Goal: Task Accomplishment & Management: Manage account settings

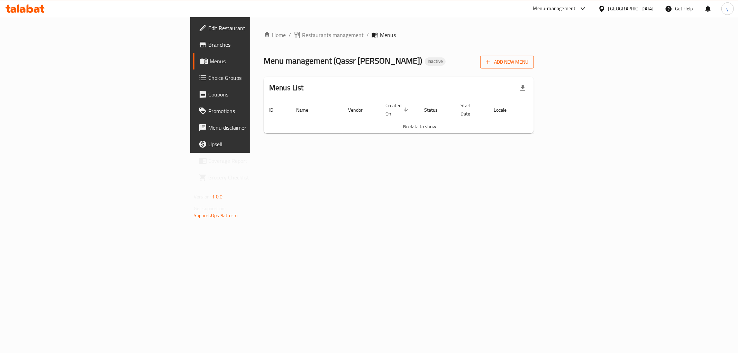
click at [528, 60] on span "Add New Menu" at bounding box center [506, 62] width 43 height 9
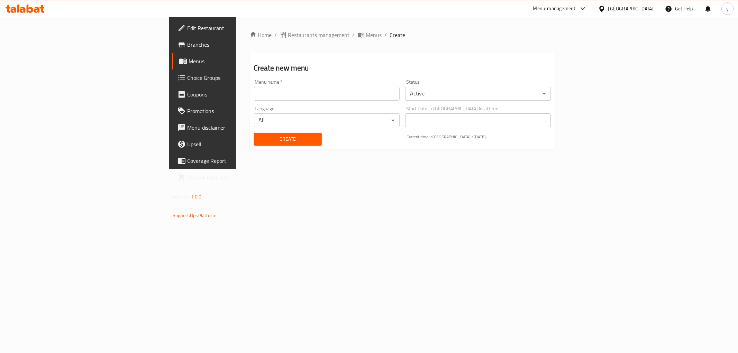
click at [254, 95] on input "text" at bounding box center [327, 94] width 146 height 14
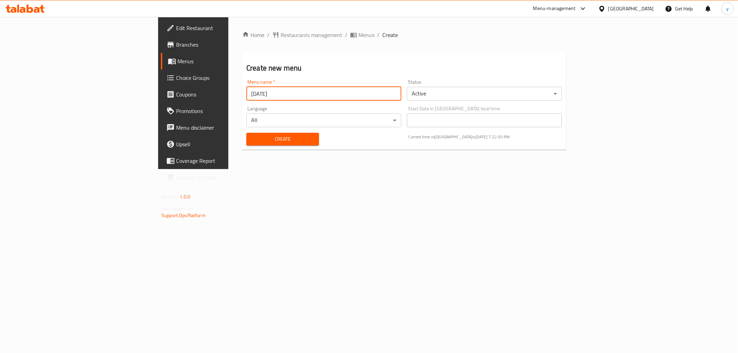
type input "9/10/2025"
click at [252, 140] on span "Create" at bounding box center [283, 139] width 62 height 9
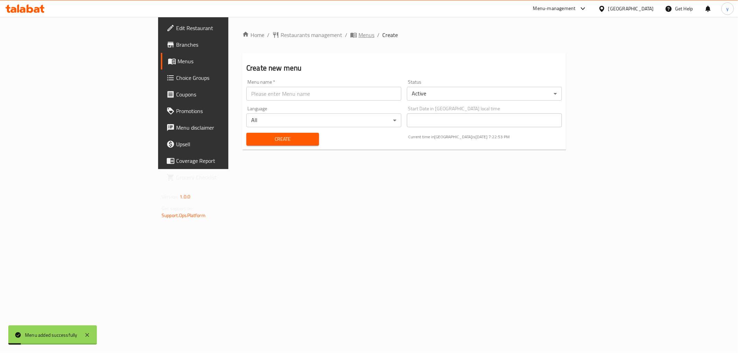
click at [350, 34] on icon "breadcrumb" at bounding box center [353, 34] width 7 height 7
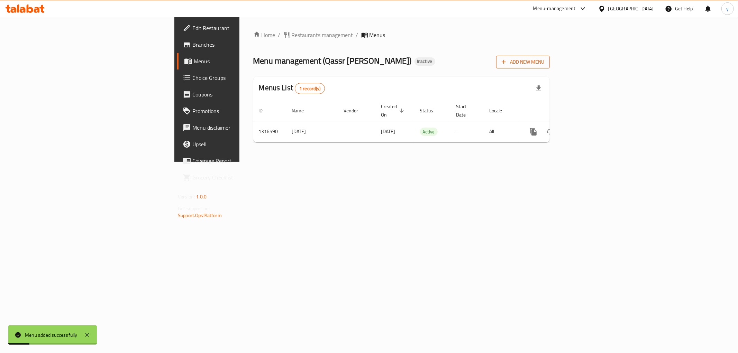
click at [544, 62] on span "Add New Menu" at bounding box center [522, 62] width 43 height 9
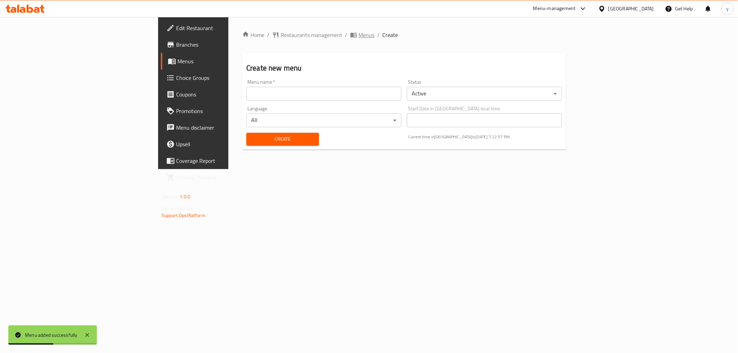
click at [350, 32] on icon "breadcrumb" at bounding box center [353, 34] width 7 height 7
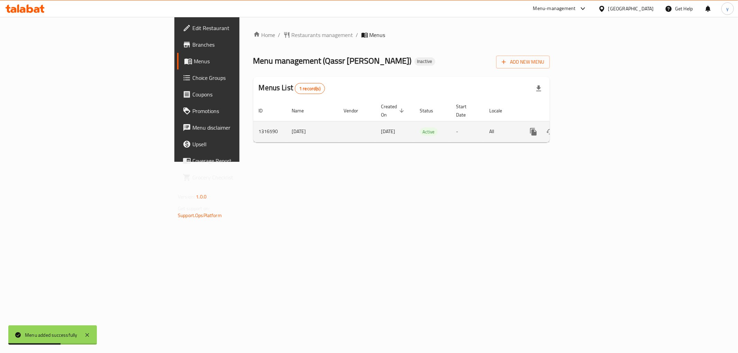
click at [587, 128] on icon "enhanced table" at bounding box center [583, 132] width 8 height 8
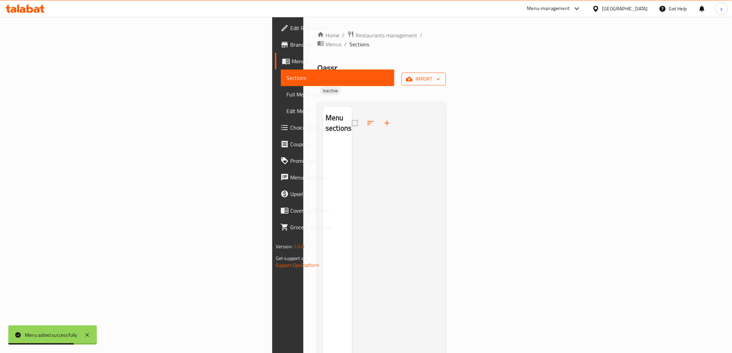
click at [440, 75] on span "import" at bounding box center [423, 79] width 33 height 9
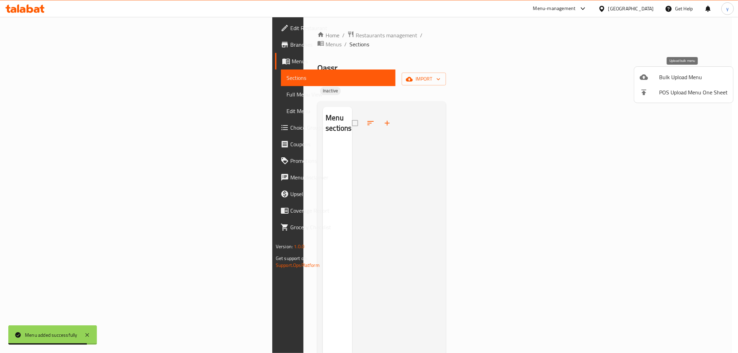
click at [675, 73] on span "Bulk Upload Menu" at bounding box center [693, 77] width 68 height 8
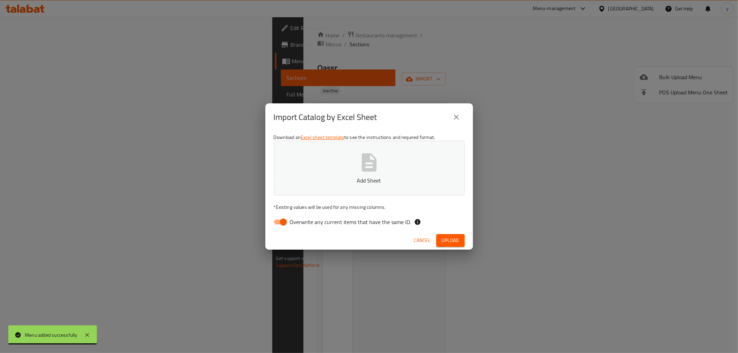
click at [282, 223] on input "Overwrite any current items that have the same ID." at bounding box center [282, 221] width 39 height 13
checkbox input "false"
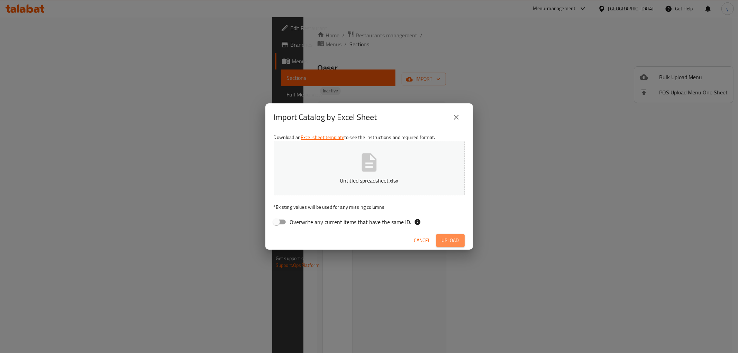
click at [452, 241] on span "Upload" at bounding box center [450, 240] width 17 height 9
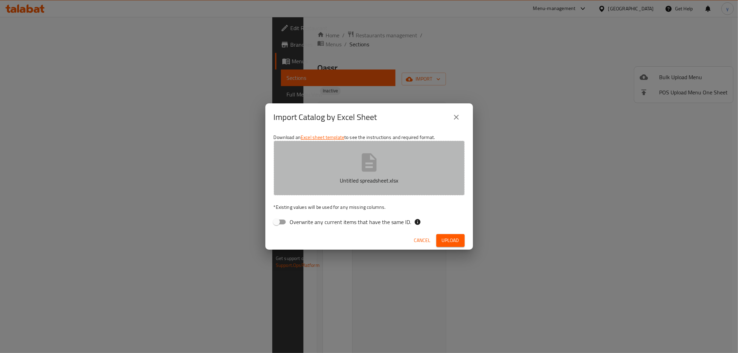
click at [386, 171] on button "Untitled spreadsheet.xlsx" at bounding box center [369, 168] width 191 height 55
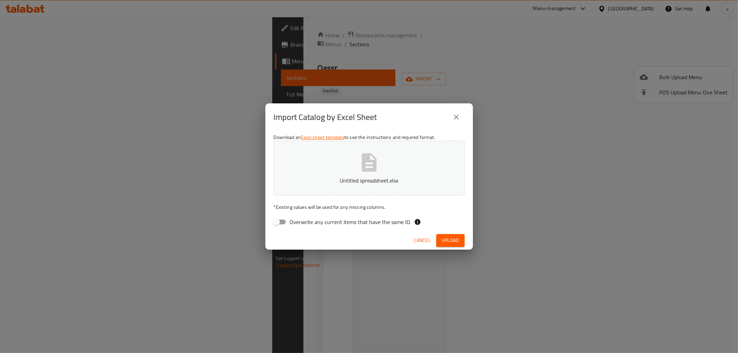
click at [451, 238] on span "Upload" at bounding box center [450, 240] width 17 height 9
click at [430, 174] on button "Untitled spreadsheet.xlsx" at bounding box center [369, 168] width 191 height 55
click at [455, 241] on span "Upload" at bounding box center [450, 240] width 17 height 9
click at [460, 113] on icon "close" at bounding box center [456, 117] width 8 height 8
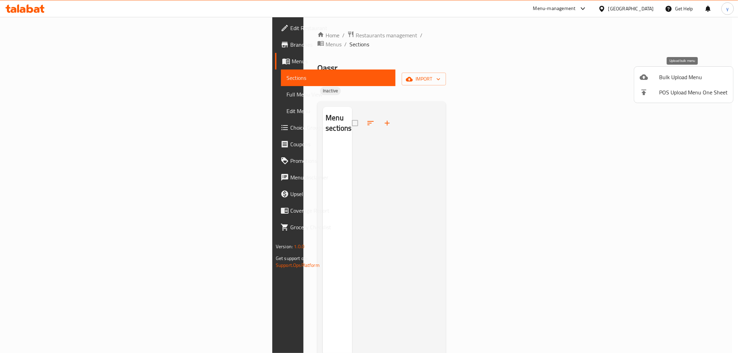
click at [666, 76] on span "Bulk Upload Menu" at bounding box center [693, 77] width 68 height 8
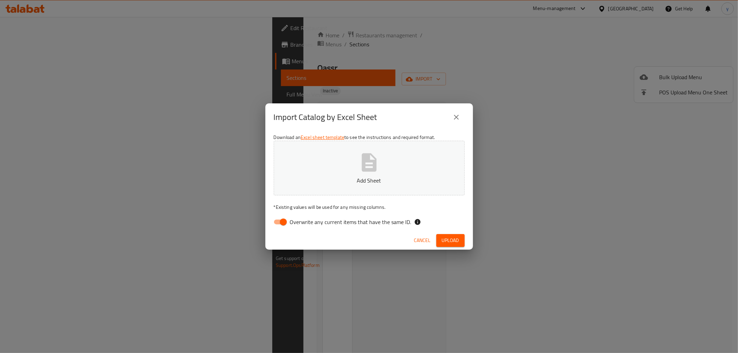
click at [285, 221] on input "Overwrite any current items that have the same ID." at bounding box center [282, 221] width 39 height 13
checkbox input "false"
click at [451, 243] on span "Upload" at bounding box center [450, 240] width 17 height 9
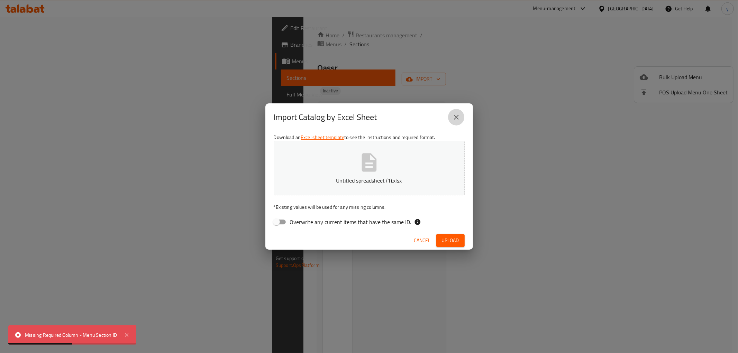
click at [457, 117] on icon "close" at bounding box center [456, 117] width 8 height 8
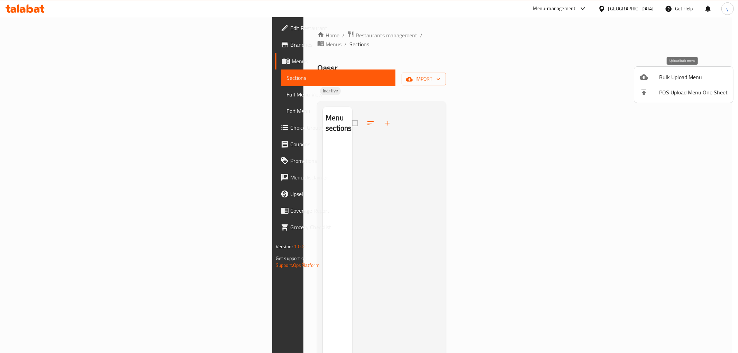
click at [703, 74] on span "Bulk Upload Menu" at bounding box center [693, 77] width 68 height 8
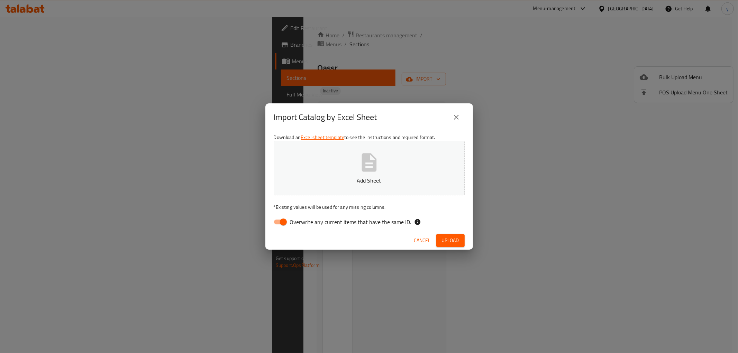
click at [279, 222] on input "Overwrite any current items that have the same ID." at bounding box center [282, 221] width 39 height 13
checkbox input "false"
click at [458, 239] on span "Upload" at bounding box center [450, 240] width 17 height 9
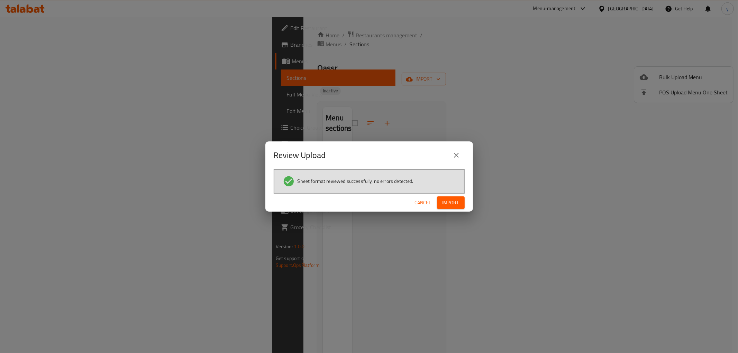
click at [453, 206] on span "Import" at bounding box center [450, 202] width 17 height 9
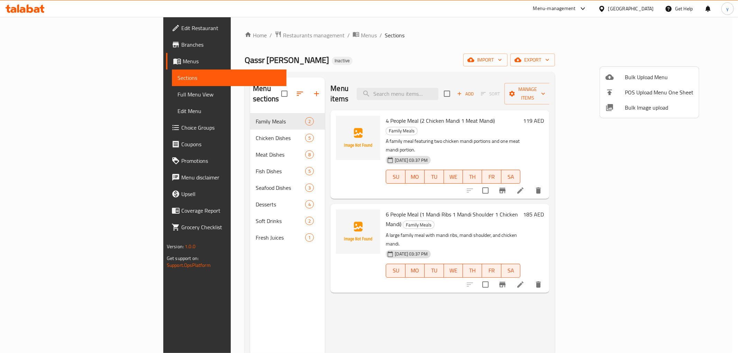
click at [34, 93] on div at bounding box center [369, 176] width 738 height 353
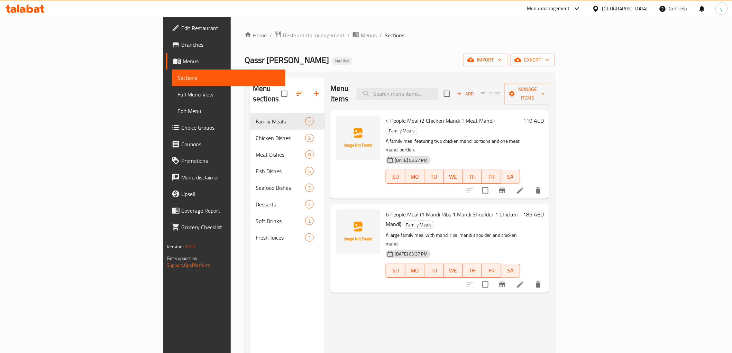
click at [177, 90] on span "Full Menu View" at bounding box center [228, 94] width 102 height 8
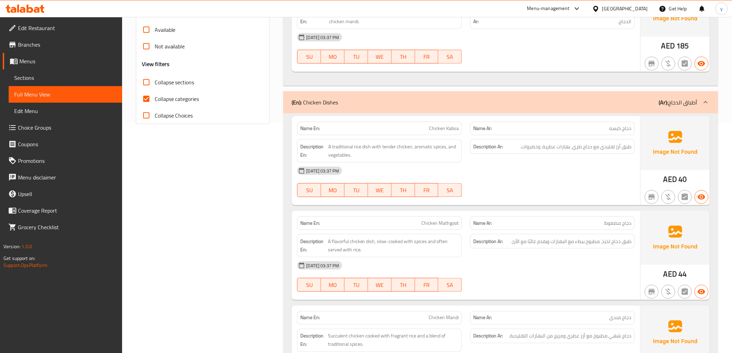
scroll to position [230, 0]
click at [146, 95] on input "Collapse categories" at bounding box center [146, 98] width 17 height 17
checkbox input "false"
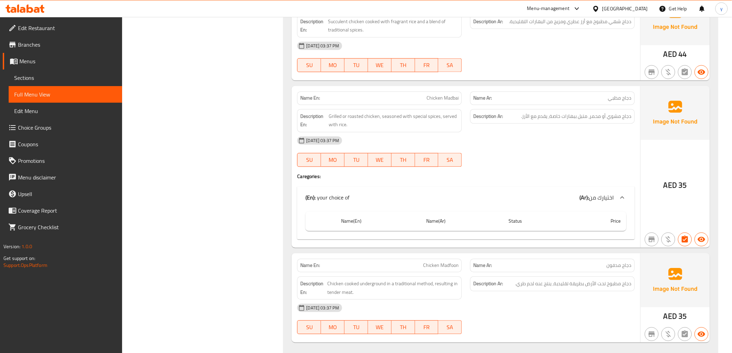
scroll to position [614, 0]
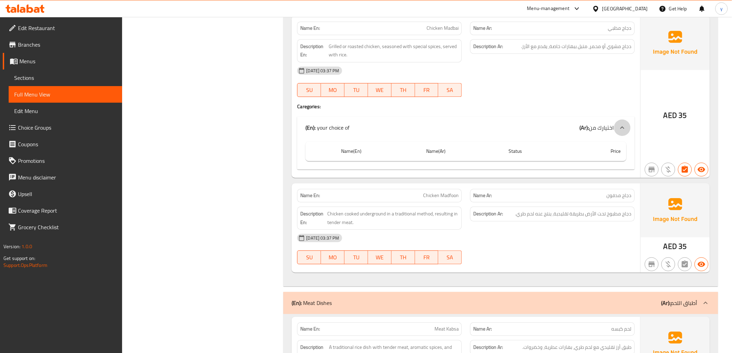
click at [622, 129] on icon at bounding box center [622, 127] width 8 height 8
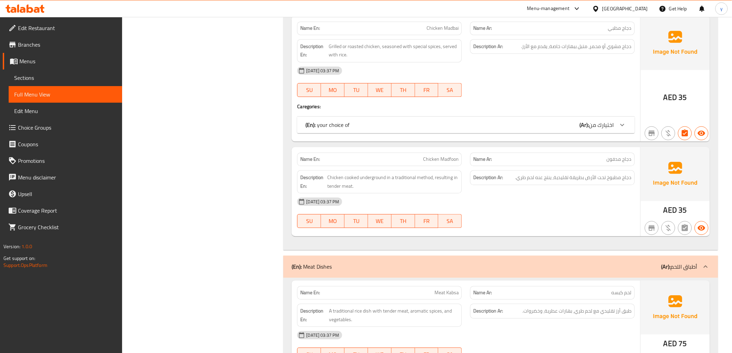
click at [622, 127] on icon at bounding box center [622, 125] width 8 height 8
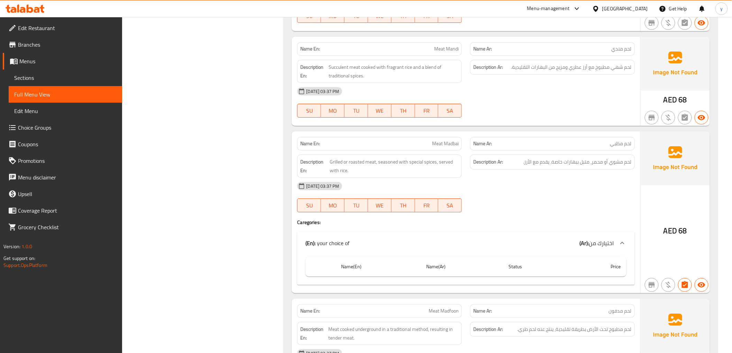
scroll to position [1037, 0]
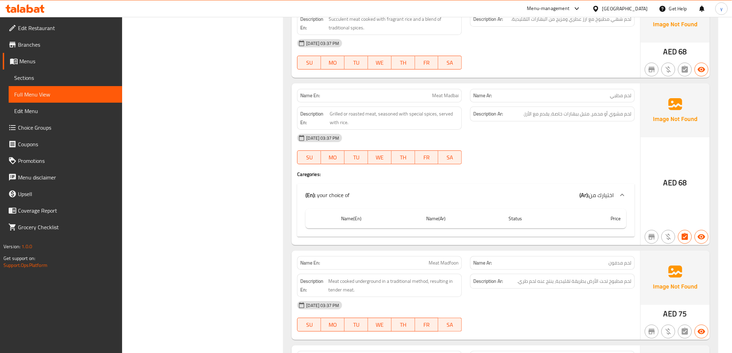
click at [614, 195] on div at bounding box center [622, 195] width 17 height 17
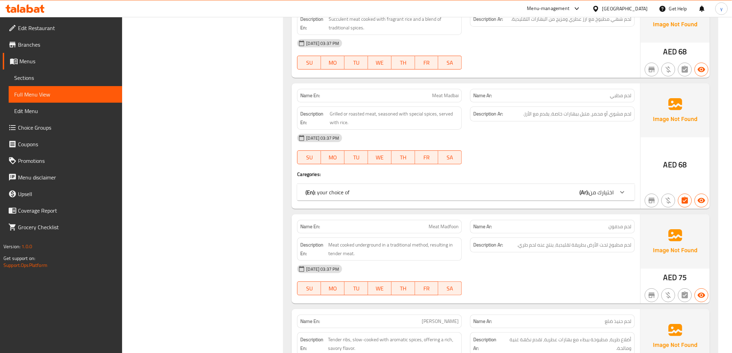
click at [614, 195] on div at bounding box center [622, 192] width 17 height 17
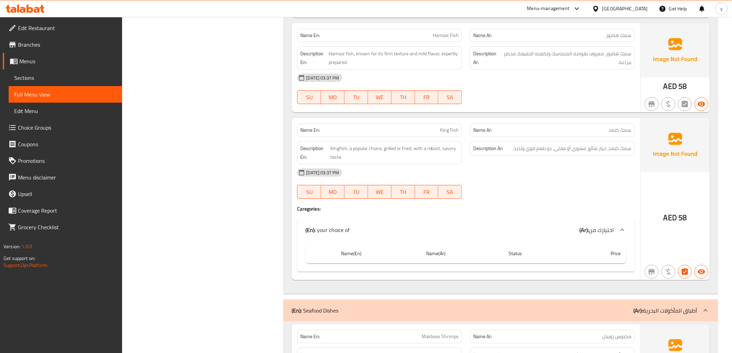
scroll to position [2075, 0]
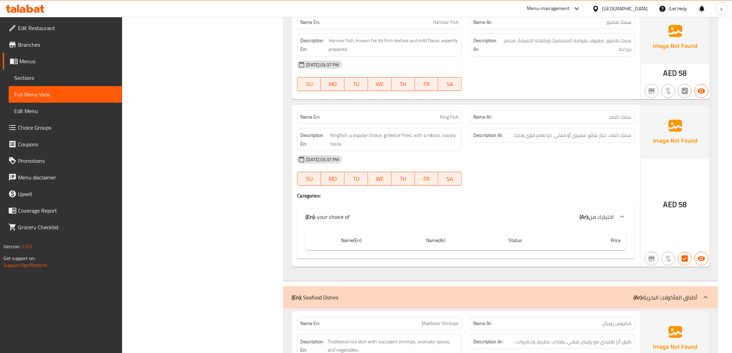
click at [616, 222] on div at bounding box center [622, 217] width 17 height 17
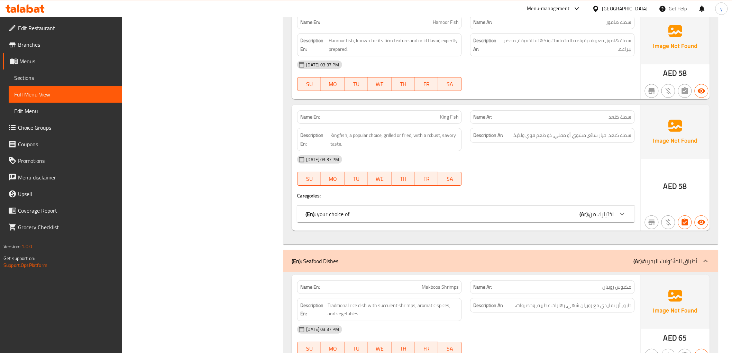
click at [616, 216] on div at bounding box center [622, 214] width 17 height 17
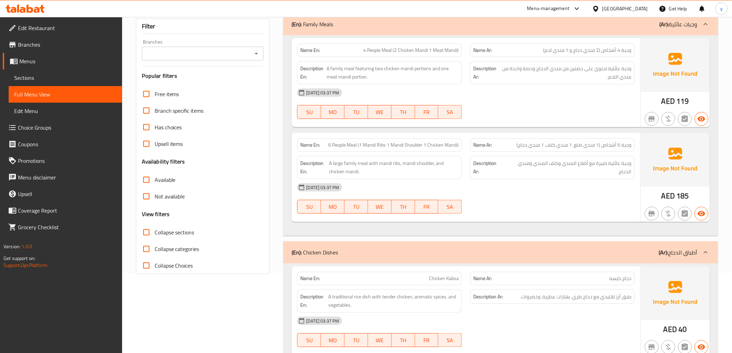
scroll to position [0, 0]
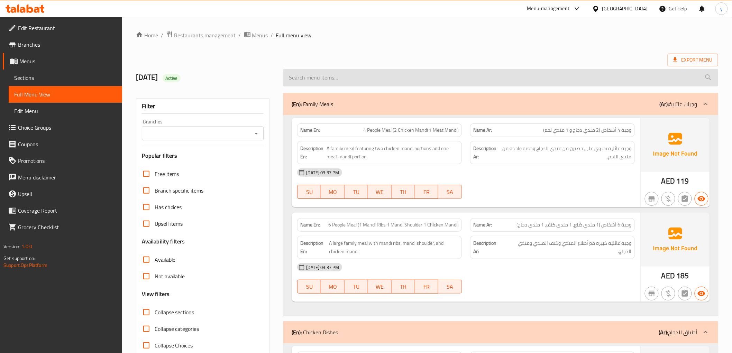
click at [348, 79] on input "search" at bounding box center [500, 78] width 434 height 18
paste input "Chicken Madbai"
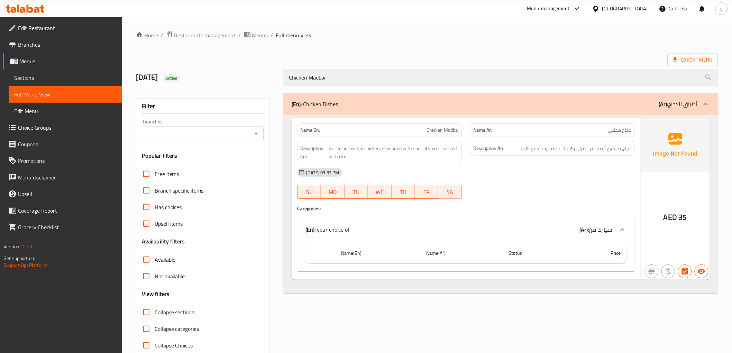
type input "Chicken Madbai"
click at [613, 250] on th "Price" at bounding box center [597, 253] width 57 height 20
click at [606, 257] on th "Price" at bounding box center [597, 253] width 57 height 20
click at [468, 260] on th "Name(Ar)" at bounding box center [461, 253] width 82 height 20
drag, startPoint x: 610, startPoint y: 224, endPoint x: 618, endPoint y: 232, distance: 11.3
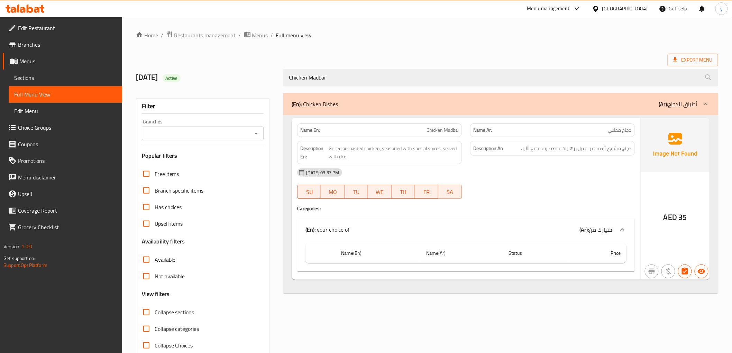
click at [615, 230] on div "(En): your choice of (Ar): اختيارك من" at bounding box center [465, 230] width 337 height 22
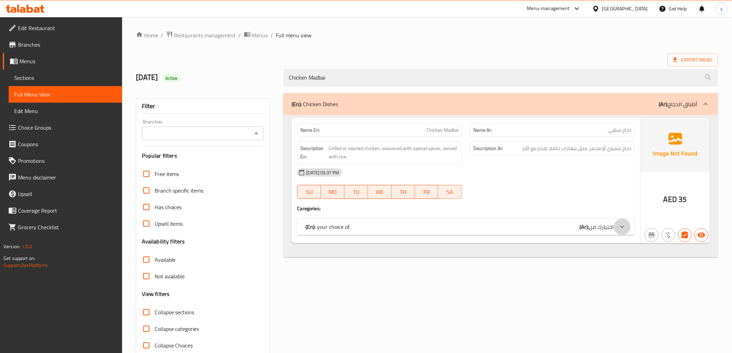
click at [616, 227] on div at bounding box center [622, 227] width 17 height 17
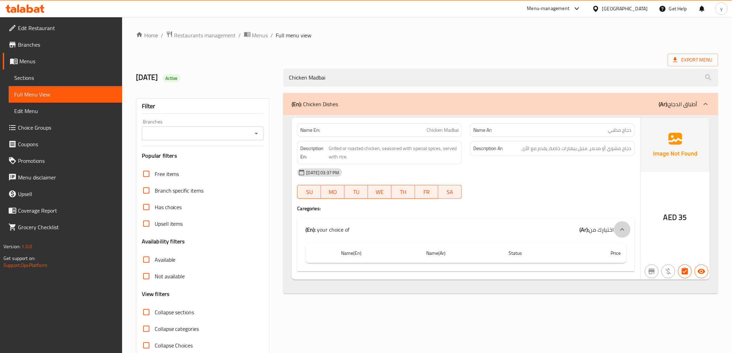
click at [616, 227] on div at bounding box center [622, 229] width 17 height 17
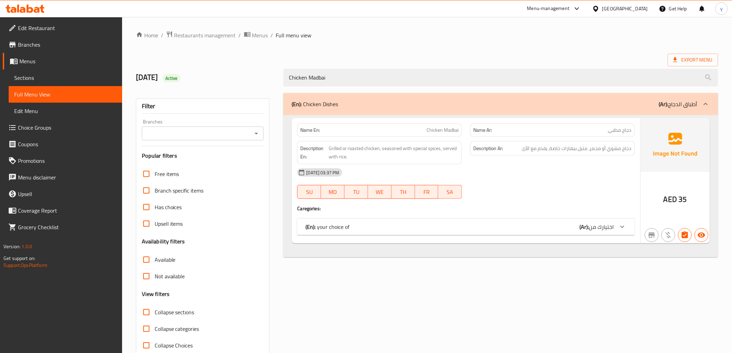
click at [616, 227] on div at bounding box center [622, 227] width 17 height 17
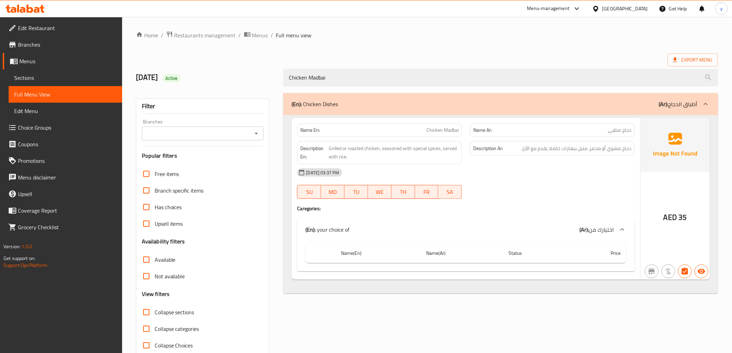
click at [30, 131] on span "Choice Groups" at bounding box center [67, 127] width 99 height 8
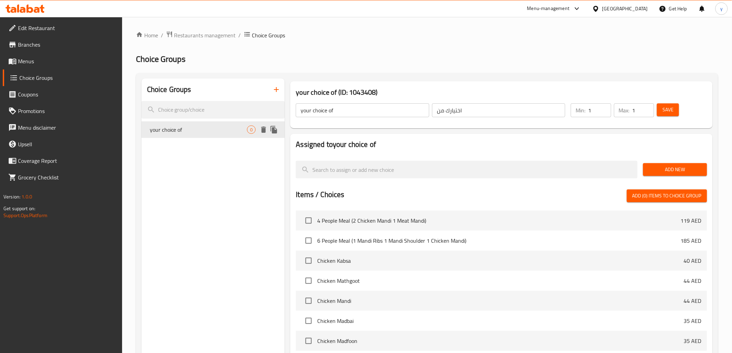
click at [233, 130] on span "your choice of" at bounding box center [199, 130] width 98 height 8
click at [29, 58] on span "Menus" at bounding box center [67, 61] width 99 height 8
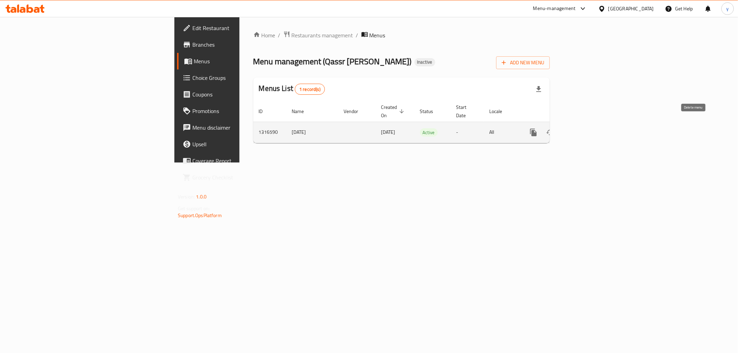
click at [571, 128] on icon "enhanced table" at bounding box center [566, 132] width 8 height 8
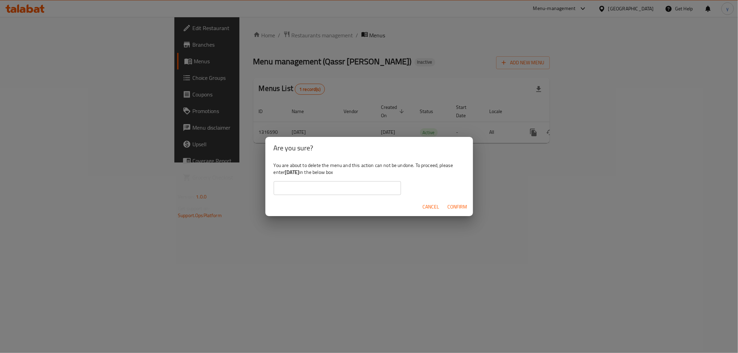
click at [335, 189] on input "text" at bounding box center [337, 188] width 127 height 14
click at [291, 174] on b "9/10/2025" at bounding box center [292, 172] width 15 height 9
drag, startPoint x: 286, startPoint y: 174, endPoint x: 309, endPoint y: 173, distance: 22.5
click at [309, 173] on div "You are about to delete the menu and this action can not be undone. To proceed,…" at bounding box center [368, 178] width 207 height 39
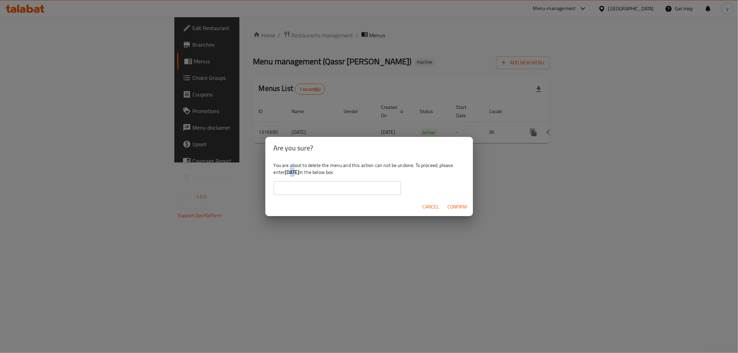
copy b "9/10/2025"
click at [303, 189] on input "text" at bounding box center [337, 188] width 127 height 14
paste input "9/10/2025"
type input "9/10/2025"
click at [460, 206] on span "Confirm" at bounding box center [457, 207] width 20 height 9
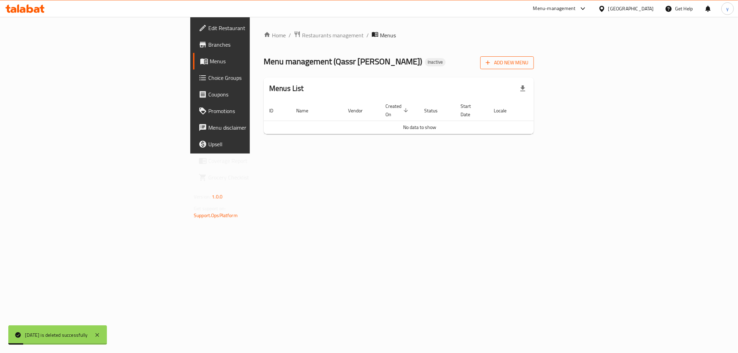
click at [491, 61] on icon "button" at bounding box center [487, 62] width 7 height 7
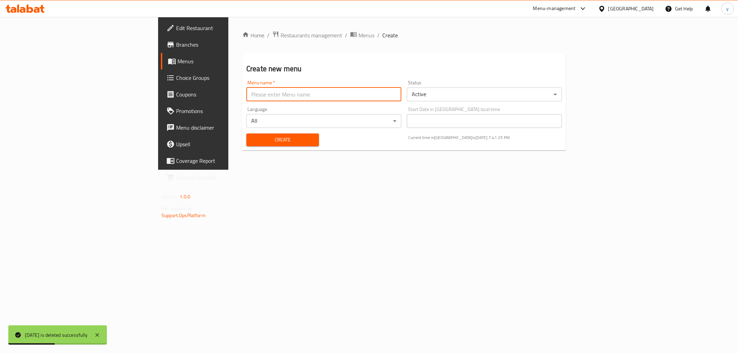
click at [246, 98] on input "text" at bounding box center [323, 94] width 155 height 14
type input "1"
type input "6"
type input "9\10\2025"
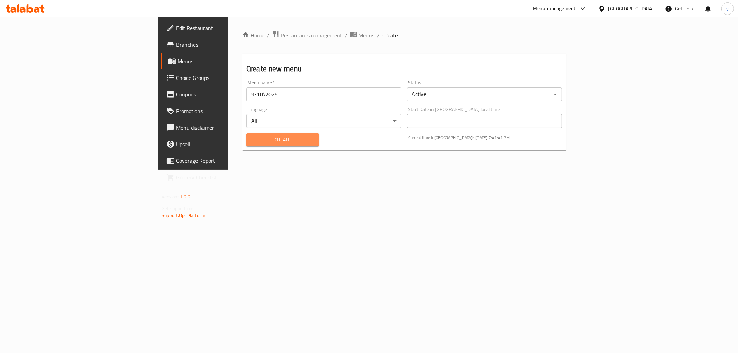
click at [252, 140] on span "Create" at bounding box center [283, 140] width 62 height 9
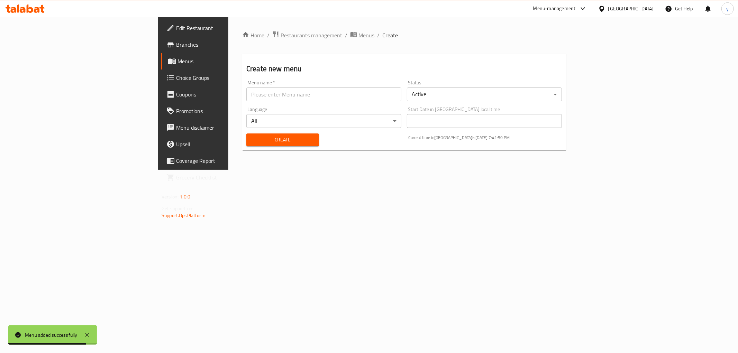
click at [358, 35] on span "Menus" at bounding box center [366, 35] width 16 height 8
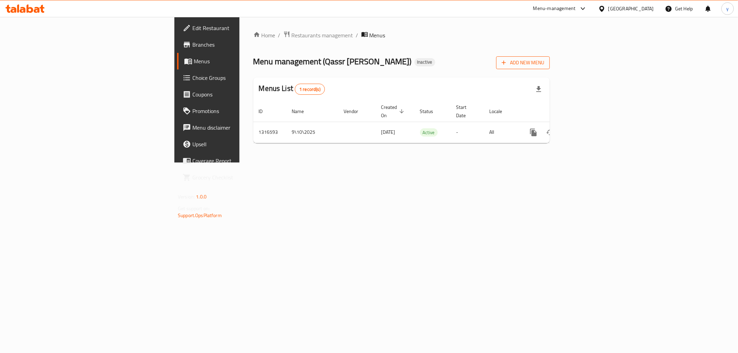
click at [544, 61] on span "Add New Menu" at bounding box center [522, 62] width 43 height 9
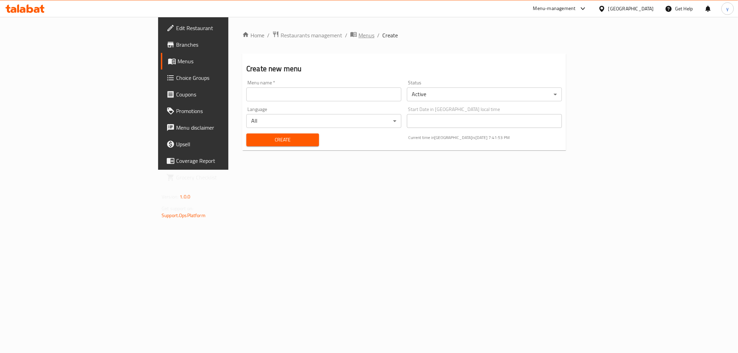
click at [358, 36] on span "Menus" at bounding box center [366, 35] width 16 height 8
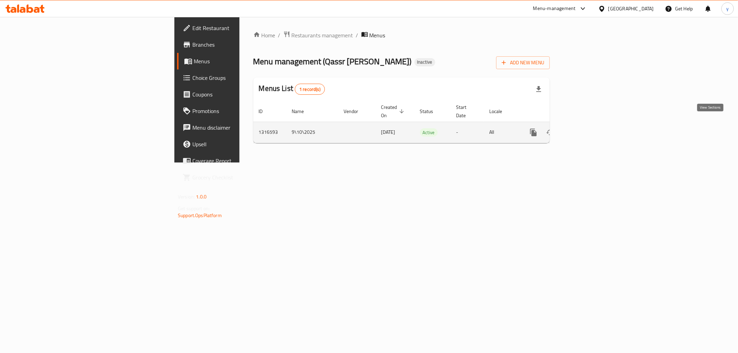
click at [587, 128] on icon "enhanced table" at bounding box center [583, 132] width 8 height 8
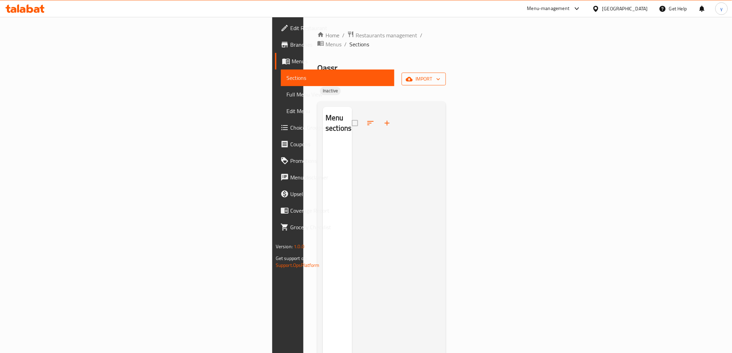
click at [440, 75] on span "import" at bounding box center [423, 79] width 33 height 9
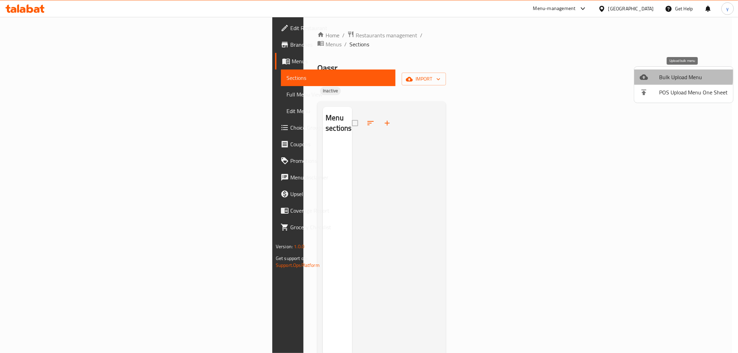
click at [668, 74] on span "Bulk Upload Menu" at bounding box center [693, 77] width 68 height 8
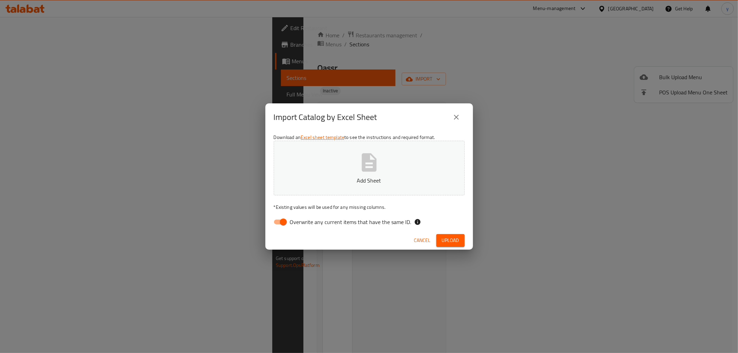
click at [276, 221] on input "Overwrite any current items that have the same ID." at bounding box center [282, 221] width 39 height 13
checkbox input "false"
click at [451, 238] on span "Upload" at bounding box center [450, 240] width 17 height 9
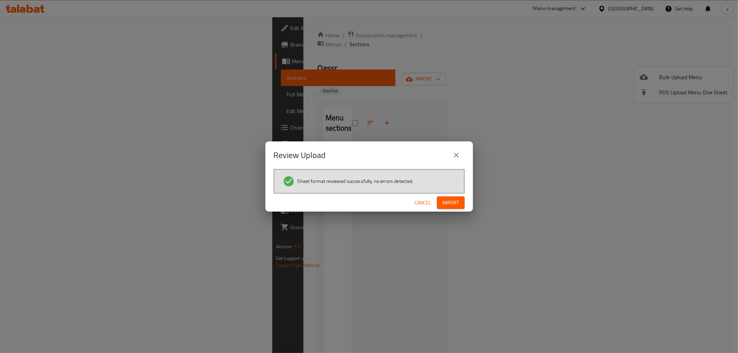
click at [458, 202] on span "Import" at bounding box center [450, 202] width 17 height 9
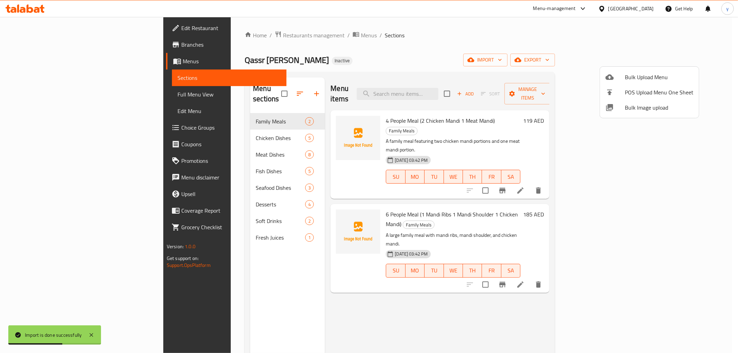
click at [39, 91] on div at bounding box center [369, 176] width 738 height 353
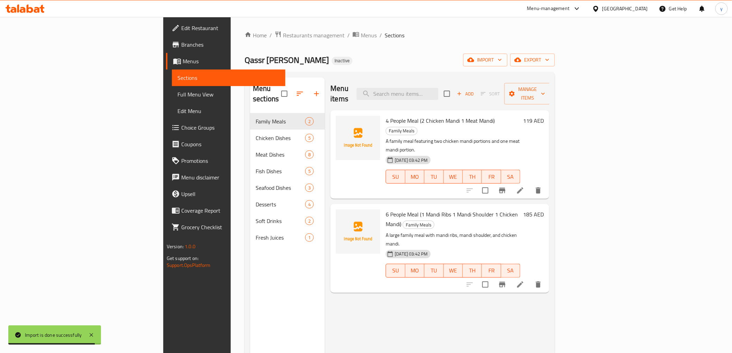
click at [177, 93] on span "Full Menu View" at bounding box center [228, 94] width 102 height 8
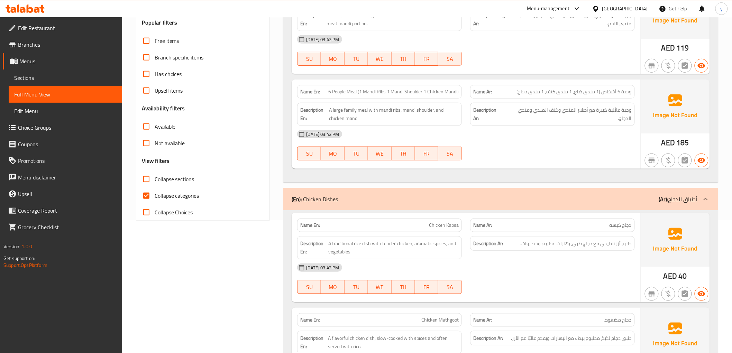
scroll to position [115, 0]
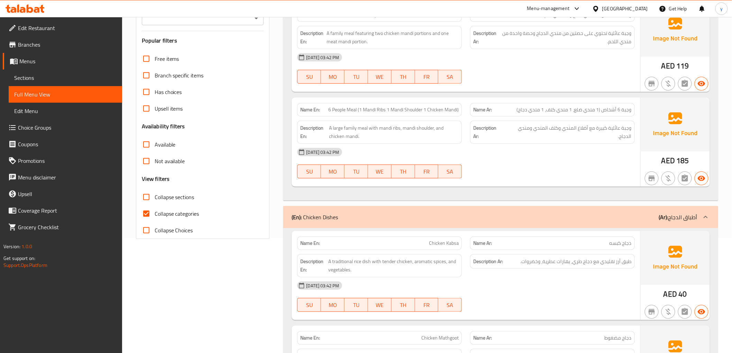
click at [144, 212] on input "Collapse categories" at bounding box center [146, 213] width 17 height 17
checkbox input "false"
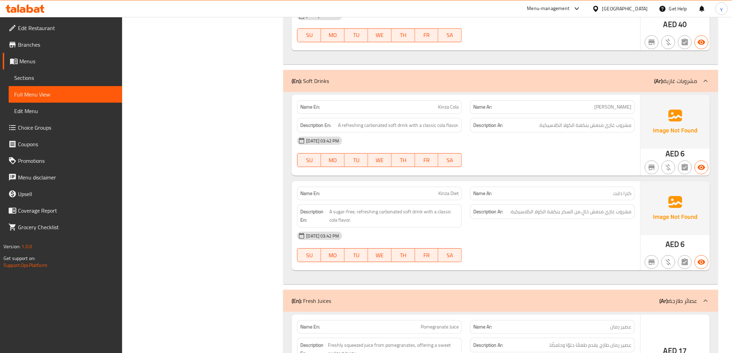
scroll to position [3236, 0]
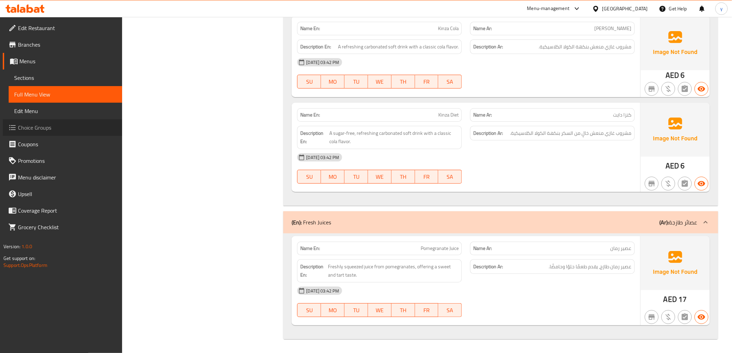
click at [40, 126] on span "Choice Groups" at bounding box center [67, 127] width 99 height 8
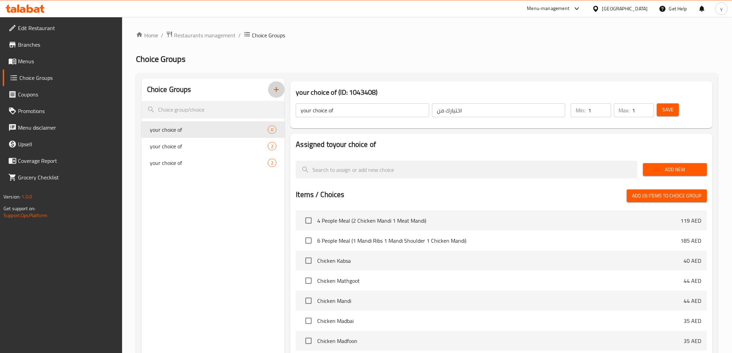
click at [277, 90] on icon "button" at bounding box center [276, 89] width 5 height 5
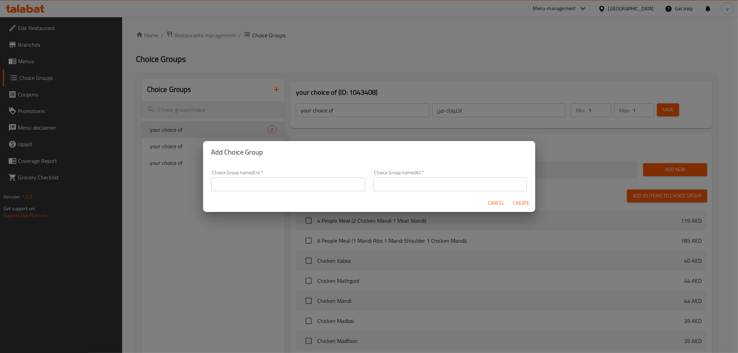
click at [309, 186] on input "text" at bounding box center [288, 184] width 154 height 14
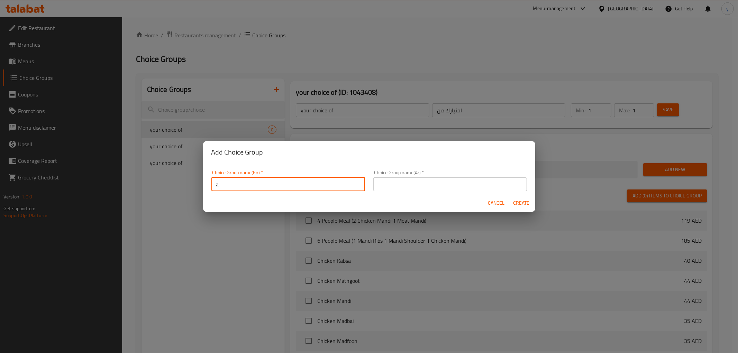
click at [228, 184] on input "a" at bounding box center [288, 184] width 154 height 14
type input "addons"
click at [412, 187] on input "text" at bounding box center [450, 184] width 154 height 14
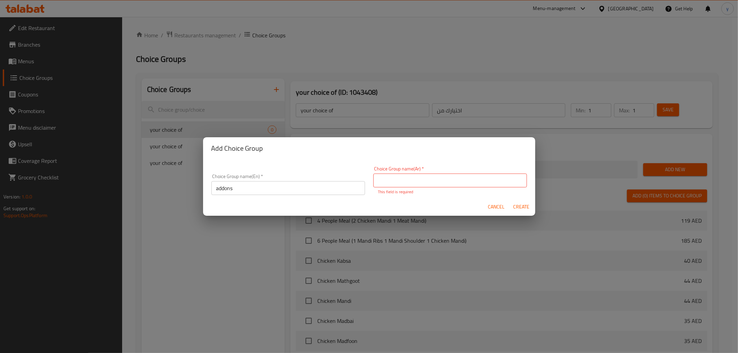
click at [385, 178] on input "text" at bounding box center [450, 181] width 154 height 14
paste input "إضافات"
type input "إضافات"
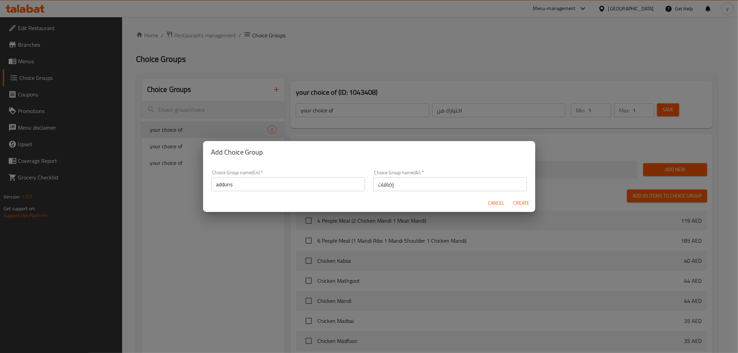
click at [242, 183] on input "addons" at bounding box center [288, 184] width 154 height 14
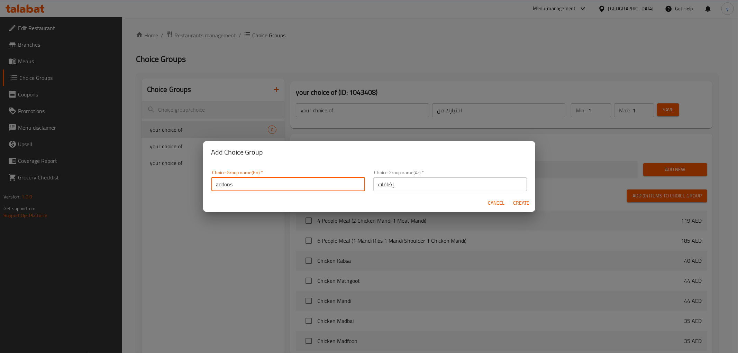
click at [242, 183] on input "addons" at bounding box center [288, 184] width 154 height 14
paste input "Add O"
type input "Add Ons"
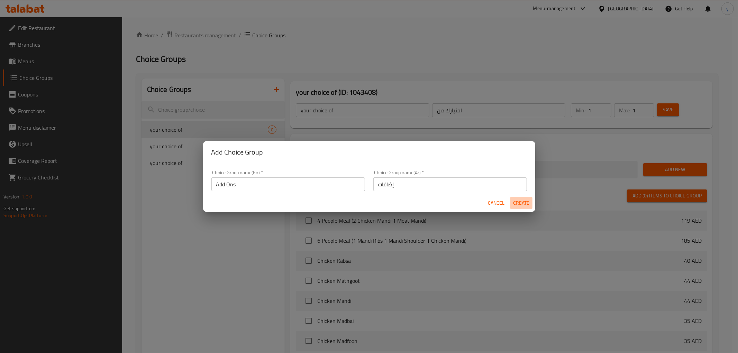
click at [523, 203] on span "Create" at bounding box center [521, 203] width 17 height 9
type input "Add Ons"
type input "إضافات"
type input "0"
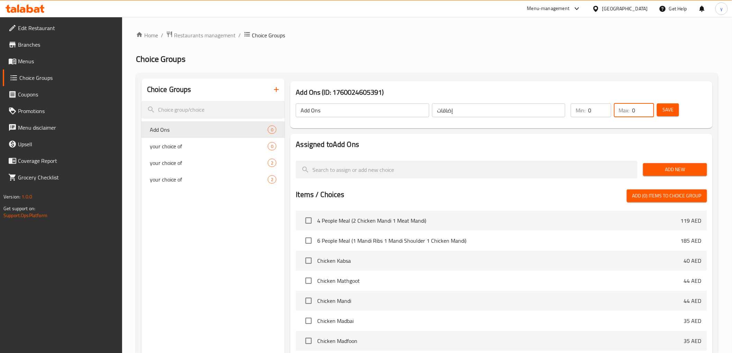
click at [634, 113] on input "0" at bounding box center [643, 110] width 22 height 14
type input "1"
click at [654, 138] on div "Assigned to Add Ons Add New Items / Choices Add (0) items to choice group 4 Peo…" at bounding box center [501, 279] width 422 height 291
click at [650, 167] on span "Add New" at bounding box center [674, 169] width 53 height 9
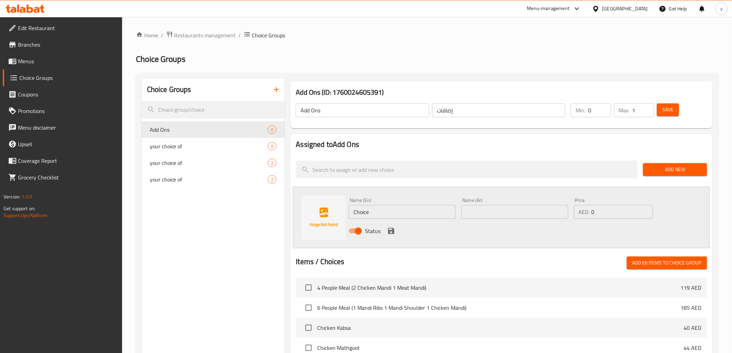
click at [364, 210] on input "Choice" at bounding box center [402, 212] width 107 height 14
paste input "[PERSON_NAME]"
type input "[PERSON_NAME]"
click at [511, 211] on input "text" at bounding box center [514, 212] width 107 height 14
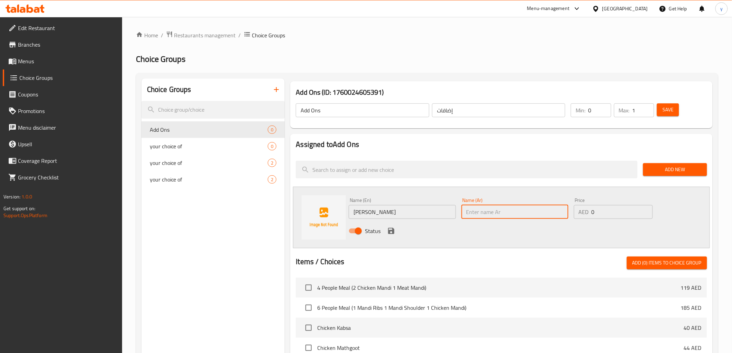
paste input "جرجير"
type input "جرجير"
click at [599, 215] on input "0" at bounding box center [621, 212] width 61 height 14
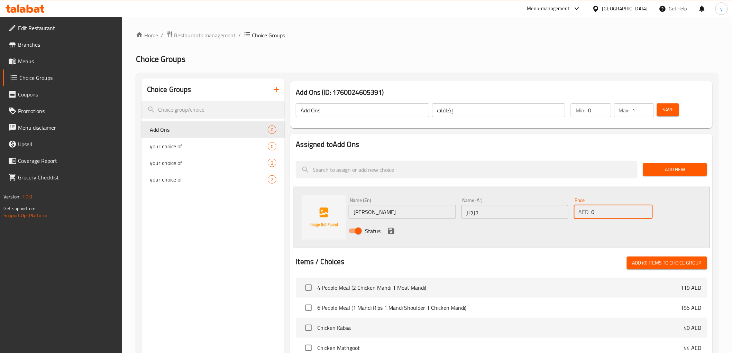
click at [599, 215] on input "0" at bounding box center [621, 212] width 61 height 14
type input "5"
click at [388, 229] on icon "save" at bounding box center [391, 231] width 6 height 6
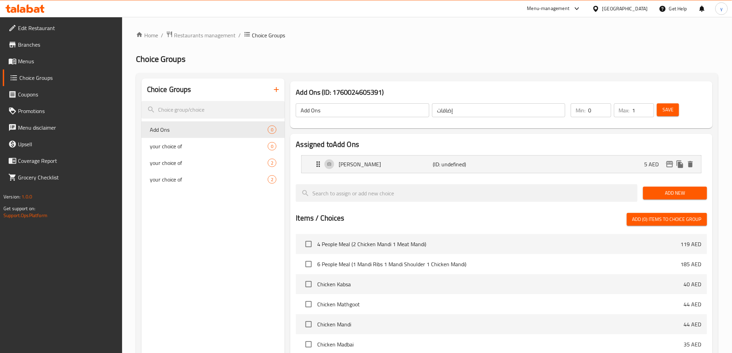
click at [657, 193] on span "Add New" at bounding box center [674, 193] width 53 height 9
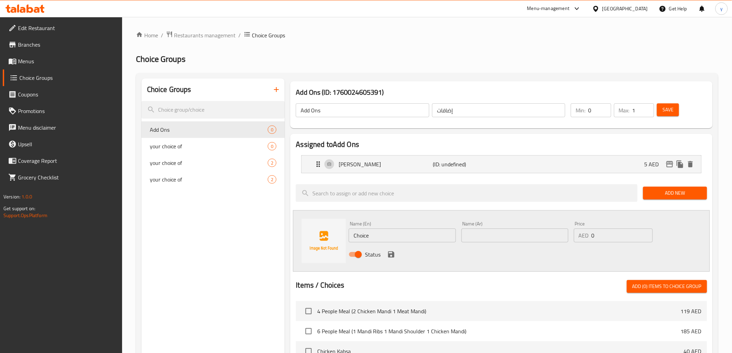
click at [371, 236] on input "Choice" at bounding box center [402, 236] width 107 height 14
paste input "White Onion"
type input "White Onion"
click at [535, 237] on input "text" at bounding box center [514, 236] width 107 height 14
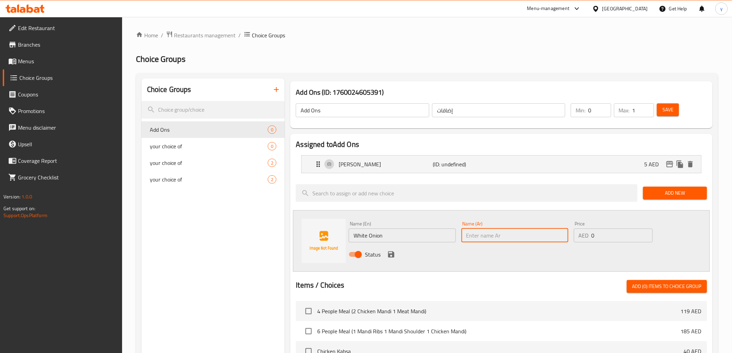
paste input "بصل ابيض"
type input "بصل ابيض"
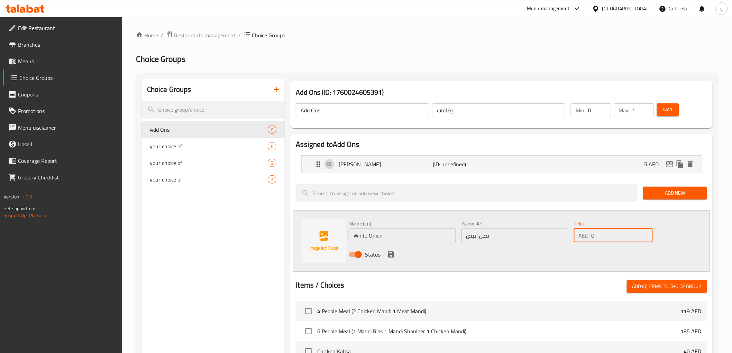
drag, startPoint x: 596, startPoint y: 236, endPoint x: 591, endPoint y: 236, distance: 5.5
click at [591, 236] on input "0" at bounding box center [621, 236] width 61 height 14
type input "5"
click at [392, 251] on icon "save" at bounding box center [391, 254] width 8 height 8
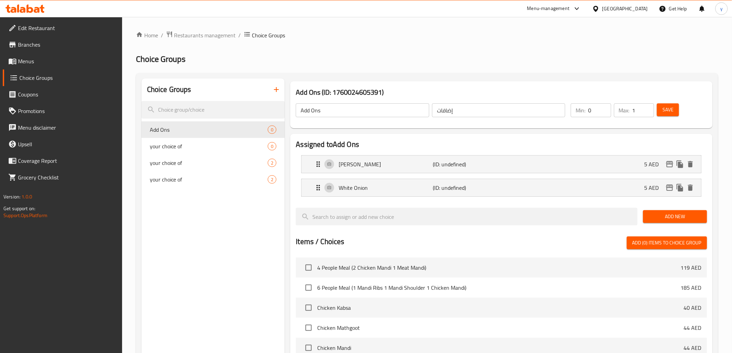
click at [678, 216] on span "Add New" at bounding box center [674, 216] width 53 height 9
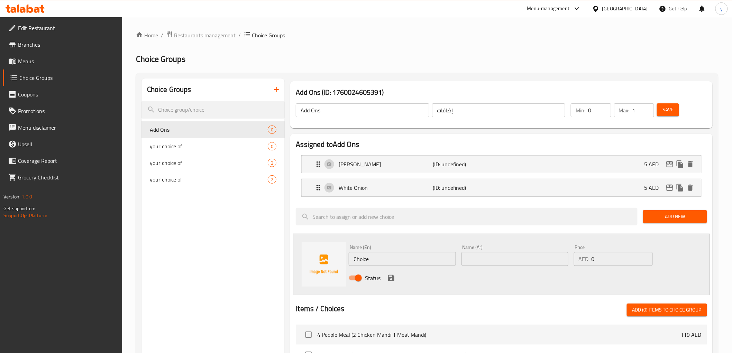
click at [376, 264] on input "Choice" at bounding box center [402, 259] width 107 height 14
paste input "Soup"
type input "Soup"
click at [512, 256] on input "text" at bounding box center [514, 259] width 107 height 14
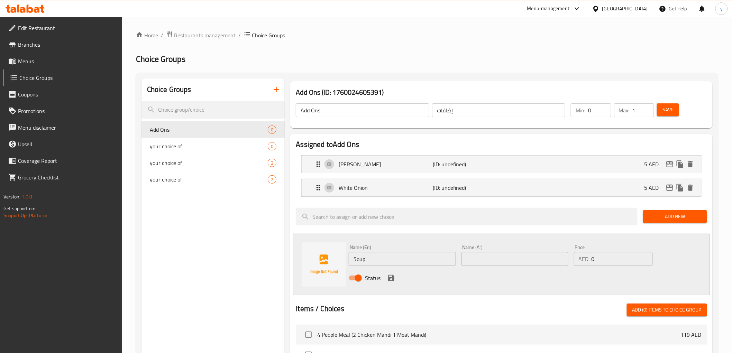
click at [485, 260] on input "text" at bounding box center [514, 259] width 107 height 14
paste input "شربه"
type input "شربه"
click at [614, 263] on input "0" at bounding box center [621, 259] width 61 height 14
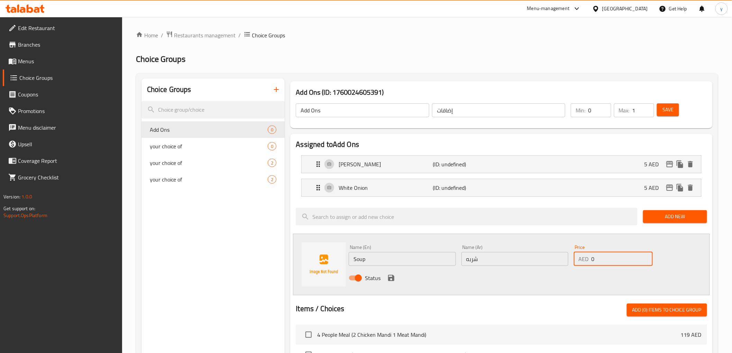
click at [614, 263] on input "0" at bounding box center [621, 259] width 61 height 14
type input "5"
click at [386, 280] on button "save" at bounding box center [391, 278] width 10 height 10
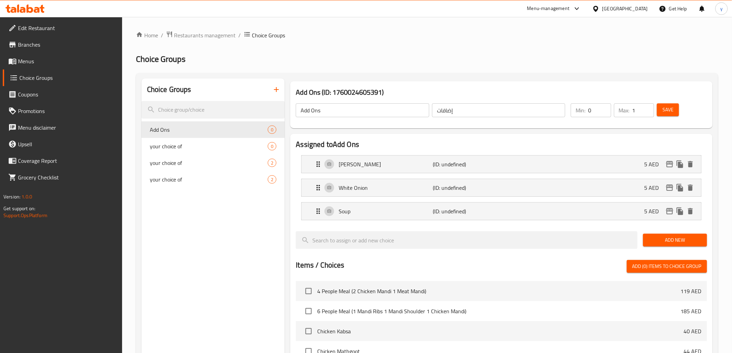
click at [666, 234] on button "Add New" at bounding box center [675, 240] width 64 height 13
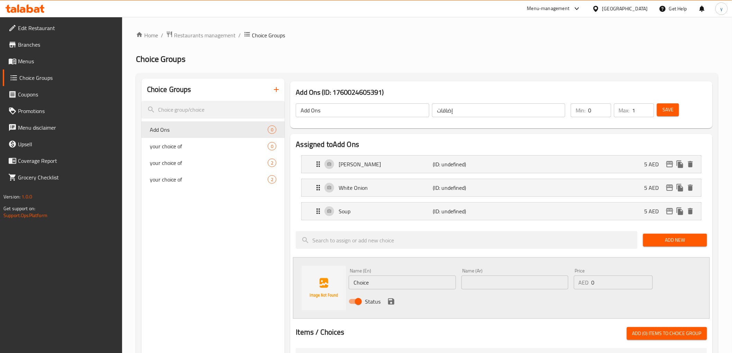
click at [374, 283] on input "Choice" at bounding box center [402, 283] width 107 height 14
paste input "Yogurt"
type input "Yogurt"
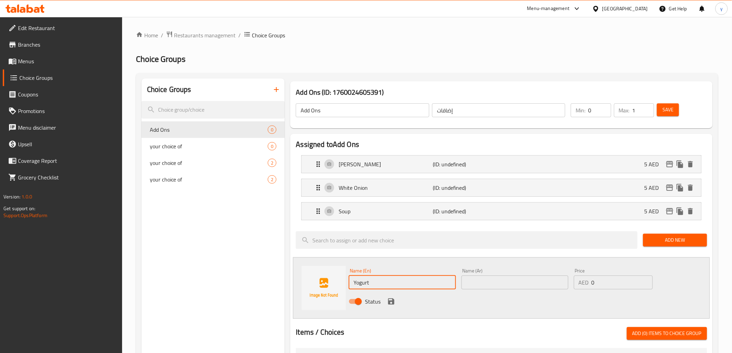
drag, startPoint x: 538, startPoint y: 282, endPoint x: 559, endPoint y: 277, distance: 22.1
click at [538, 282] on input "text" at bounding box center [514, 283] width 107 height 14
click at [517, 284] on input "text" at bounding box center [514, 283] width 107 height 14
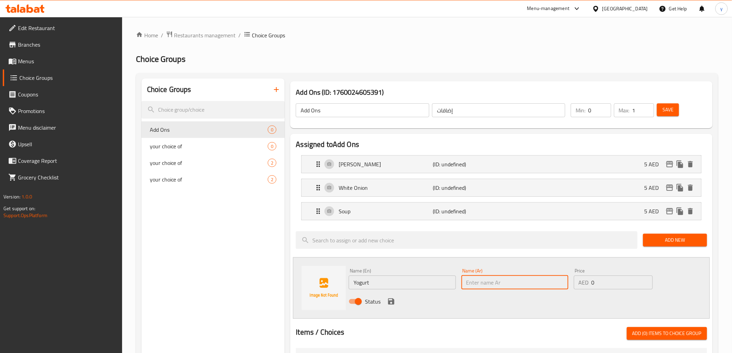
paste input "روب"
type input "روب"
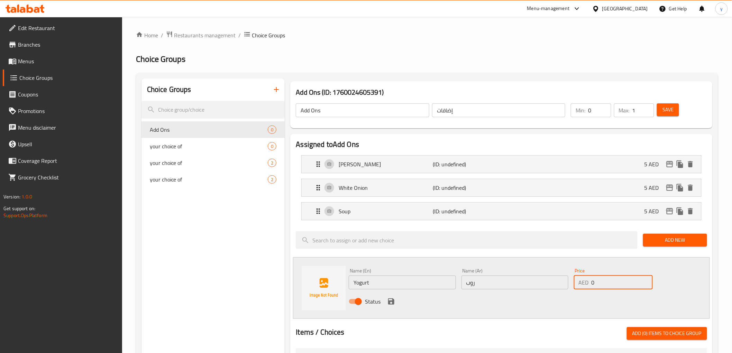
drag, startPoint x: 598, startPoint y: 281, endPoint x: 590, endPoint y: 285, distance: 9.3
click at [590, 285] on div "AED 0 Price" at bounding box center [613, 283] width 79 height 14
click at [607, 278] on input "0" at bounding box center [621, 283] width 61 height 14
drag, startPoint x: 605, startPoint y: 280, endPoint x: 592, endPoint y: 285, distance: 14.3
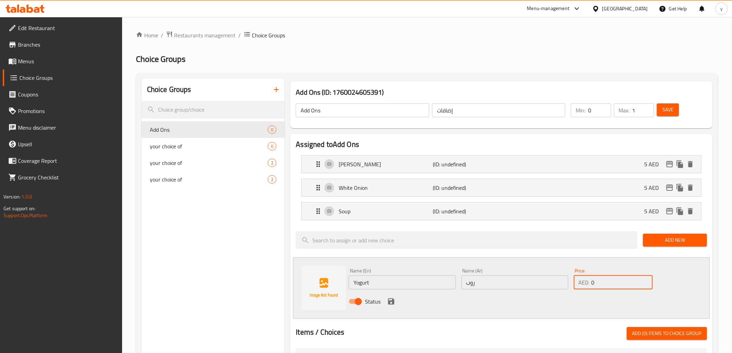
click at [592, 285] on input "0" at bounding box center [621, 283] width 61 height 14
type input "2"
click at [393, 301] on icon "save" at bounding box center [391, 301] width 6 height 6
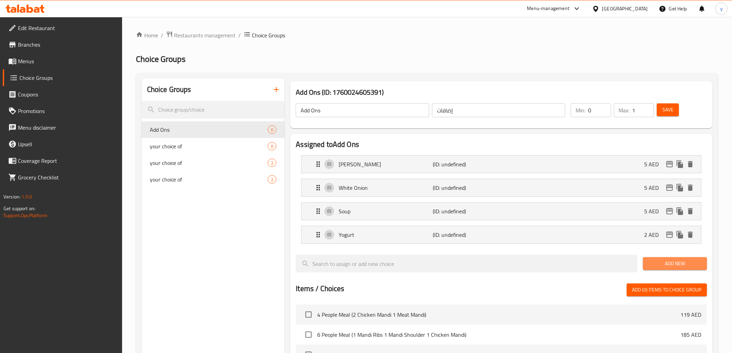
click at [666, 263] on span "Add New" at bounding box center [674, 263] width 53 height 9
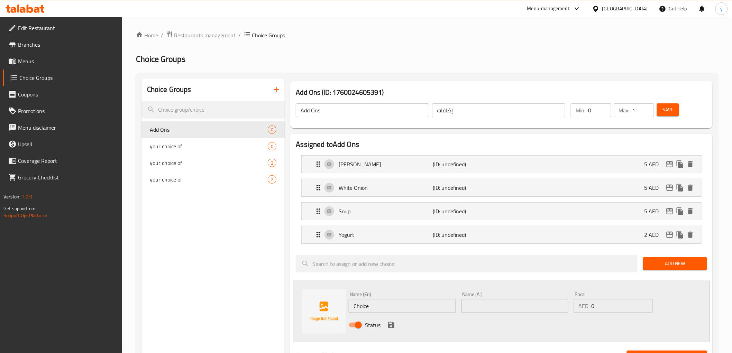
click at [367, 303] on input "Choice" at bounding box center [402, 306] width 107 height 14
paste input "Fried Onion"
type input "Fried Onion"
click at [474, 303] on input "text" at bounding box center [514, 306] width 107 height 14
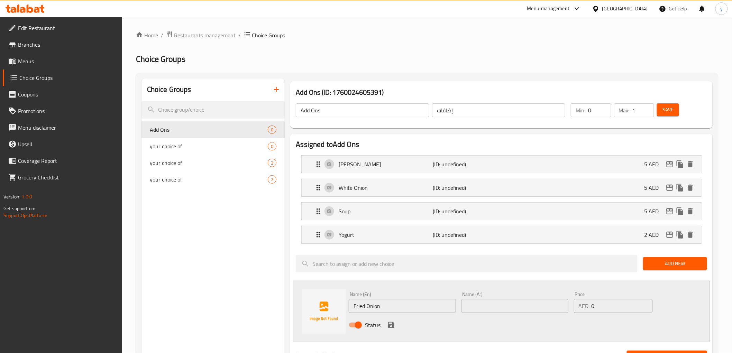
click at [506, 306] on input "text" at bounding box center [514, 306] width 107 height 14
paste input "بصل محروق"
type input "بصل محروق"
drag, startPoint x: 592, startPoint y: 305, endPoint x: 597, endPoint y: 306, distance: 5.6
click at [597, 306] on input "0" at bounding box center [621, 306] width 61 height 14
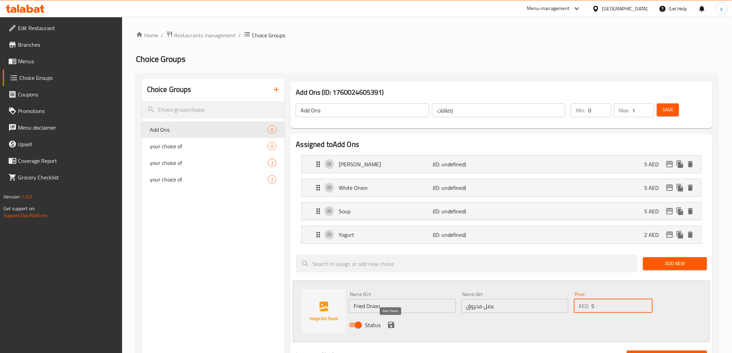
type input "5"
click at [388, 326] on icon "save" at bounding box center [391, 325] width 6 height 6
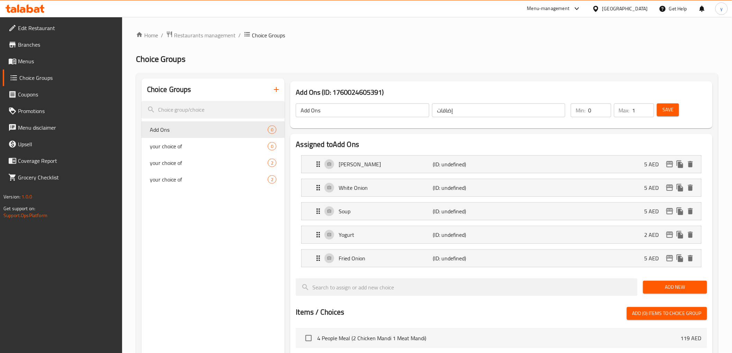
click at [675, 286] on span "Add New" at bounding box center [674, 287] width 53 height 9
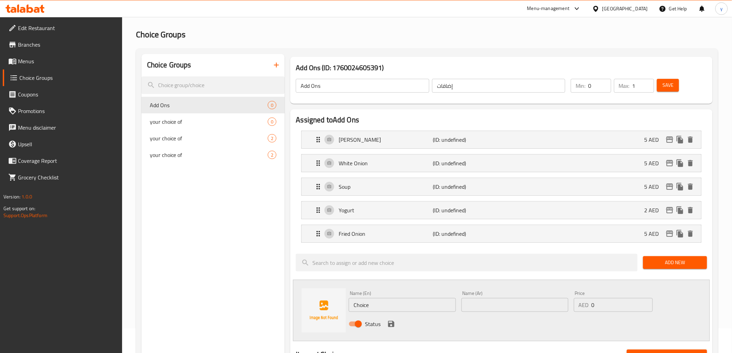
scroll to position [38, 0]
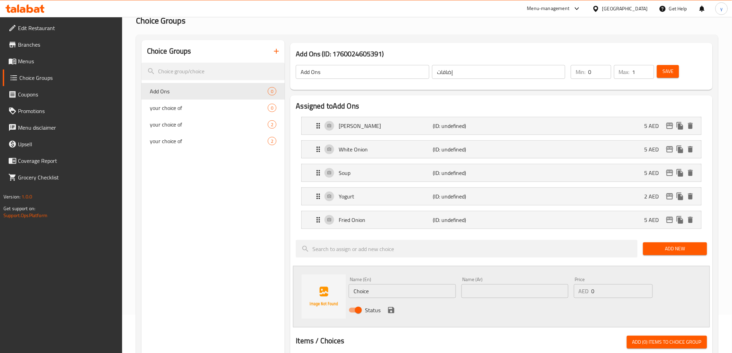
click at [360, 292] on input "Choice" at bounding box center [402, 291] width 107 height 14
paste input "Tomato Sauce (Small)"
type input "Tomato Sauce (Small)"
click at [504, 292] on input "text" at bounding box center [514, 291] width 107 height 14
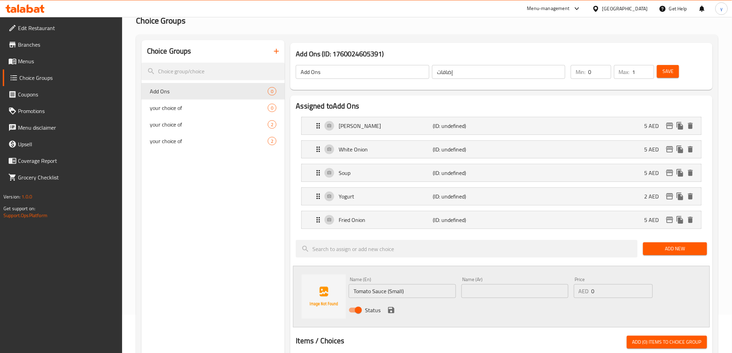
paste input "شطه صغير"
type input "شطه صغير"
drag, startPoint x: 595, startPoint y: 290, endPoint x: 586, endPoint y: 291, distance: 9.2
click at [586, 291] on div "AED 0 Price" at bounding box center [613, 291] width 79 height 14
type input "2"
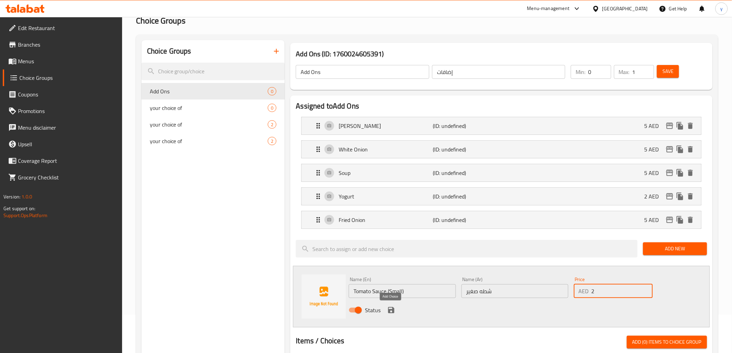
click at [391, 312] on icon "save" at bounding box center [391, 310] width 8 height 8
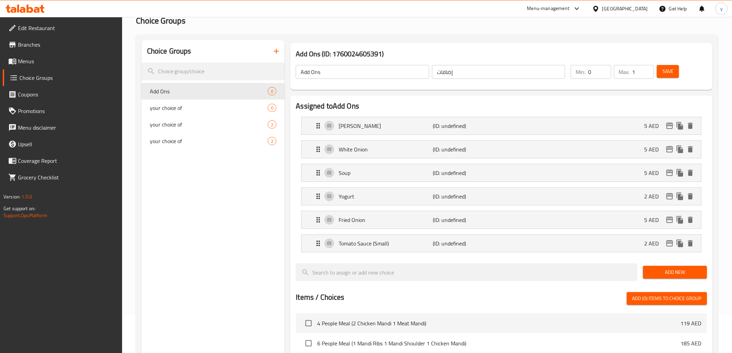
click at [657, 270] on span "Add New" at bounding box center [674, 272] width 53 height 9
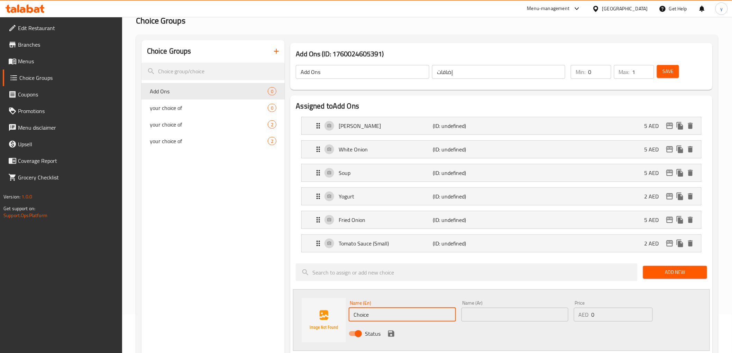
click at [375, 316] on input "Choice" at bounding box center [402, 315] width 107 height 14
paste input "Tomato Sauce (Big)"
type input "Tomato Sauce (Big)"
click at [505, 317] on input "text" at bounding box center [514, 315] width 107 height 14
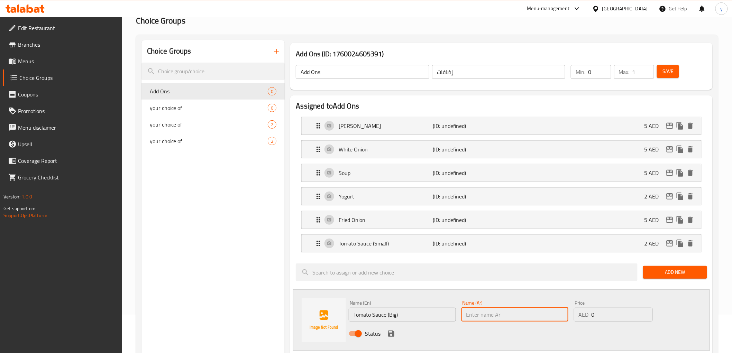
paste input "شطه كبير"
type input "شطه كبير"
drag, startPoint x: 599, startPoint y: 318, endPoint x: 589, endPoint y: 313, distance: 11.0
click at [589, 313] on div "AED 0 Price" at bounding box center [613, 315] width 79 height 14
type input "6"
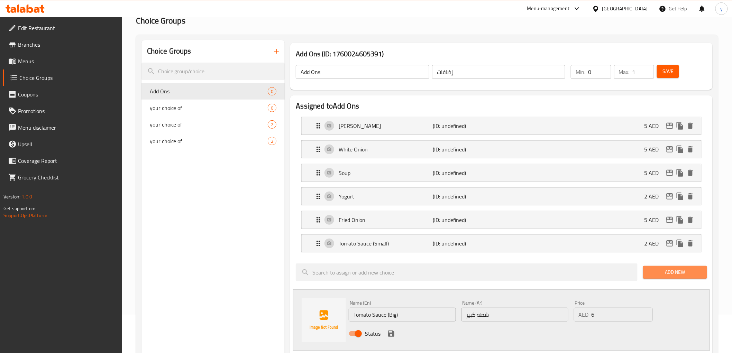
click at [692, 272] on span "Add New" at bounding box center [674, 272] width 53 height 9
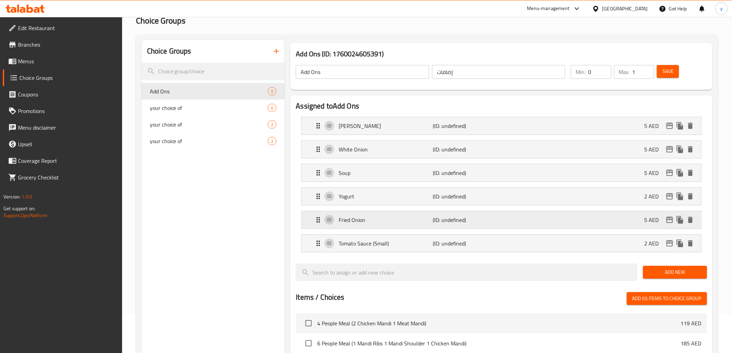
click at [317, 220] on icon "Expand" at bounding box center [317, 220] width 3 height 6
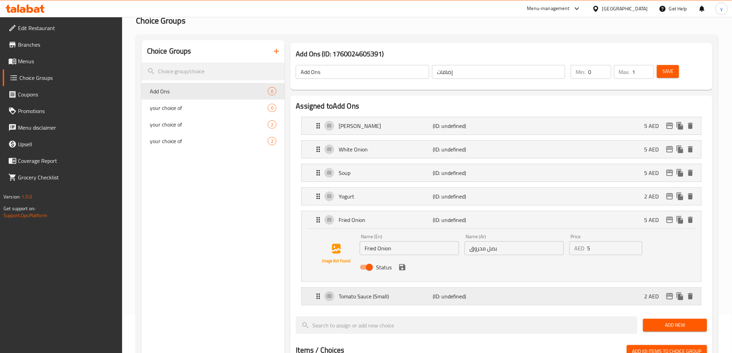
click at [438, 296] on p "(ID: undefined)" at bounding box center [464, 296] width 63 height 8
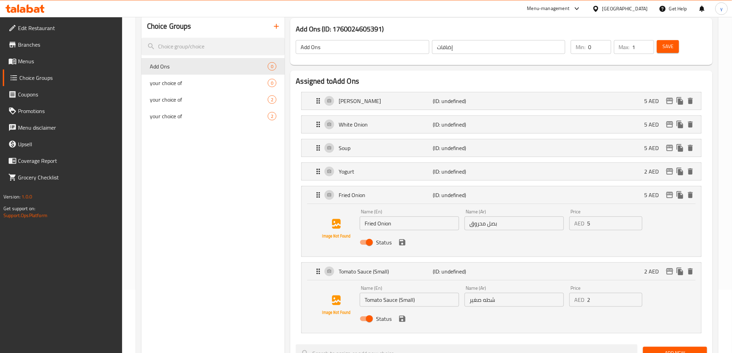
scroll to position [77, 0]
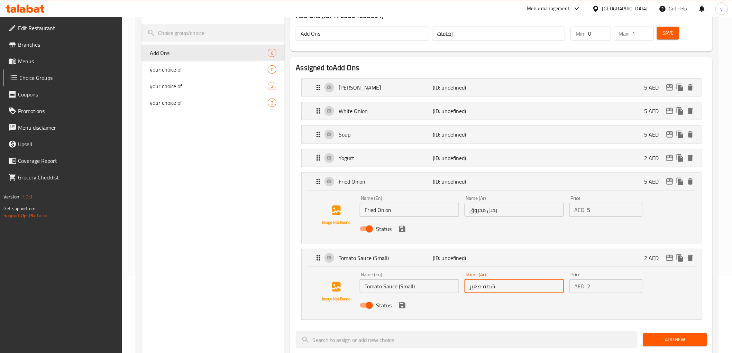
drag, startPoint x: 484, startPoint y: 288, endPoint x: 495, endPoint y: 289, distance: 11.2
click at [495, 289] on input "شطه صغير" at bounding box center [513, 286] width 99 height 14
click at [496, 290] on input "صوص طامطم صغير" at bounding box center [513, 286] width 99 height 14
click at [491, 287] on input "صوص طامطم صغير" at bounding box center [513, 286] width 99 height 14
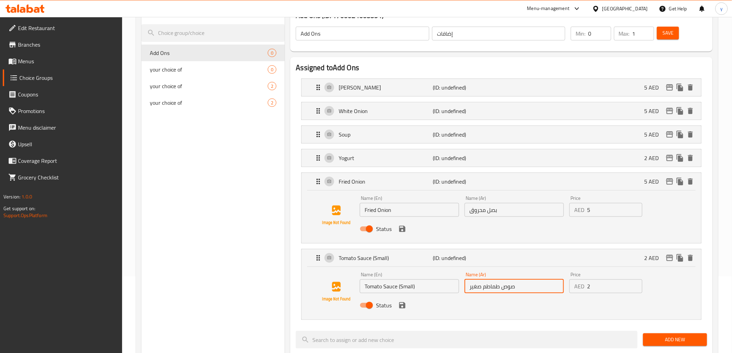
drag, startPoint x: 483, startPoint y: 286, endPoint x: 499, endPoint y: 287, distance: 16.0
click at [499, 287] on input "صوص طماطم صغير" at bounding box center [513, 286] width 99 height 14
paste input "text"
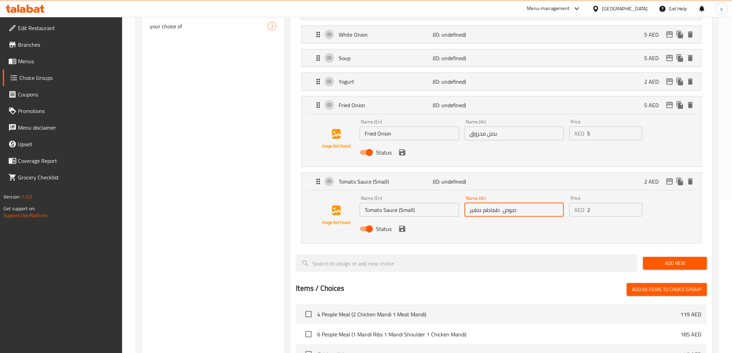
scroll to position [154, 0]
click at [405, 226] on icon "save" at bounding box center [402, 228] width 8 height 8
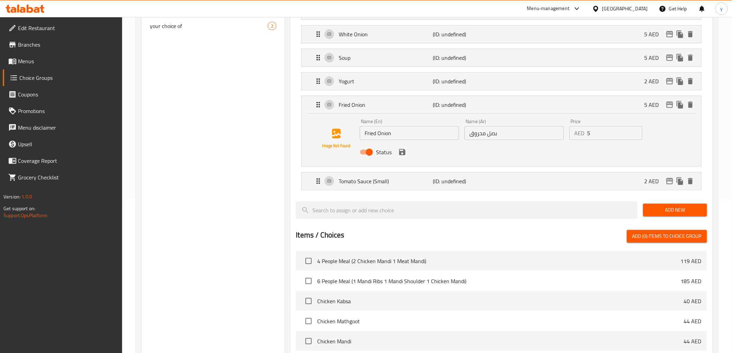
type input "صوص طماطم صغير"
click at [655, 212] on span "Add New" at bounding box center [674, 210] width 53 height 9
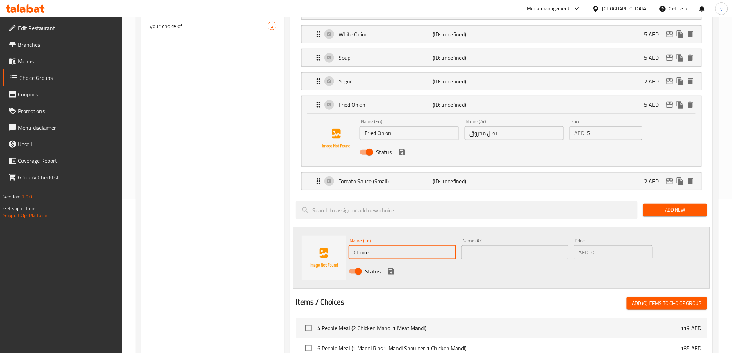
click at [388, 253] on input "Choice" at bounding box center [402, 252] width 107 height 14
paste input "Tomato Sauce (Big)"
type input "Tomato Sauce (Big)"
click at [499, 253] on input "text" at bounding box center [514, 252] width 107 height 14
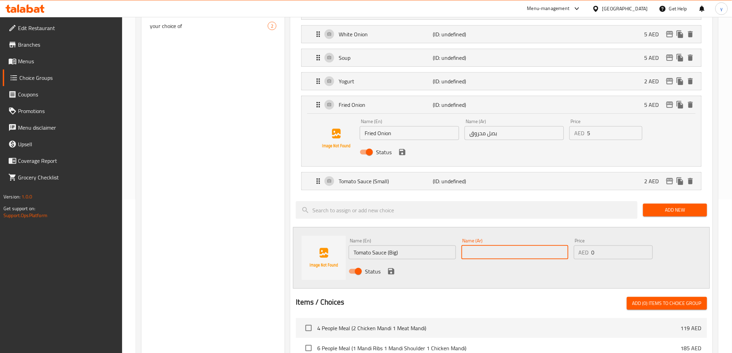
click at [504, 251] on input "text" at bounding box center [514, 252] width 107 height 14
paste input "شطه كبير"
click at [317, 182] on icon "Expand" at bounding box center [317, 181] width 3 height 6
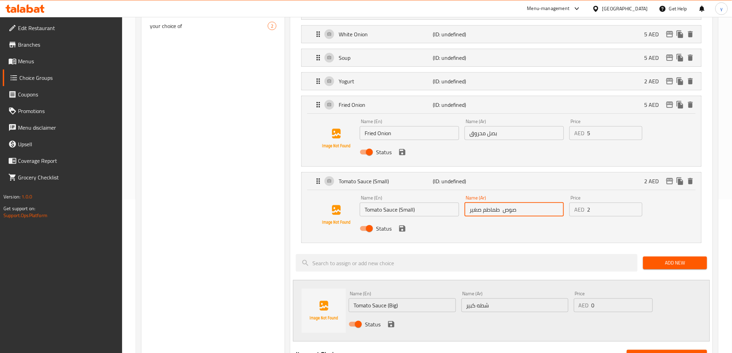
drag, startPoint x: 484, startPoint y: 210, endPoint x: 527, endPoint y: 218, distance: 44.0
click at [527, 218] on div "Name (Ar) صوص طماطم صغير Name (Ar)" at bounding box center [514, 206] width 105 height 27
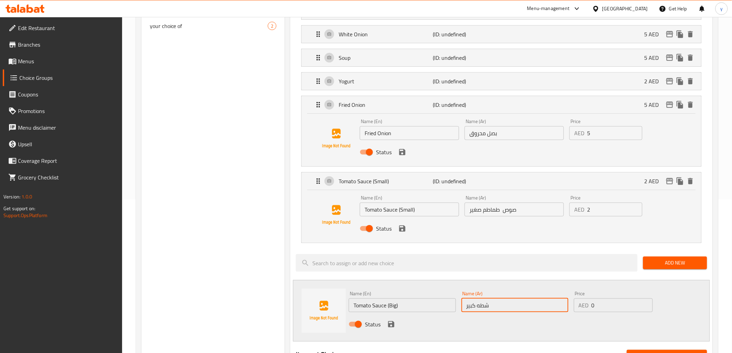
drag, startPoint x: 478, startPoint y: 305, endPoint x: 506, endPoint y: 309, distance: 28.0
click at [506, 309] on input "شطه كبير" at bounding box center [514, 305] width 107 height 14
paste input "وص طماطم"
click at [406, 232] on icon "save" at bounding box center [402, 228] width 8 height 8
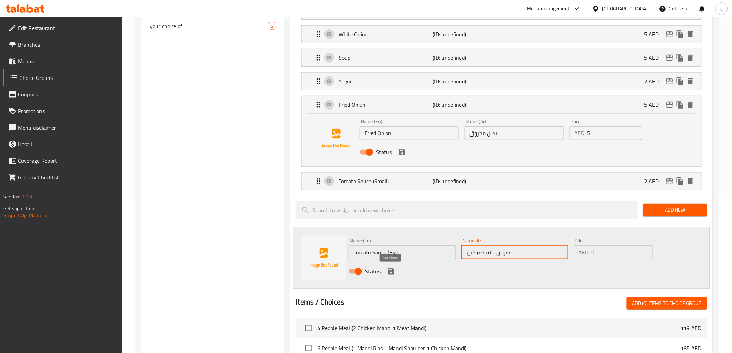
type input "صوص طماطم كبير"
click at [391, 272] on icon "save" at bounding box center [391, 271] width 8 height 8
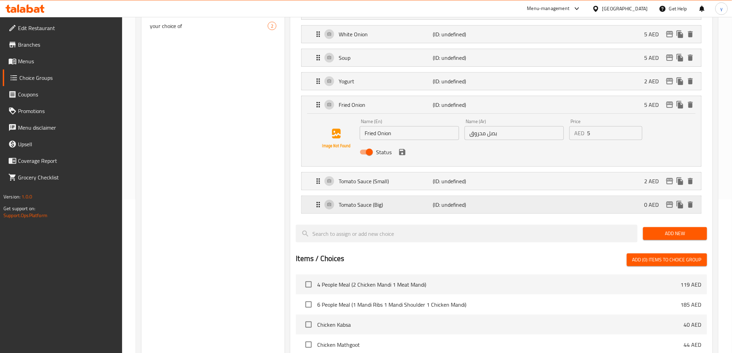
click at [375, 205] on p "Tomato Sauce (Big)" at bounding box center [386, 205] width 94 height 8
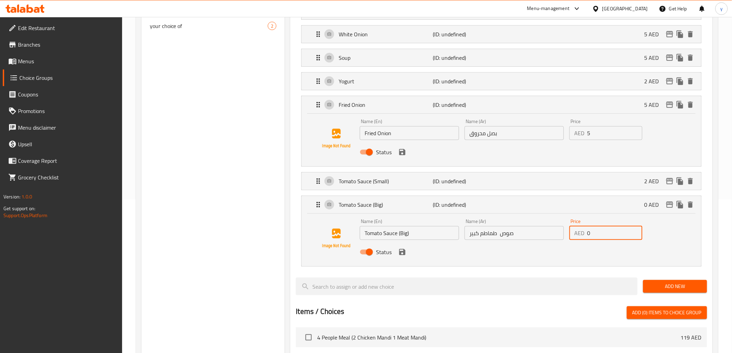
drag, startPoint x: 597, startPoint y: 234, endPoint x: 585, endPoint y: 233, distance: 11.8
click at [585, 233] on div "AED 0 Price" at bounding box center [605, 233] width 73 height 14
type input "6"
click at [402, 257] on button "save" at bounding box center [402, 252] width 10 height 10
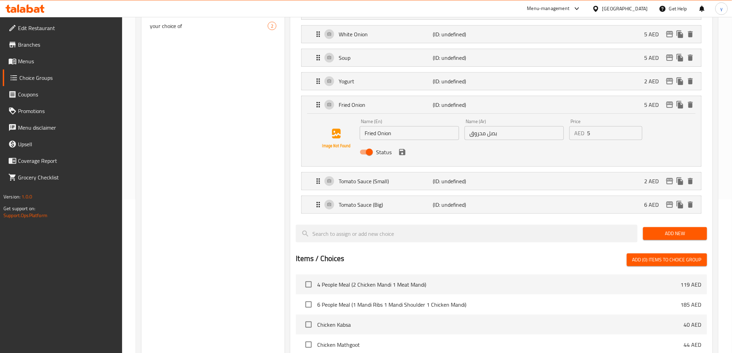
click at [403, 157] on div "Status" at bounding box center [514, 152] width 314 height 19
click at [399, 150] on icon "save" at bounding box center [402, 152] width 6 height 6
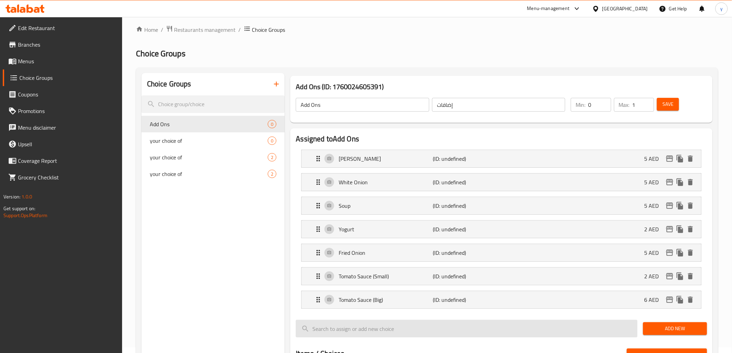
scroll to position [0, 0]
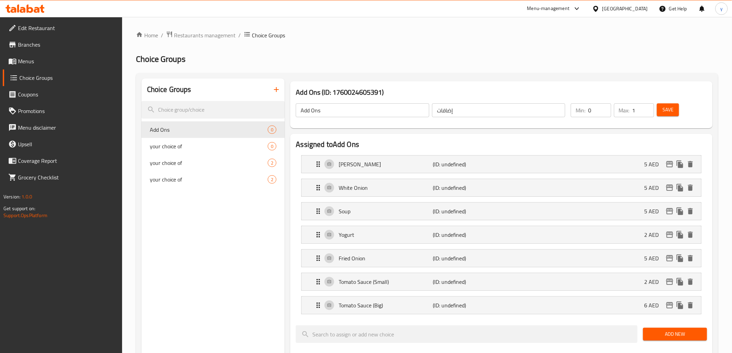
click at [674, 109] on button "Save" at bounding box center [668, 109] width 22 height 13
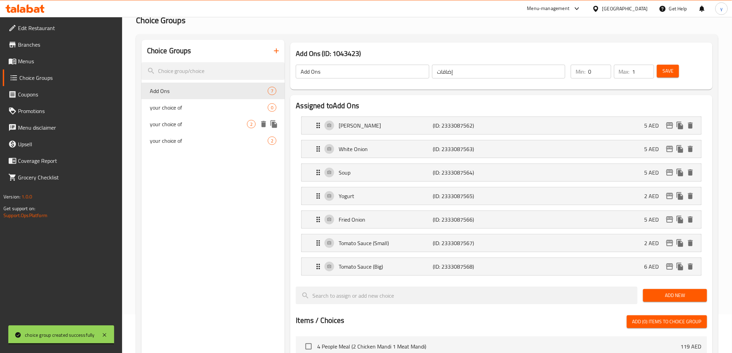
scroll to position [38, 0]
click at [666, 68] on span "Save" at bounding box center [667, 71] width 11 height 9
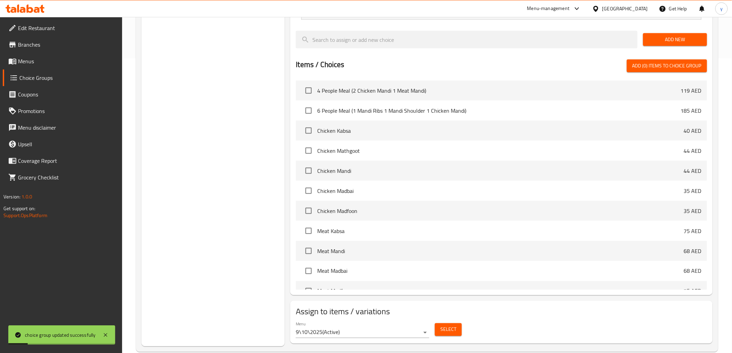
scroll to position [307, 0]
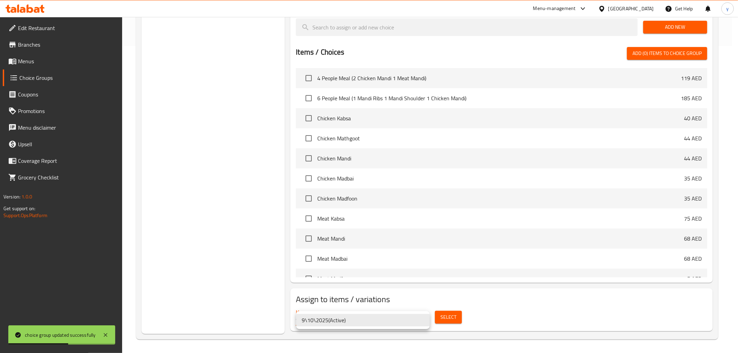
click at [504, 309] on div at bounding box center [369, 176] width 738 height 353
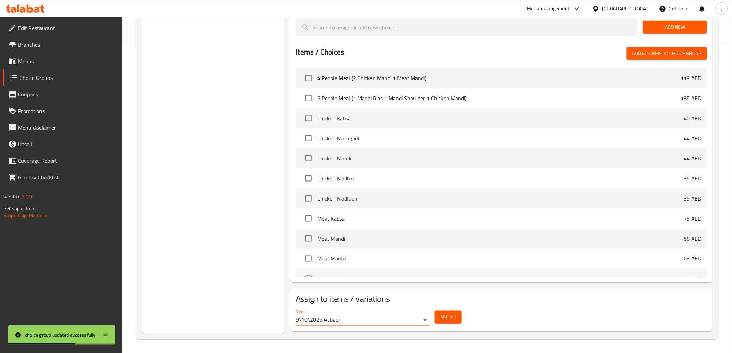
click at [450, 315] on span "Select" at bounding box center [448, 317] width 16 height 9
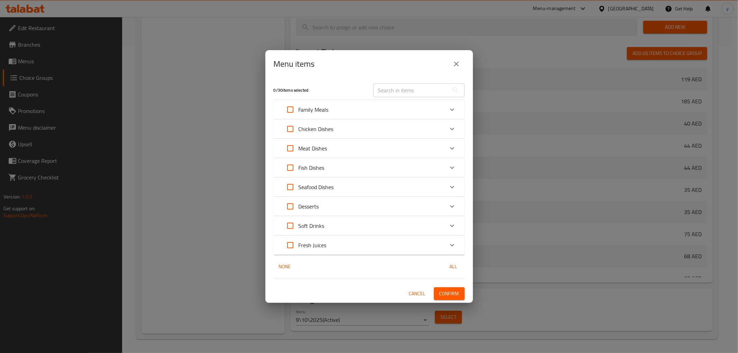
click at [291, 110] on input "Expand" at bounding box center [290, 109] width 17 height 17
checkbox input "true"
click at [290, 129] on input "Expand" at bounding box center [290, 129] width 17 height 17
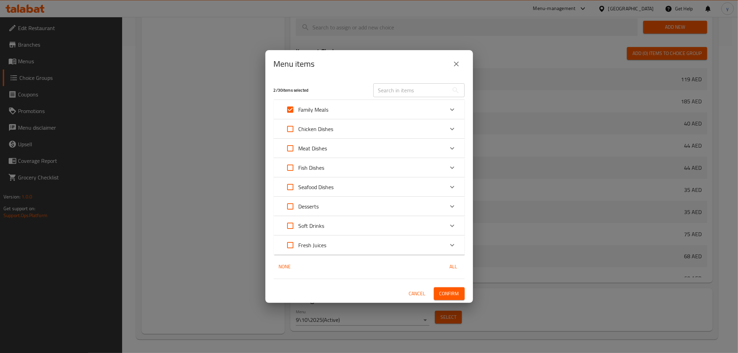
checkbox input "true"
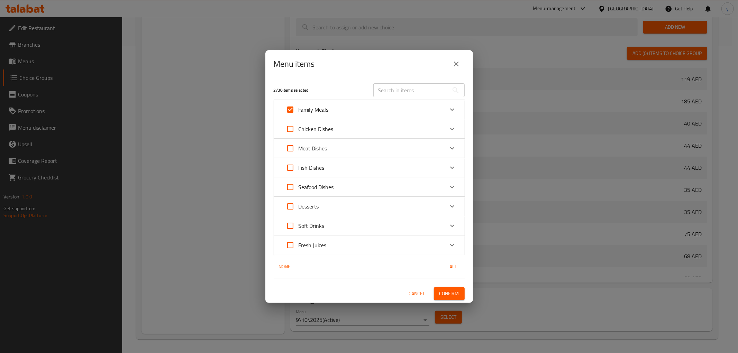
checkbox input "true"
click at [292, 149] on input "Expand" at bounding box center [290, 148] width 17 height 17
checkbox input "true"
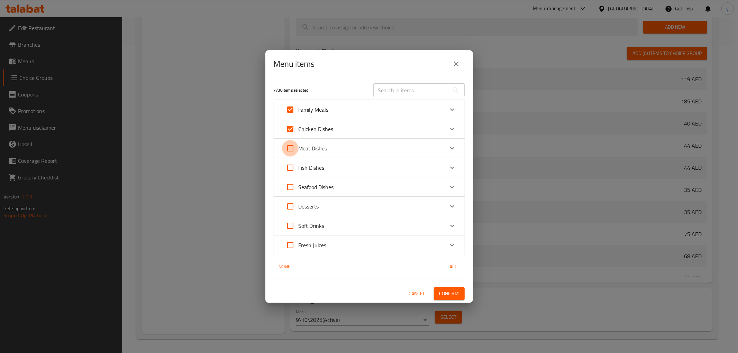
checkbox input "true"
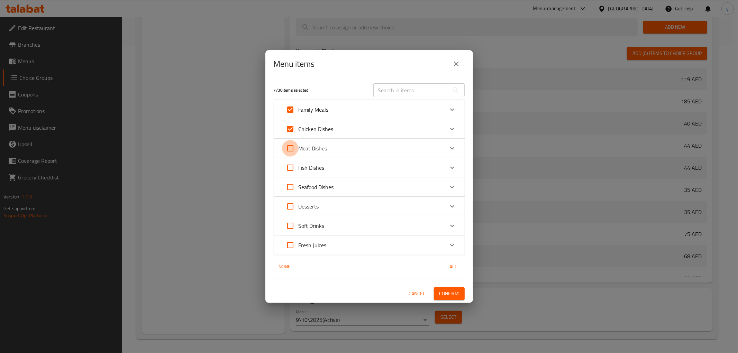
checkbox input "true"
click at [288, 185] on input "Expand" at bounding box center [290, 187] width 17 height 17
checkbox input "true"
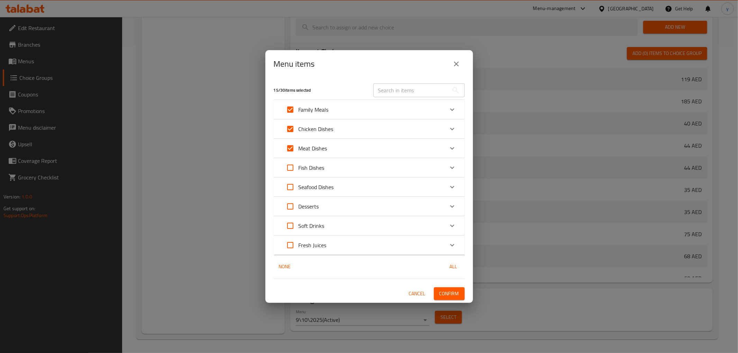
checkbox input "true"
click at [291, 169] on input "Expand" at bounding box center [290, 167] width 17 height 17
checkbox input "true"
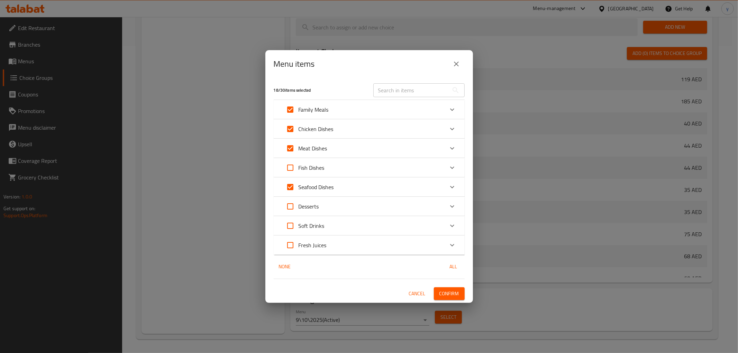
checkbox input "true"
click at [450, 290] on span "Confirm" at bounding box center [449, 293] width 20 height 9
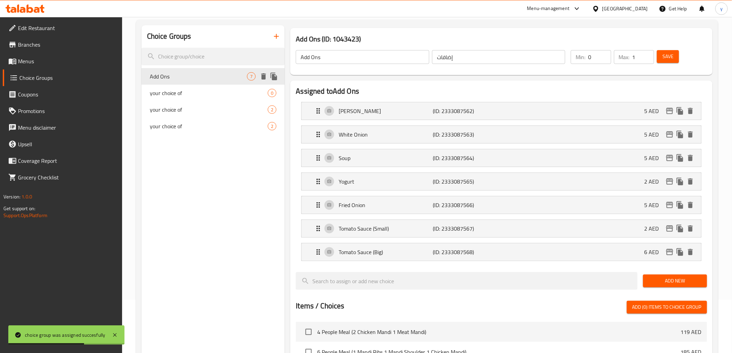
scroll to position [0, 0]
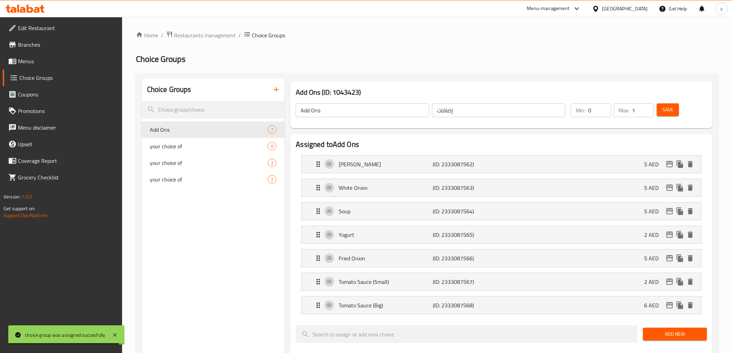
click at [35, 59] on span "Menus" at bounding box center [67, 61] width 99 height 8
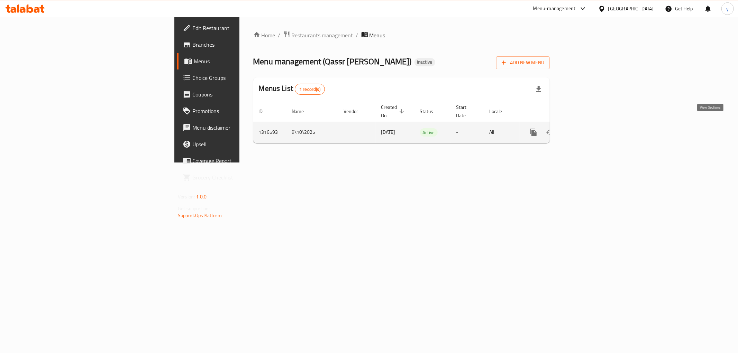
click at [587, 128] on icon "enhanced table" at bounding box center [583, 132] width 8 height 8
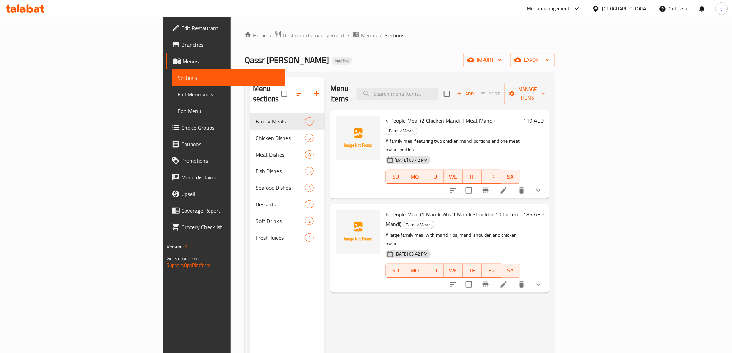
click at [177, 92] on span "Full Menu View" at bounding box center [228, 94] width 102 height 8
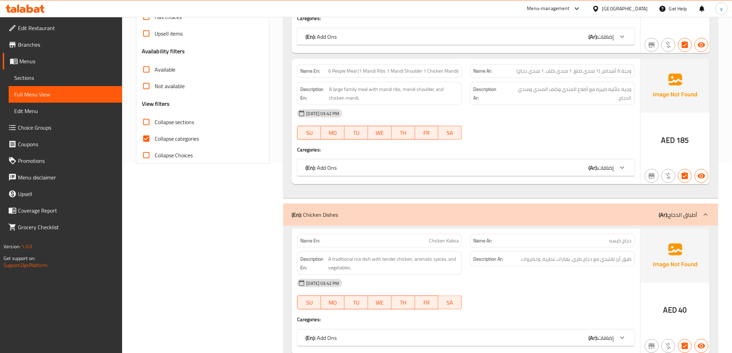
scroll to position [192, 0]
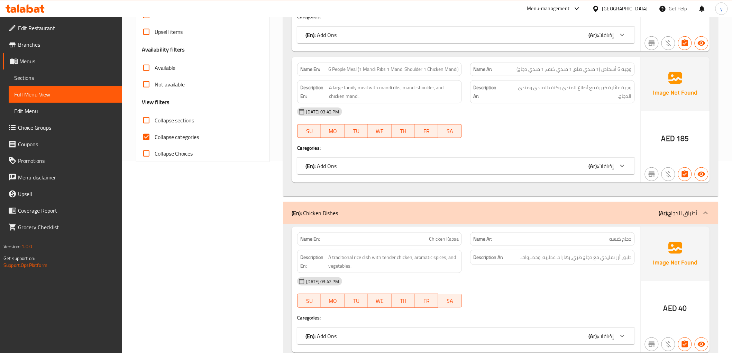
click at [148, 137] on input "Collapse categories" at bounding box center [146, 137] width 17 height 17
checkbox input "false"
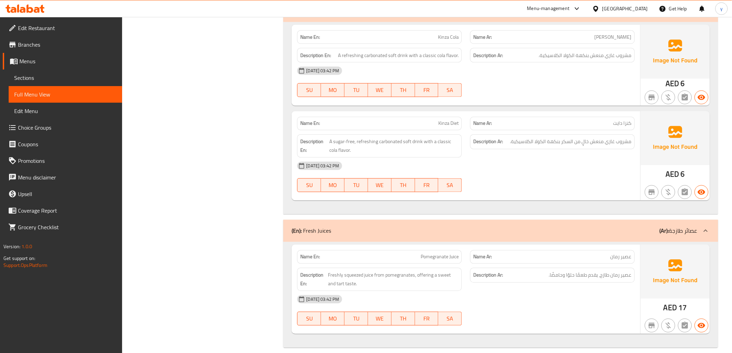
scroll to position [8170, 0]
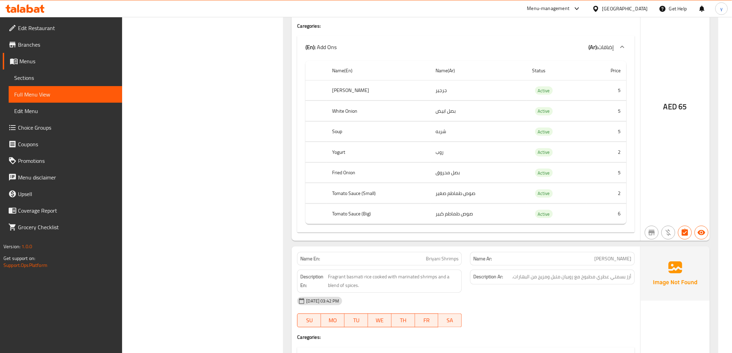
scroll to position [6864, 0]
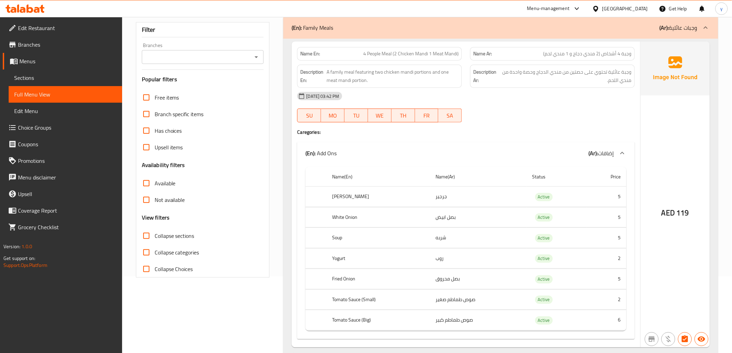
scroll to position [77, 0]
click at [622, 199] on td "5" at bounding box center [606, 196] width 40 height 20
click at [617, 215] on td "5" at bounding box center [606, 217] width 40 height 20
click at [619, 238] on td "5" at bounding box center [606, 238] width 40 height 20
click at [623, 261] on td "2" at bounding box center [606, 258] width 40 height 20
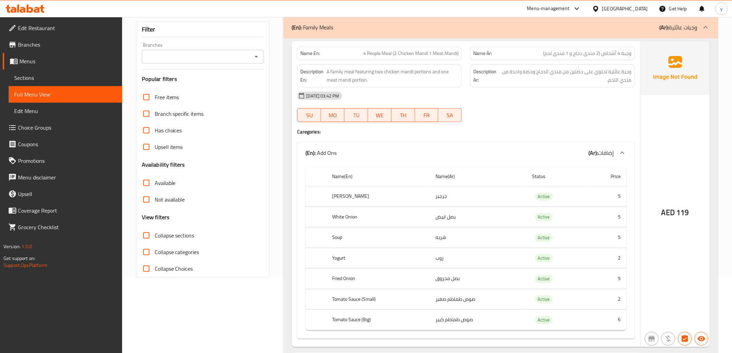
click at [619, 284] on td "5" at bounding box center [606, 279] width 40 height 20
click at [618, 296] on td "2" at bounding box center [606, 299] width 40 height 20
click at [620, 312] on td "6" at bounding box center [606, 320] width 40 height 20
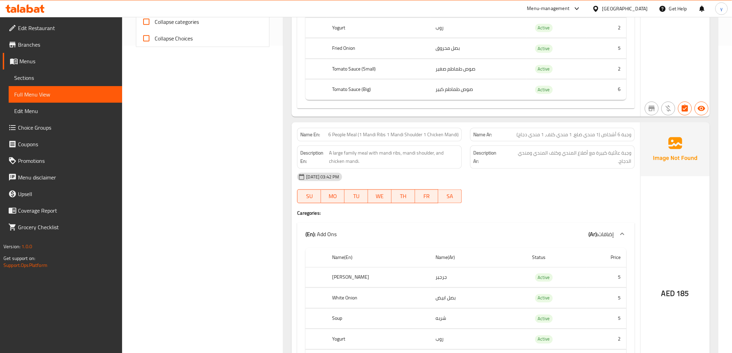
scroll to position [384, 0]
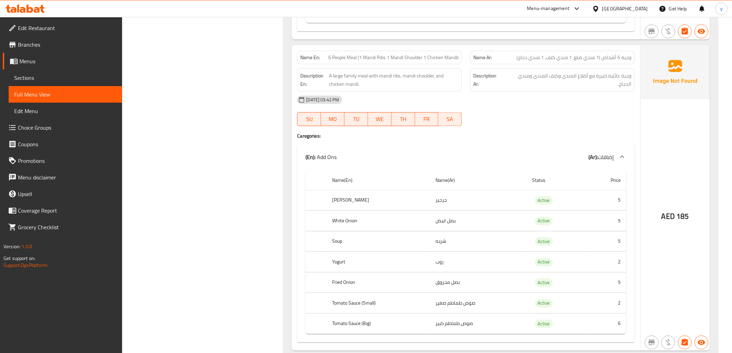
click at [572, 204] on td "Active" at bounding box center [557, 200] width 60 height 20
click at [586, 224] on td "5" at bounding box center [606, 221] width 40 height 20
click at [589, 243] on td "5" at bounding box center [606, 241] width 40 height 20
click at [602, 268] on td "2" at bounding box center [606, 262] width 40 height 20
click at [611, 291] on td "5" at bounding box center [606, 282] width 40 height 20
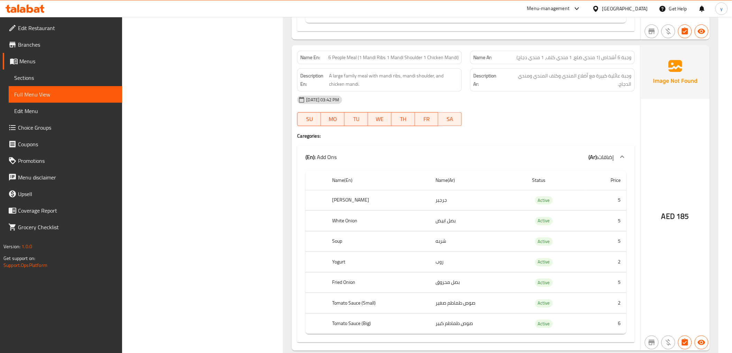
click at [614, 305] on td "2" at bounding box center [606, 303] width 40 height 20
click at [615, 324] on td "6" at bounding box center [606, 324] width 40 height 20
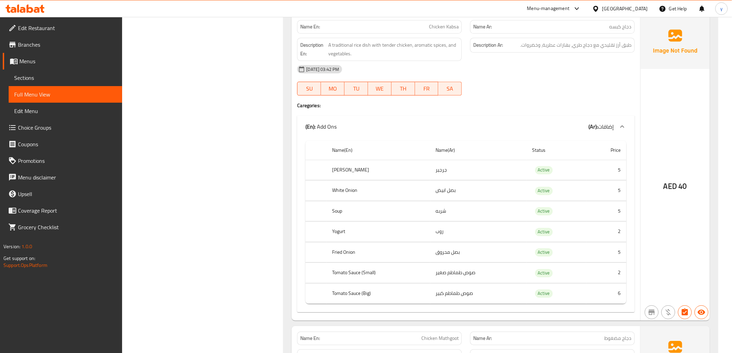
scroll to position [768, 0]
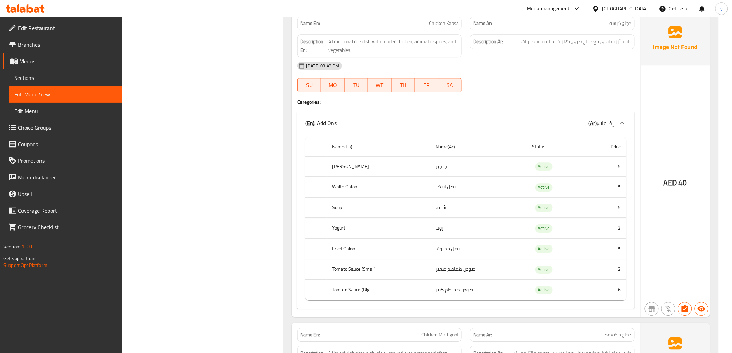
click at [585, 66] on div "[DATE] 03:42 PM" at bounding box center [465, 65] width 345 height 17
click at [577, 165] on td "Active" at bounding box center [557, 166] width 60 height 20
click at [593, 188] on td "5" at bounding box center [606, 187] width 40 height 20
click at [607, 208] on td "5" at bounding box center [606, 207] width 40 height 20
click at [617, 227] on td "2" at bounding box center [606, 228] width 40 height 20
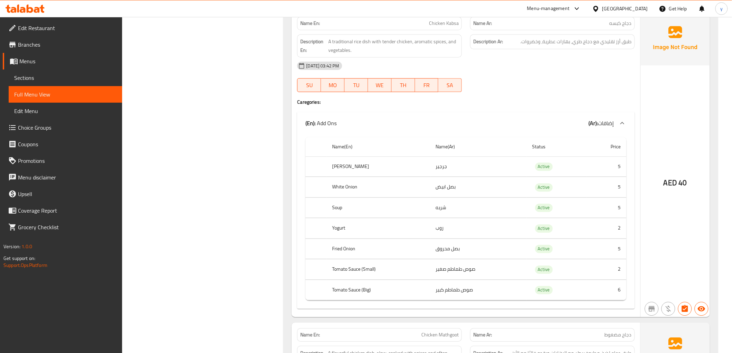
click at [618, 247] on td "5" at bounding box center [606, 249] width 40 height 20
click at [616, 268] on td "2" at bounding box center [606, 269] width 40 height 20
click at [616, 288] on td "6" at bounding box center [606, 290] width 40 height 20
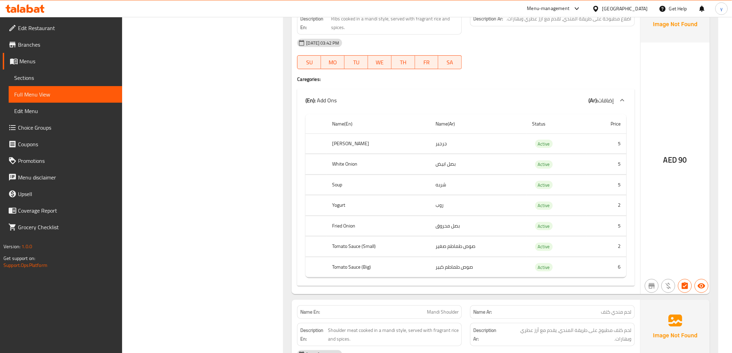
scroll to position [4456, 0]
click at [32, 46] on span "Branches" at bounding box center [67, 44] width 99 height 8
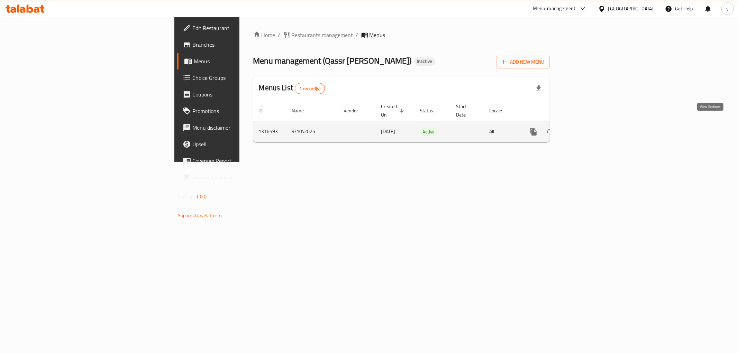
click at [587, 128] on icon "enhanced table" at bounding box center [583, 132] width 8 height 8
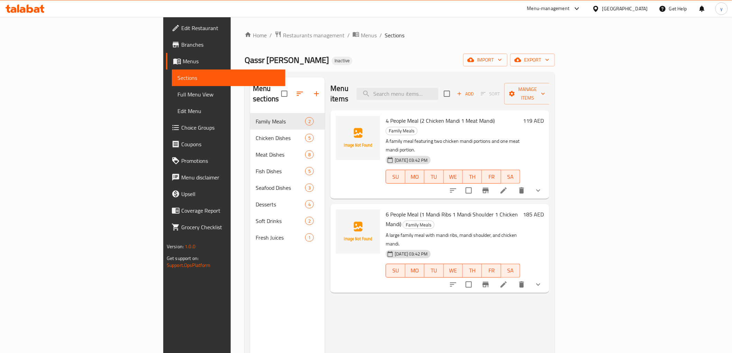
click at [172, 99] on link "Full Menu View" at bounding box center [228, 94] width 113 height 17
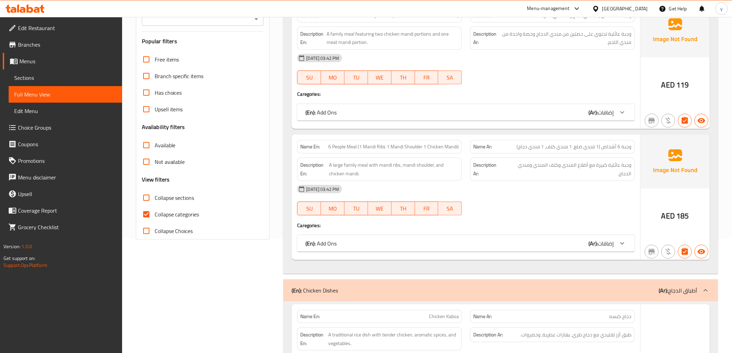
scroll to position [115, 0]
click at [146, 213] on input "Collapse categories" at bounding box center [146, 213] width 17 height 17
checkbox input "false"
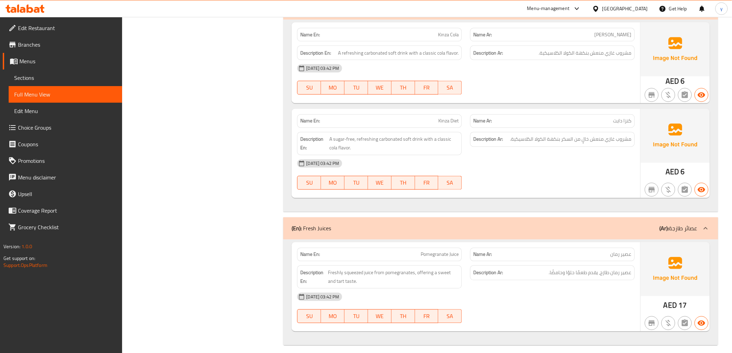
scroll to position [8170, 0]
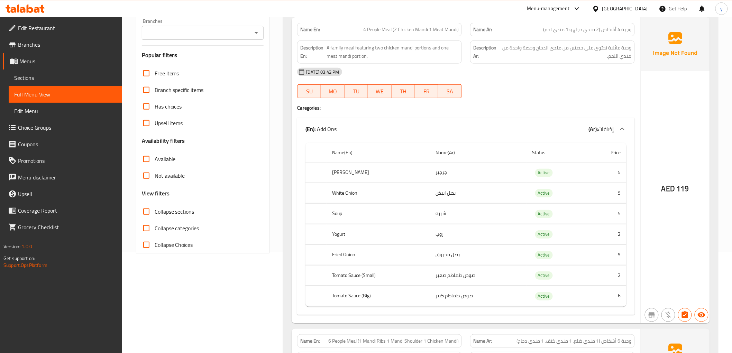
scroll to position [0, 0]
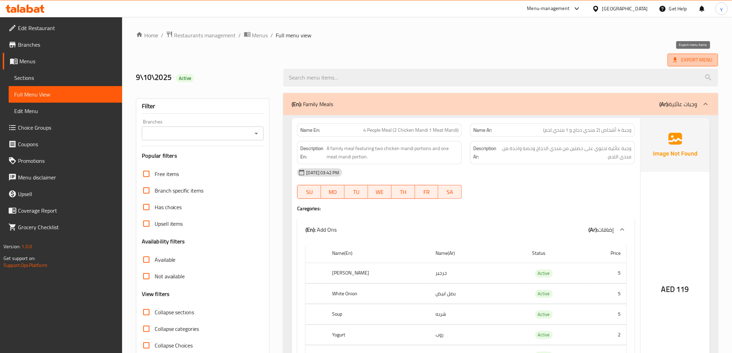
click at [703, 56] on span "Export Menu" at bounding box center [692, 60] width 39 height 9
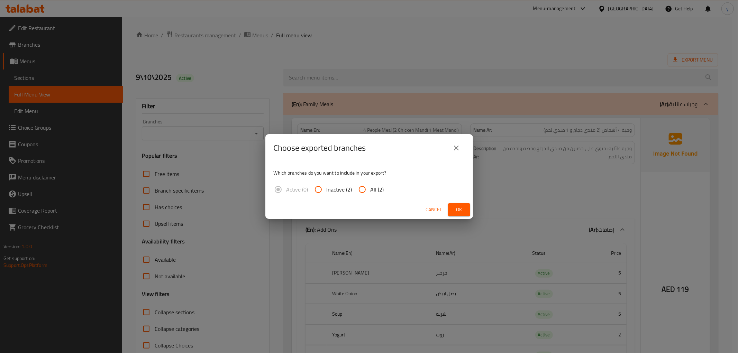
click at [358, 191] on input "All (2)" at bounding box center [362, 189] width 17 height 17
radio input "true"
click at [463, 210] on span "Ok" at bounding box center [458, 209] width 11 height 9
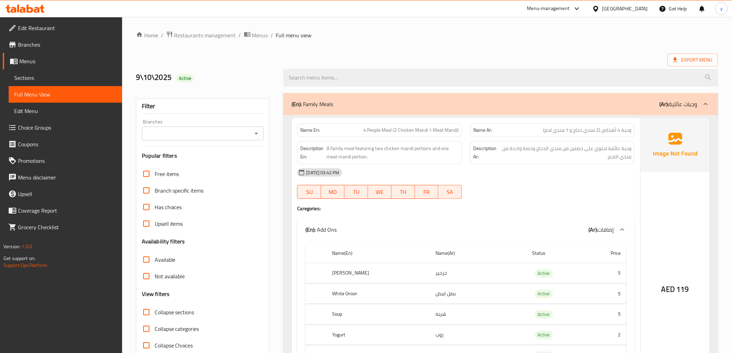
click at [27, 29] on span "Edit Restaurant" at bounding box center [67, 28] width 99 height 8
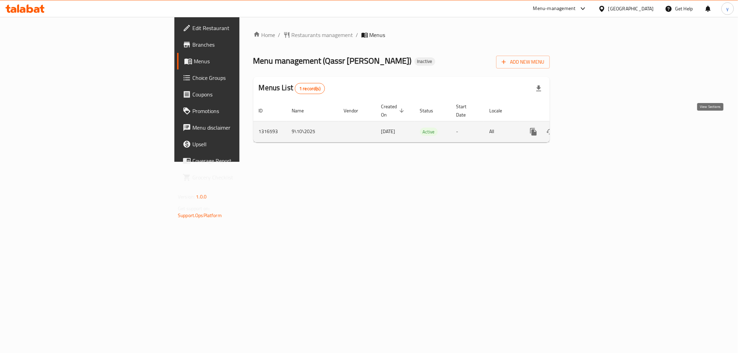
click at [587, 128] on icon "enhanced table" at bounding box center [583, 132] width 8 height 8
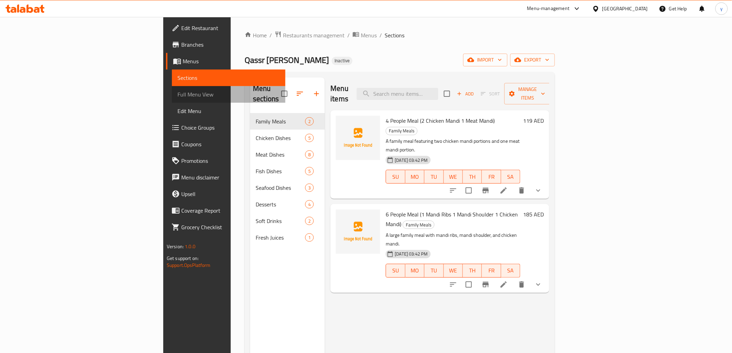
click at [177, 96] on span "Full Menu View" at bounding box center [228, 94] width 102 height 8
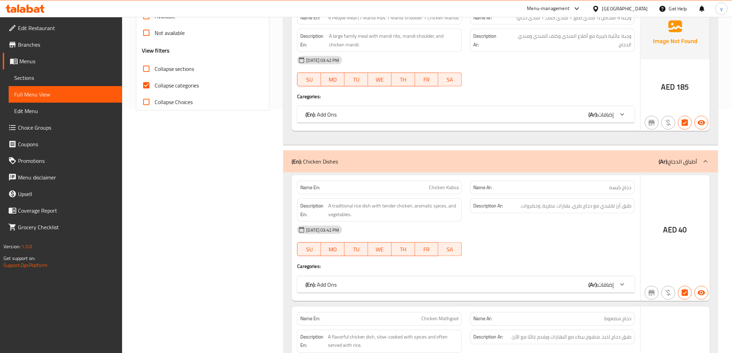
scroll to position [269, 0]
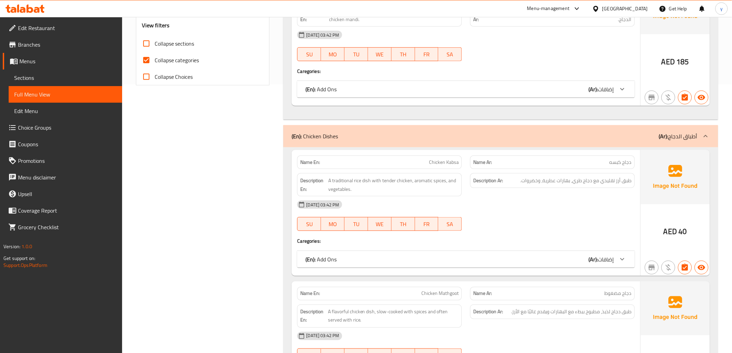
click at [146, 60] on input "Collapse categories" at bounding box center [146, 60] width 17 height 17
checkbox input "false"
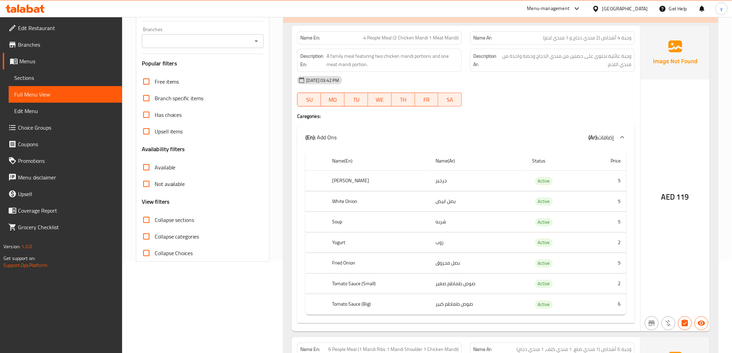
scroll to position [0, 0]
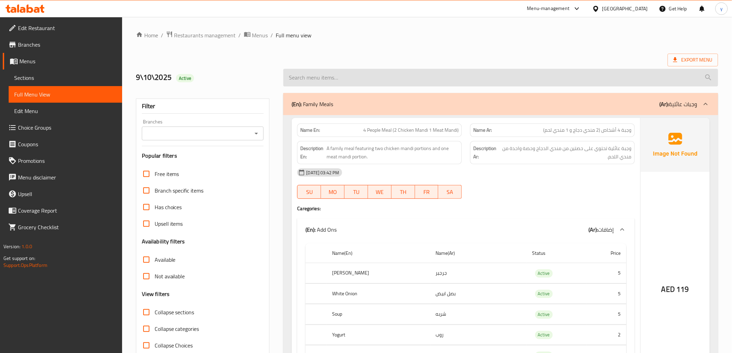
click at [351, 75] on input "search" at bounding box center [500, 78] width 434 height 18
type input "king"
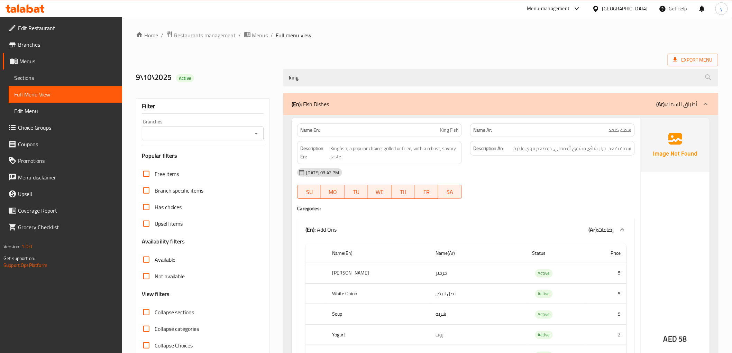
drag, startPoint x: 370, startPoint y: 122, endPoint x: 382, endPoint y: 124, distance: 12.2
drag, startPoint x: 382, startPoint y: 124, endPoint x: 573, endPoint y: 186, distance: 200.3
click at [573, 186] on div "09-10-2025 03:42 PM SU MO TU WE TH FR SA" at bounding box center [465, 183] width 345 height 39
drag, startPoint x: 316, startPoint y: 82, endPoint x: 234, endPoint y: 82, distance: 81.6
click at [234, 82] on div "9\10\2025 Active king" at bounding box center [427, 77] width 590 height 31
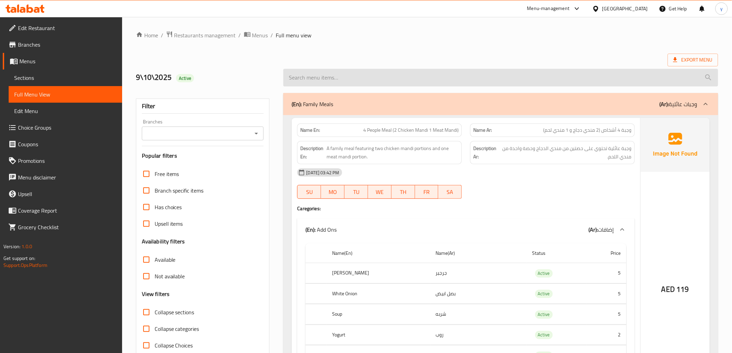
click at [385, 77] on input "search" at bounding box center [500, 78] width 434 height 18
paste input "Chicken Madbai"
type input "Chicken Madbai"
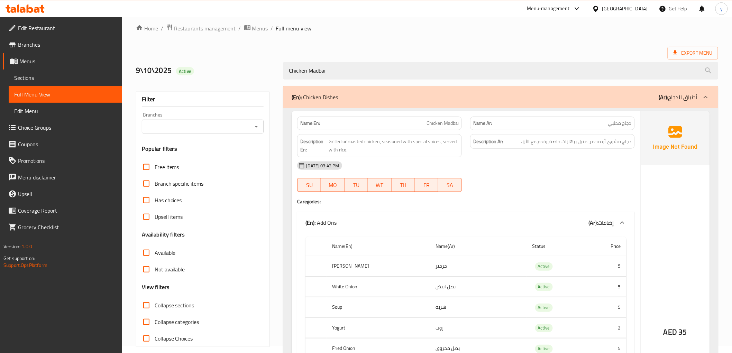
scroll to position [6, 0]
click at [37, 78] on span "Sections" at bounding box center [65, 78] width 102 height 8
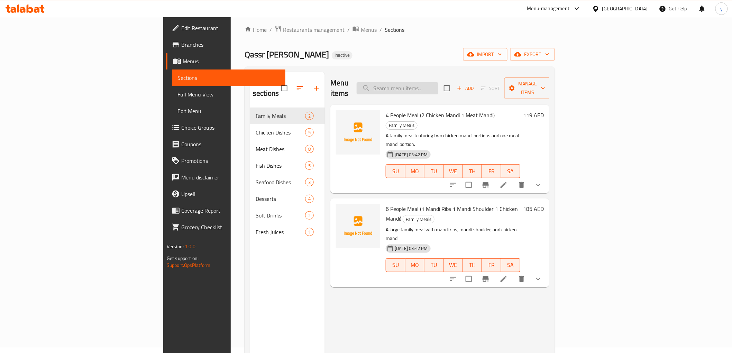
click at [438, 84] on input "search" at bounding box center [397, 88] width 82 height 12
paste input "Chicken Madbai"
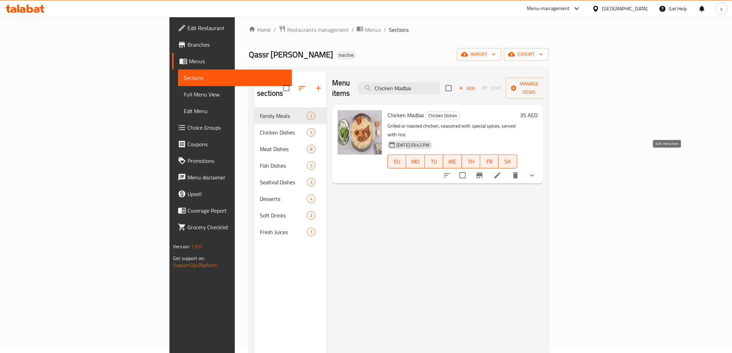
type input "Chicken Madbai"
click at [501, 171] on icon at bounding box center [497, 175] width 8 height 8
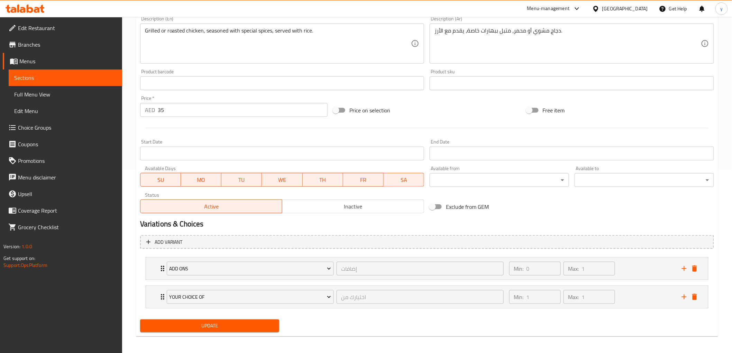
scroll to position [185, 0]
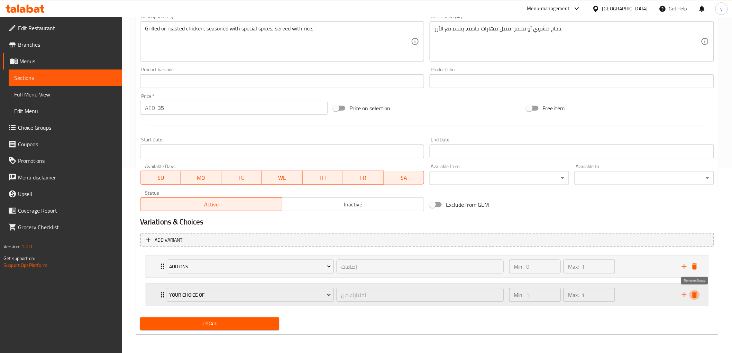
click at [697, 296] on icon "delete" at bounding box center [694, 295] width 8 height 8
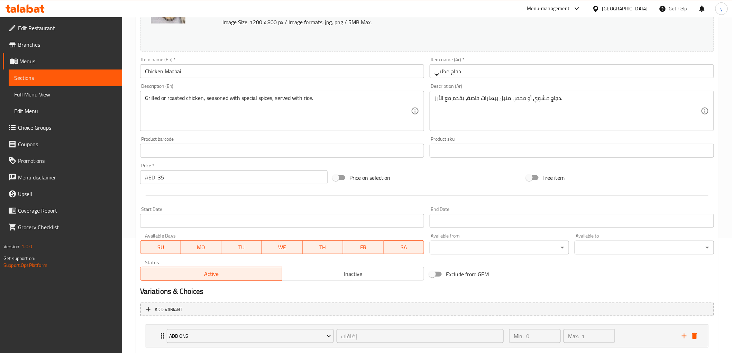
scroll to position [2, 0]
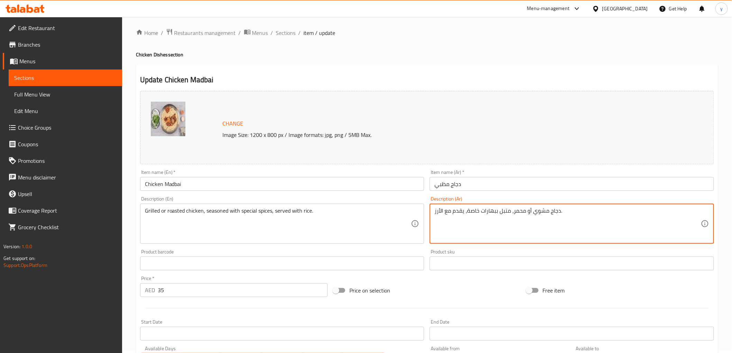
click at [454, 212] on textarea "دجاج مشوي أو محمر، متبل ببهارات خاصة، يقدم مع الأرز." at bounding box center [567, 223] width 266 height 33
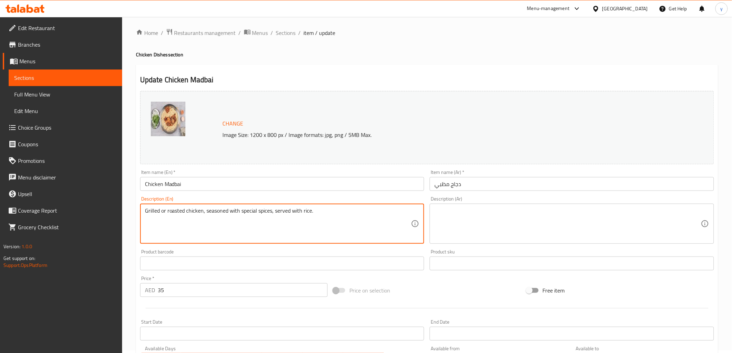
click at [268, 215] on textarea "Grilled or roasted chicken, seasoned with special spices, served with rice." at bounding box center [278, 223] width 266 height 33
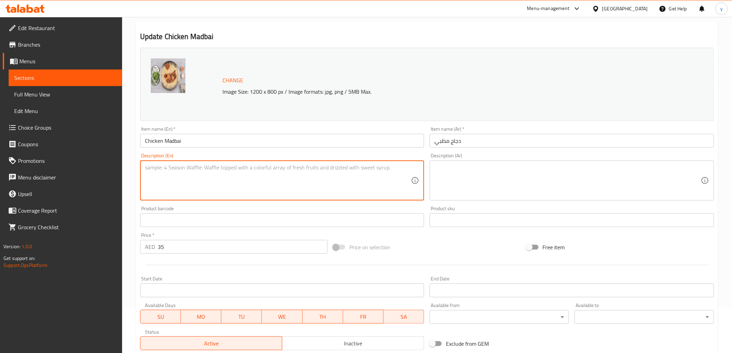
scroll to position [156, 0]
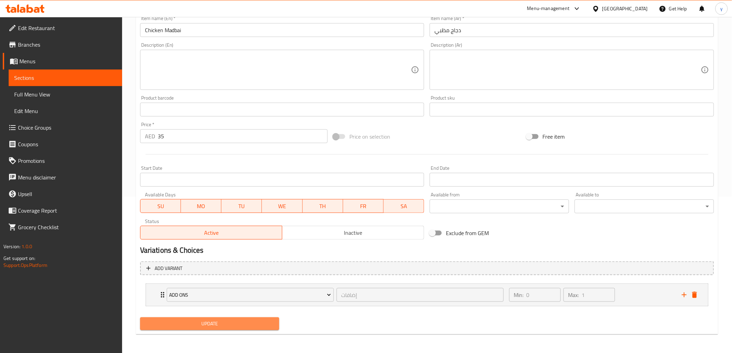
click at [257, 324] on span "Update" at bounding box center [210, 323] width 128 height 9
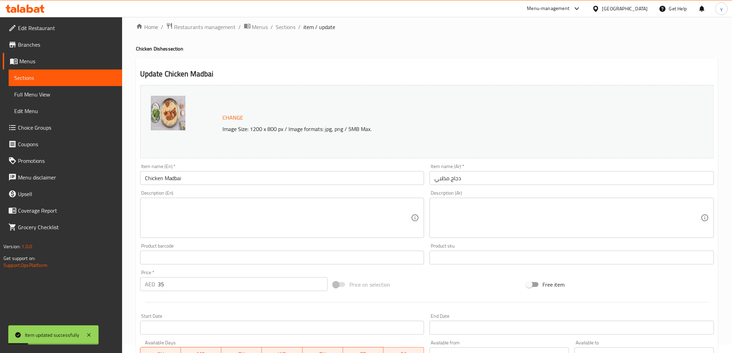
scroll to position [0, 0]
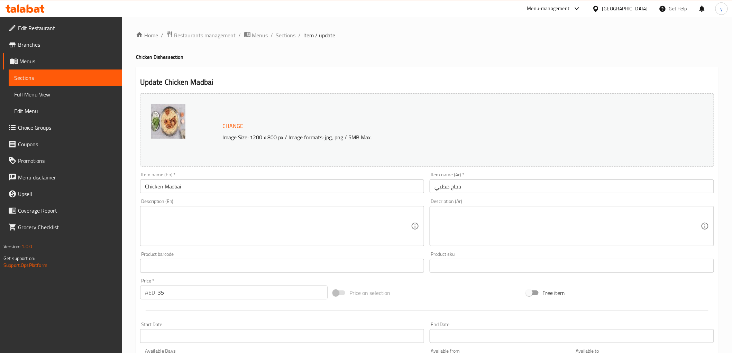
click at [29, 77] on span "Sections" at bounding box center [65, 78] width 102 height 8
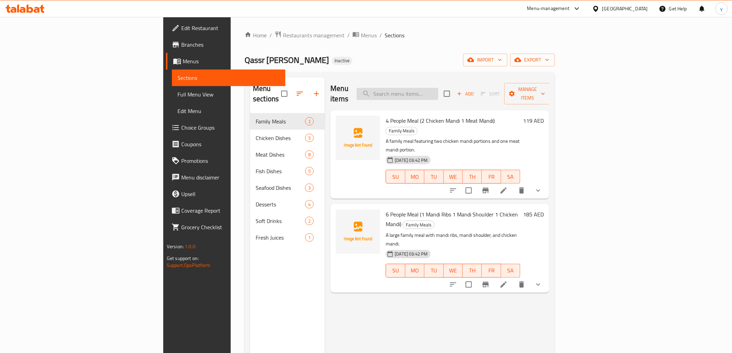
click at [438, 88] on input "search" at bounding box center [397, 94] width 82 height 12
paste input "Madbai"
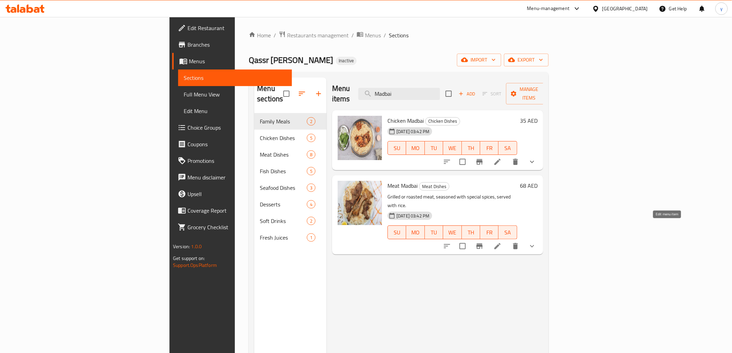
type input "Madbai"
click at [500, 243] on icon at bounding box center [497, 246] width 6 height 6
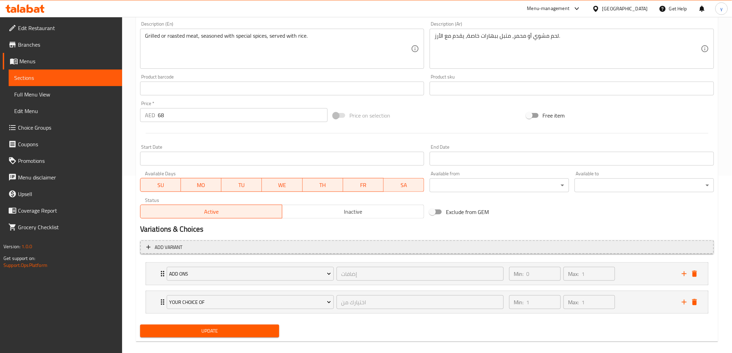
scroll to position [185, 0]
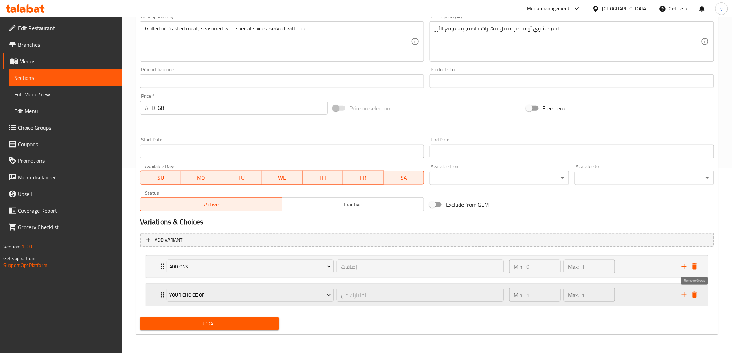
click at [696, 292] on icon "delete" at bounding box center [694, 295] width 5 height 6
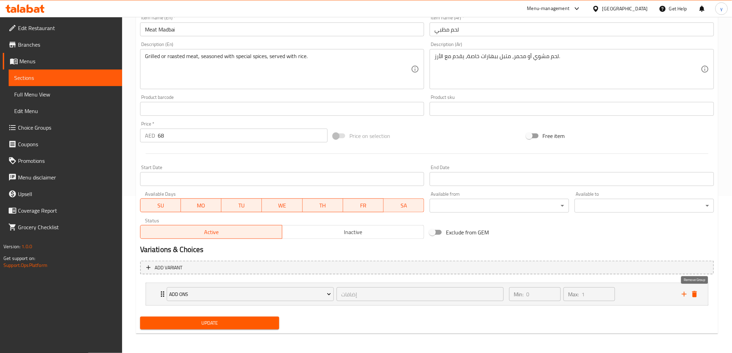
scroll to position [156, 0]
click at [226, 321] on span "Update" at bounding box center [210, 323] width 128 height 9
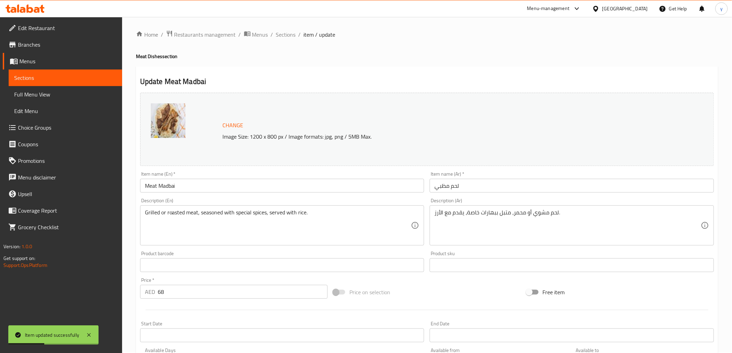
scroll to position [0, 0]
click at [29, 81] on span "Sections" at bounding box center [65, 78] width 102 height 8
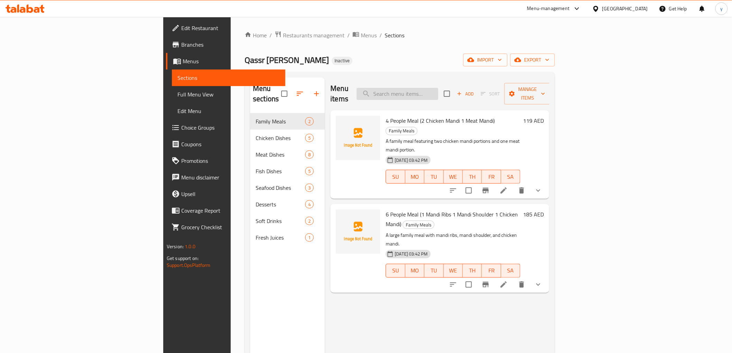
click at [438, 88] on input "search" at bounding box center [397, 94] width 82 height 12
paste input "King Fish"
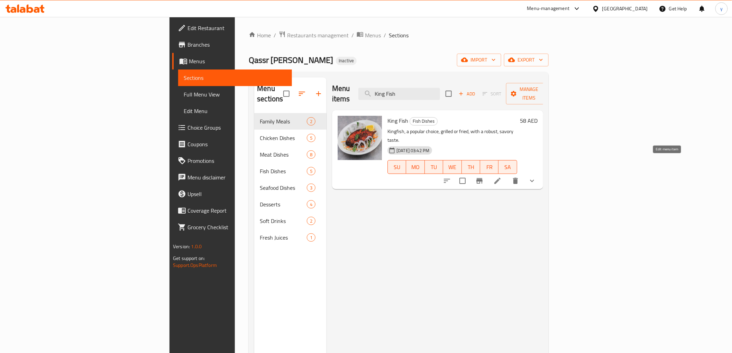
type input "King Fish"
click at [501, 177] on icon at bounding box center [497, 181] width 8 height 8
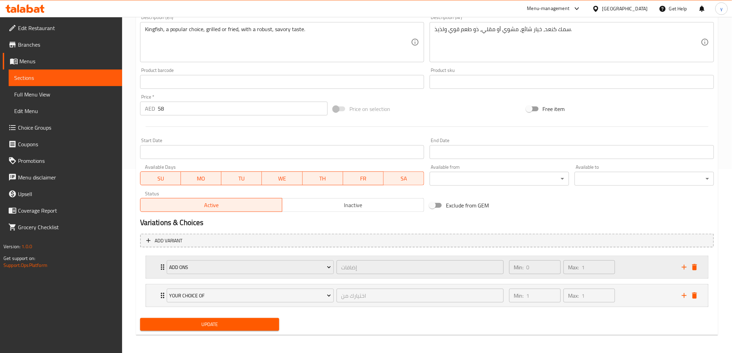
scroll to position [185, 0]
click at [696, 293] on icon "delete" at bounding box center [694, 295] width 5 height 6
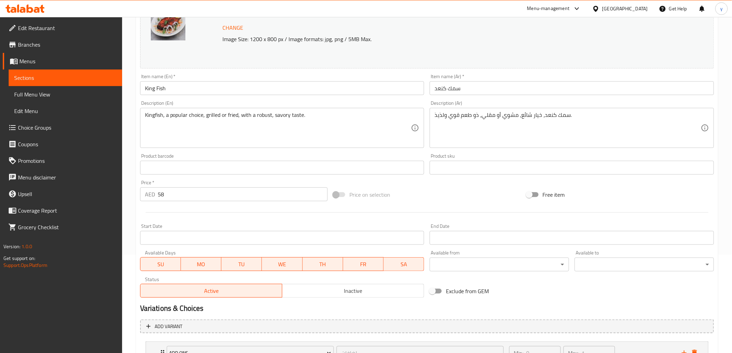
scroll to position [0, 0]
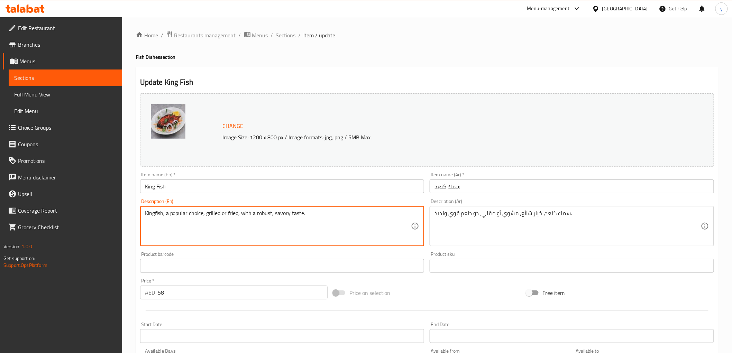
click at [220, 217] on textarea "Kingfish, a popular choice, grilled or fried, with a robust, savory taste." at bounding box center [278, 226] width 266 height 33
click at [531, 219] on textarea "سمك كنعد، خيار شائع، مشوي أو مقلي، ذو طعم قوي ولذيذ." at bounding box center [567, 226] width 266 height 33
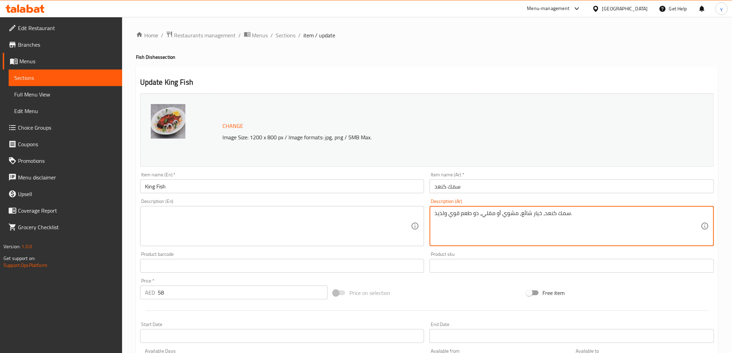
click at [531, 219] on textarea "سمك كنعد، خيار شائع، مشوي أو مقلي، ذو طعم قوي ولذيذ." at bounding box center [567, 226] width 266 height 33
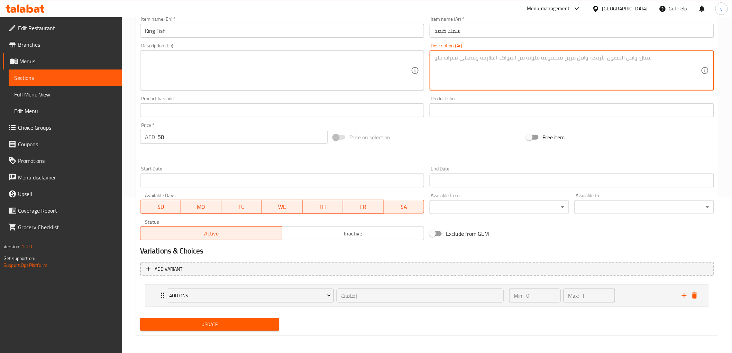
scroll to position [156, 0]
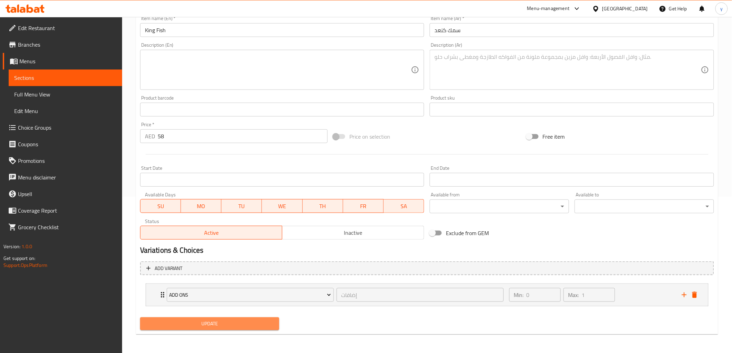
click at [254, 324] on span "Update" at bounding box center [210, 323] width 128 height 9
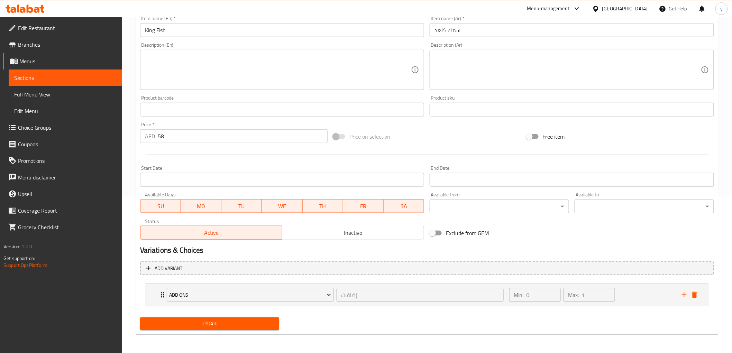
click at [28, 76] on span "Sections" at bounding box center [65, 78] width 102 height 8
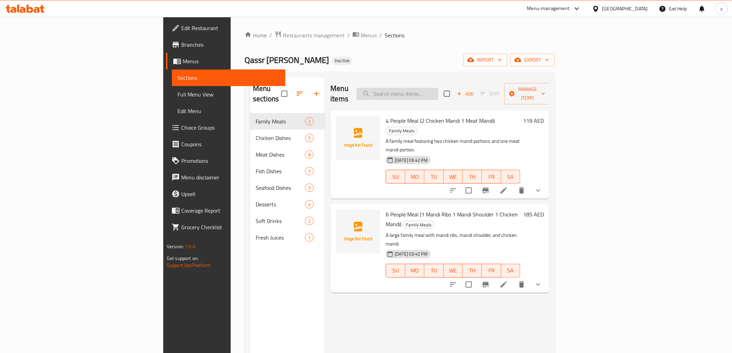
click at [438, 91] on input "search" at bounding box center [397, 94] width 82 height 12
click at [438, 89] on input "search" at bounding box center [397, 94] width 82 height 12
paste input "Madbai"
type input "Madbai"
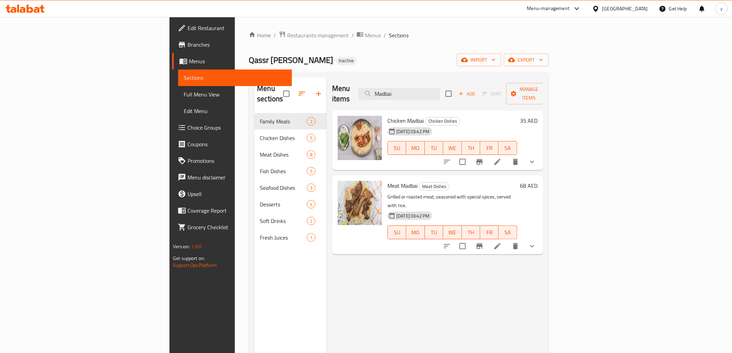
click at [500, 243] on icon at bounding box center [497, 246] width 6 height 6
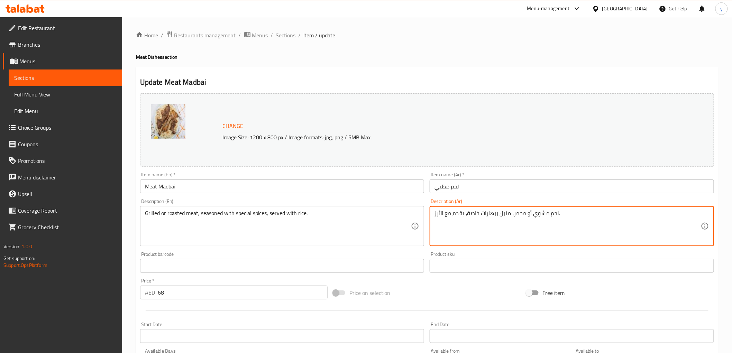
click at [514, 215] on textarea "لحم مشوي أو محمر، متبل ببهارات خاصة، يقدم مع الأرز." at bounding box center [567, 226] width 266 height 33
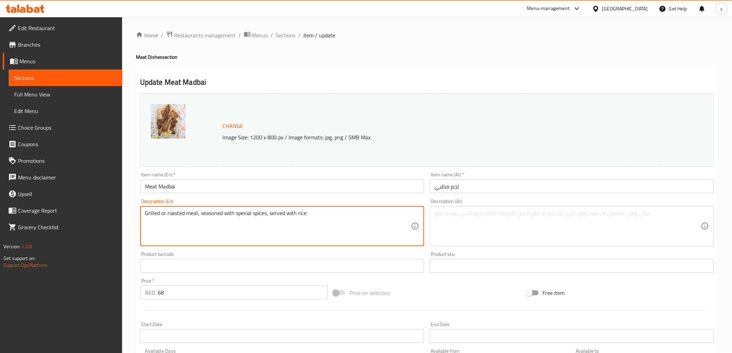
click at [274, 215] on textarea "Grilled or roasted meat, seasoned with special spices, served with rice." at bounding box center [278, 226] width 266 height 33
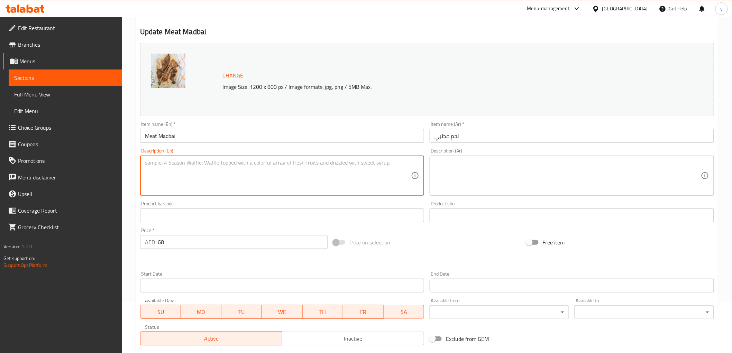
scroll to position [156, 0]
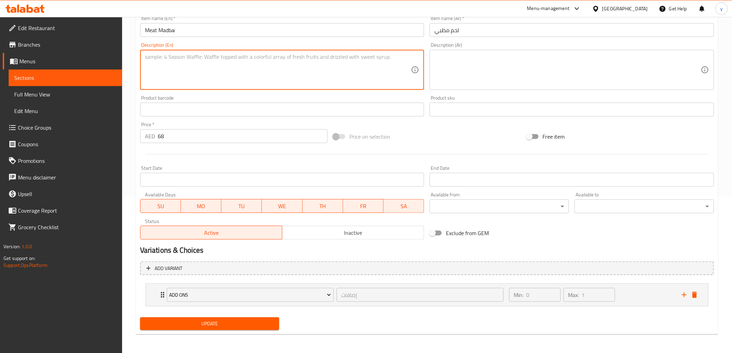
click at [256, 327] on button "Update" at bounding box center [209, 323] width 139 height 13
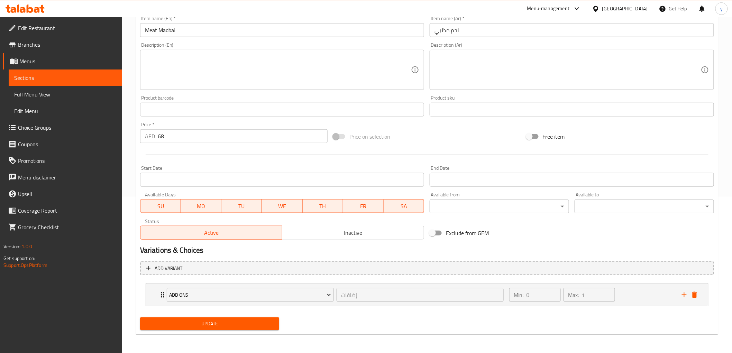
click at [211, 326] on span "Update" at bounding box center [210, 323] width 128 height 9
click at [32, 95] on span "Full Menu View" at bounding box center [65, 94] width 102 height 8
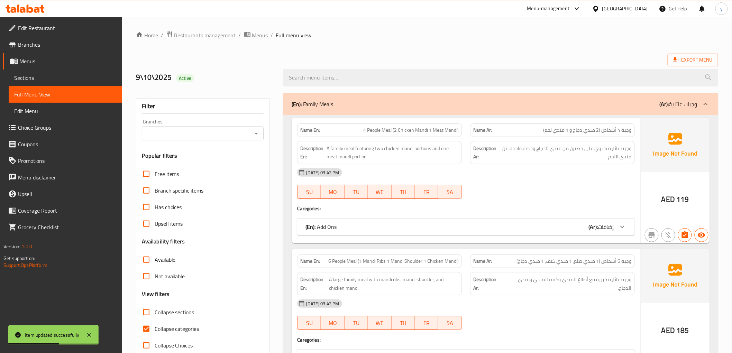
click at [146, 329] on input "Collapse categories" at bounding box center [146, 329] width 17 height 17
checkbox input "false"
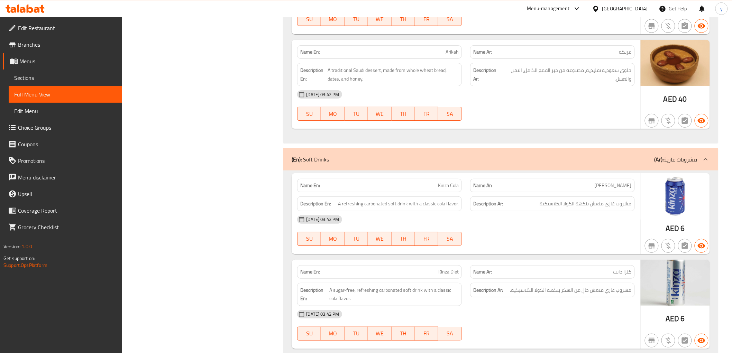
scroll to position [7846, 0]
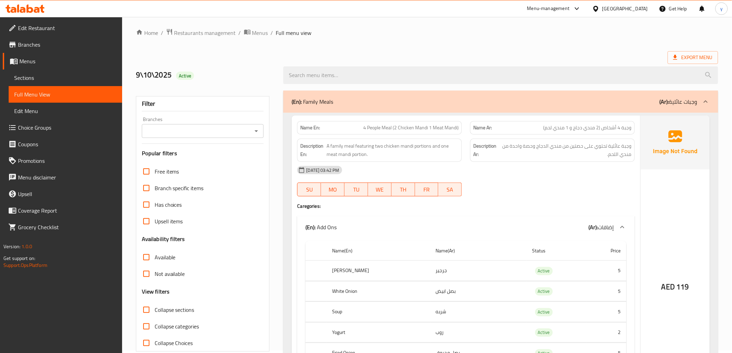
scroll to position [0, 0]
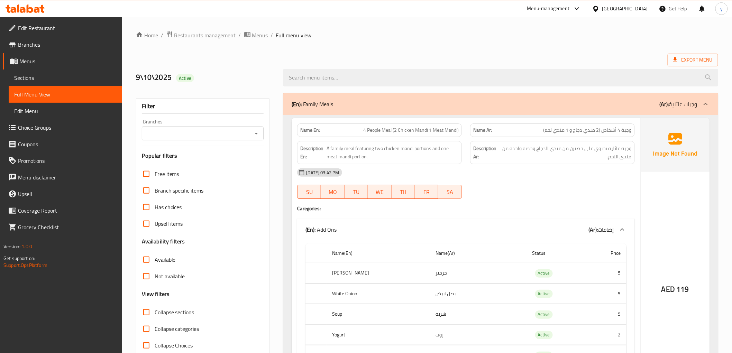
click at [28, 77] on span "Sections" at bounding box center [65, 78] width 102 height 8
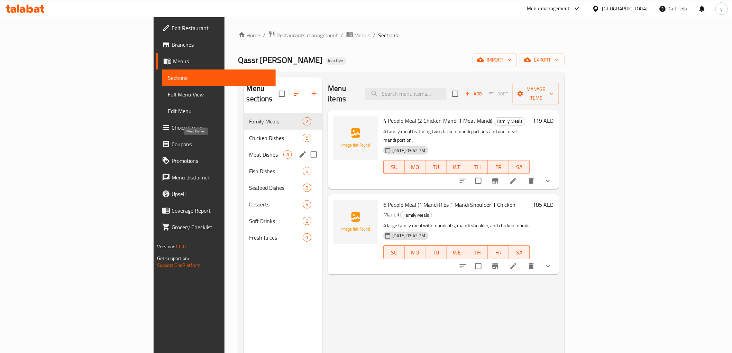
click at [249, 150] on span "Meat Dishes" at bounding box center [266, 154] width 34 height 8
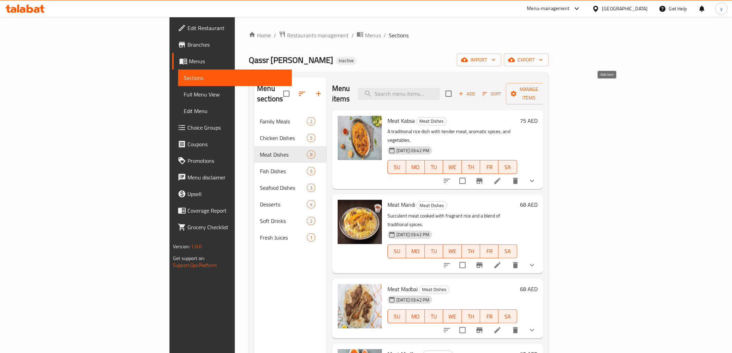
click at [476, 91] on span "Add" at bounding box center [466, 94] width 19 height 8
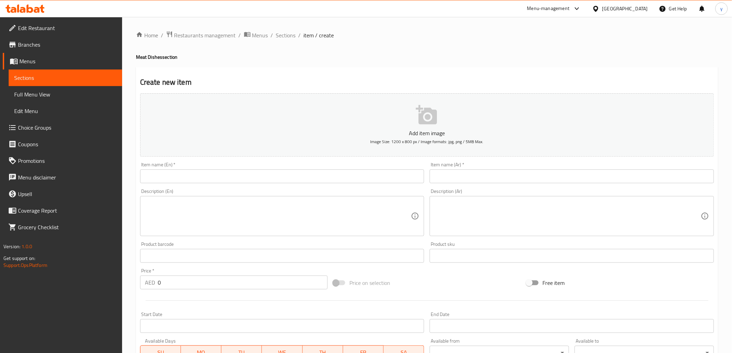
click at [227, 179] on input "text" at bounding box center [282, 176] width 284 height 14
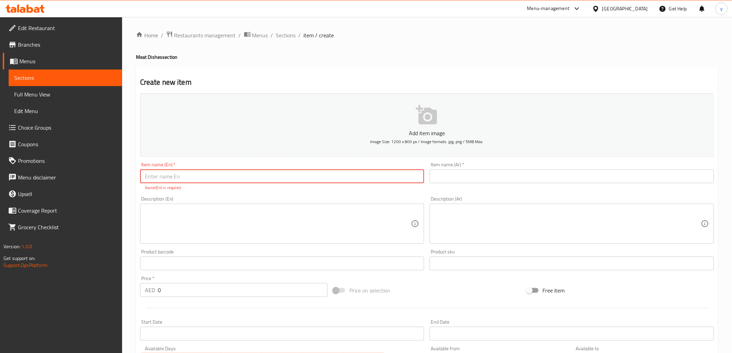
click at [451, 175] on input "text" at bounding box center [571, 176] width 284 height 14
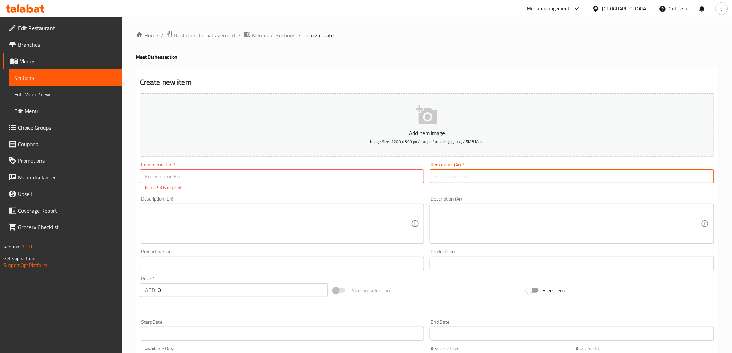
paste input "Meat Mathgoot"
type input "Meat Mathgoot"
click at [350, 177] on input "text" at bounding box center [282, 176] width 284 height 14
click at [446, 177] on input "Meat Mathgoot" at bounding box center [571, 176] width 284 height 14
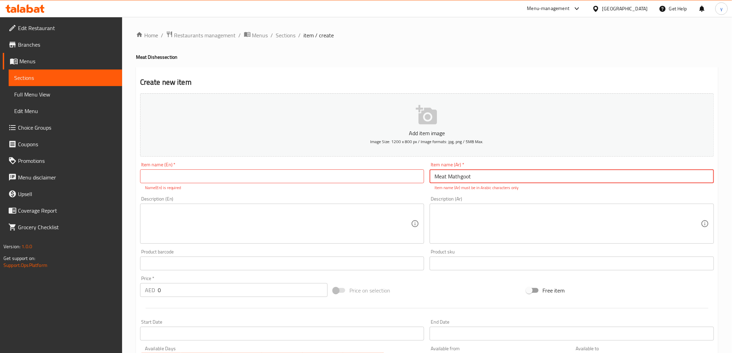
click at [446, 177] on input "Meat Mathgoot" at bounding box center [571, 176] width 284 height 14
click at [276, 175] on input "text" at bounding box center [282, 176] width 284 height 14
paste input "Meat Mathgoot"
type input "Meat Mathgoot"
click at [457, 174] on input "text" at bounding box center [571, 176] width 284 height 14
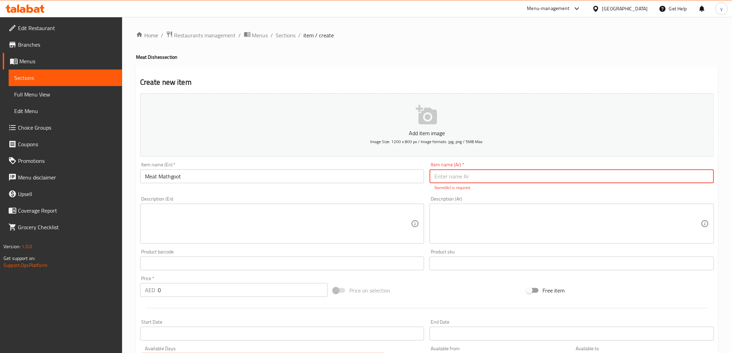
click at [488, 179] on input "text" at bounding box center [571, 176] width 284 height 14
paste input "لحم مضغوط"
type input "لحم مضغوط"
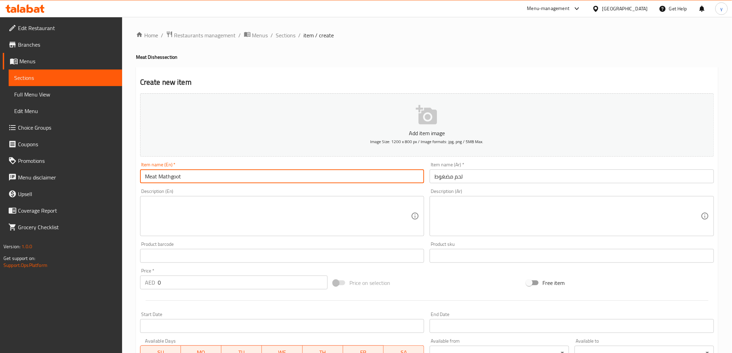
click at [172, 178] on input "Meat Mathgoot" at bounding box center [282, 176] width 284 height 14
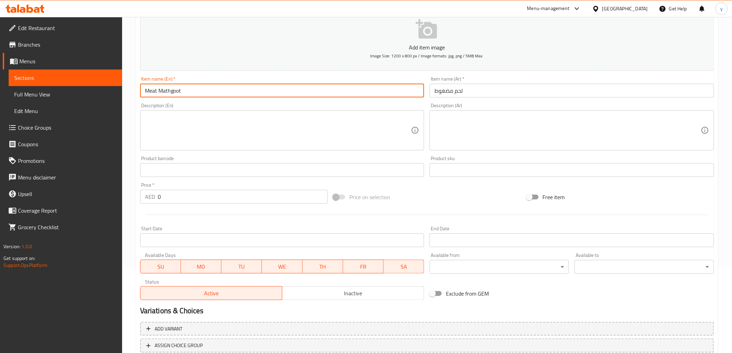
scroll to position [134, 0]
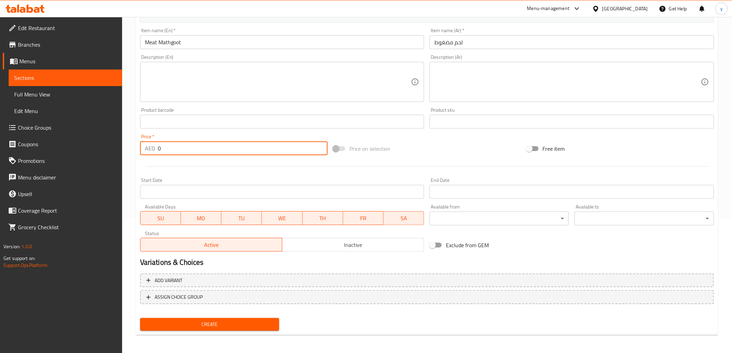
drag, startPoint x: 163, startPoint y: 150, endPoint x: 156, endPoint y: 149, distance: 7.3
click at [156, 149] on div "AED 0 Price *" at bounding box center [233, 148] width 187 height 14
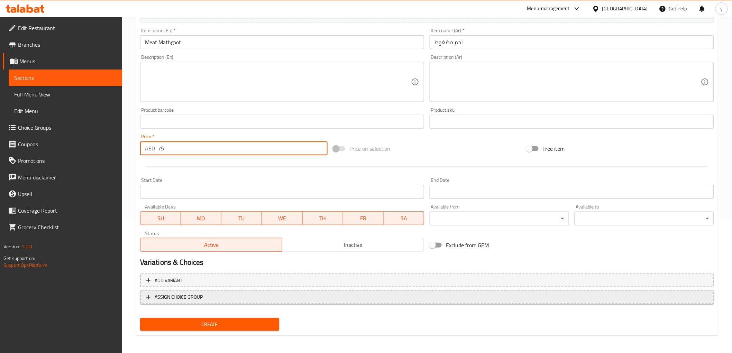
type input "75"
click at [185, 294] on span "ASSIGN CHOICE GROUP" at bounding box center [179, 297] width 48 height 9
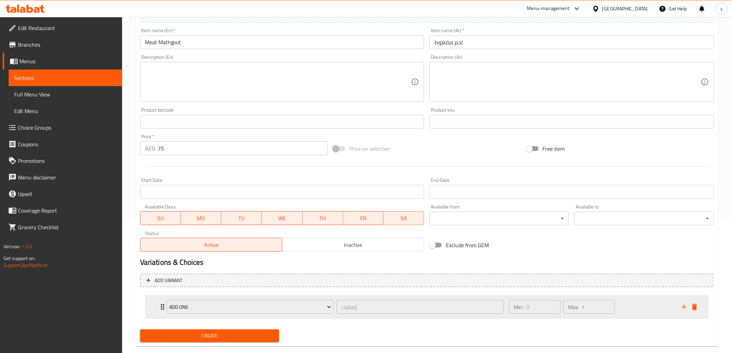
click at [163, 306] on div "Add Ons إضافات ​" at bounding box center [335, 307] width 345 height 22
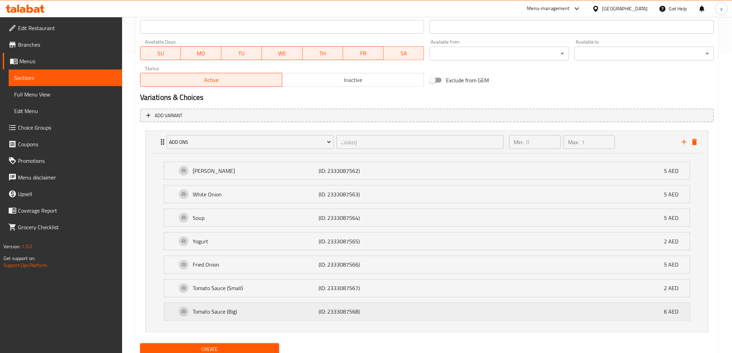
scroll to position [326, 0]
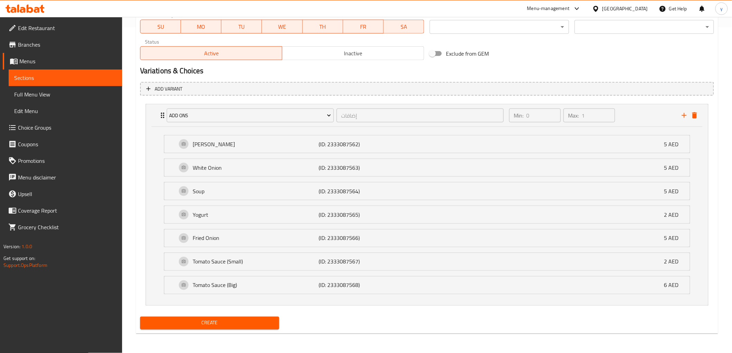
click at [251, 329] on button "Create" at bounding box center [209, 323] width 139 height 13
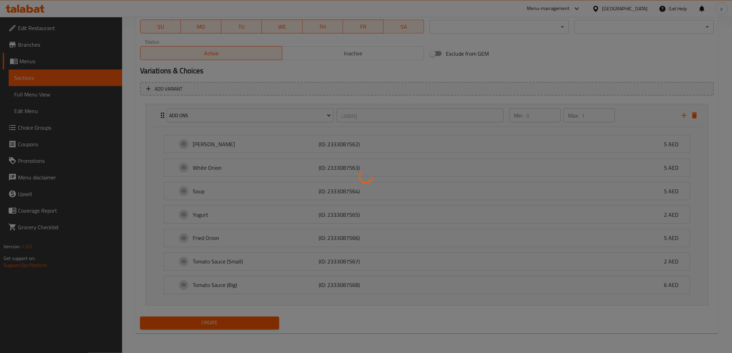
type input "0"
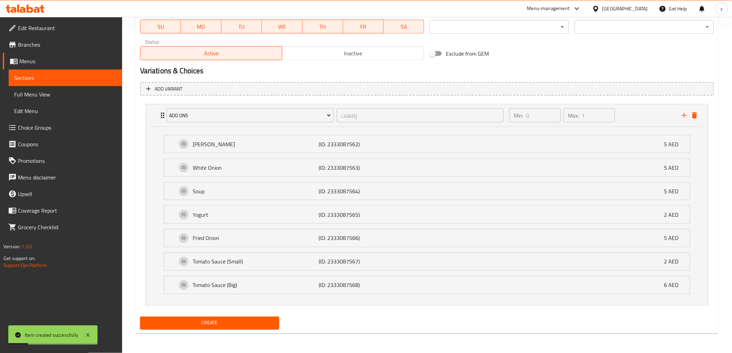
click at [42, 94] on span "Full Menu View" at bounding box center [65, 94] width 102 height 8
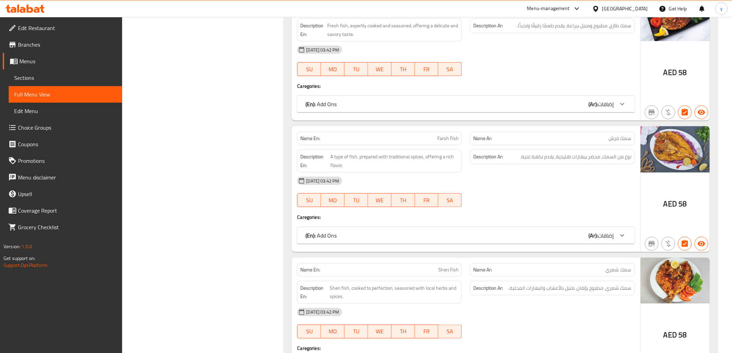
scroll to position [3829, 0]
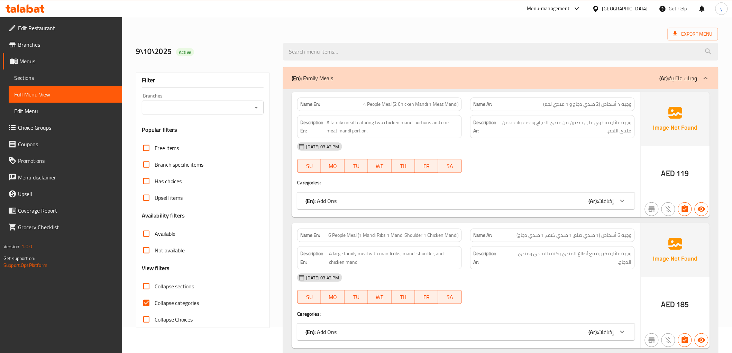
scroll to position [0, 0]
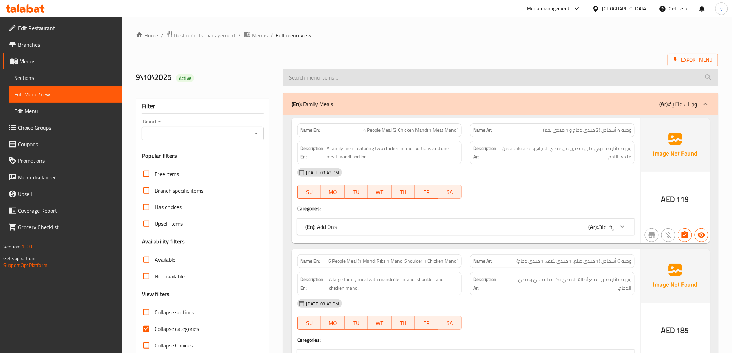
click at [357, 77] on input "search" at bounding box center [500, 78] width 434 height 18
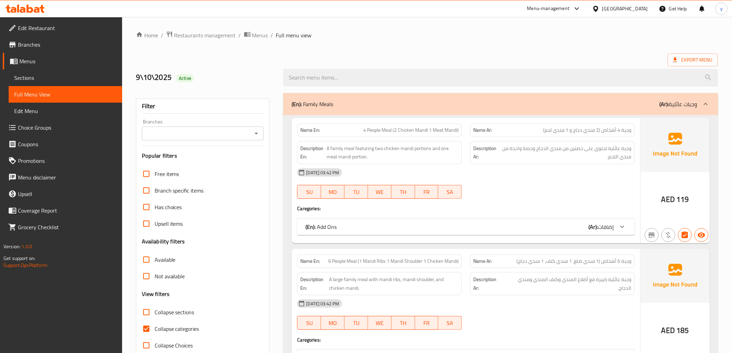
paste input "Meat Mathgoot"
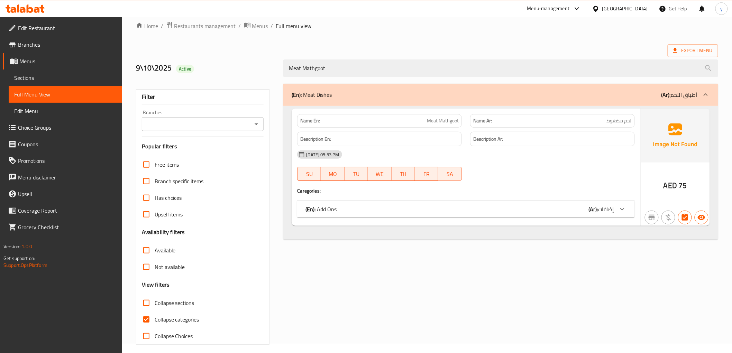
scroll to position [15, 0]
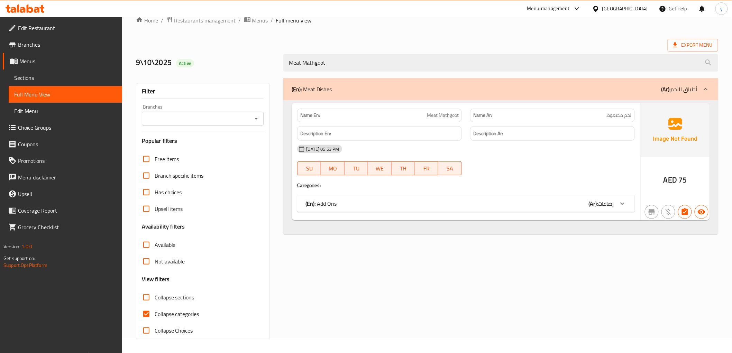
type input "Meat Mathgoot"
click at [147, 312] on input "Collapse categories" at bounding box center [146, 314] width 17 height 17
checkbox input "false"
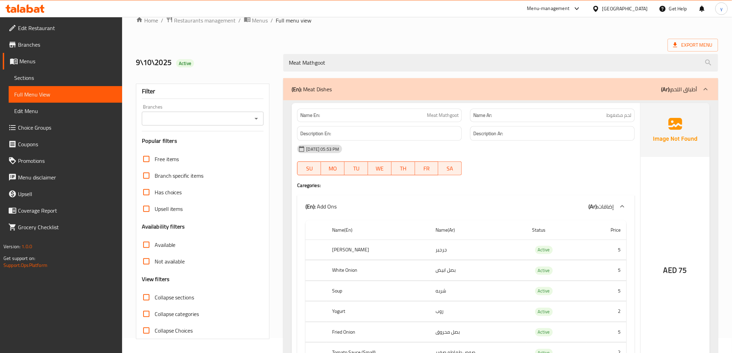
click at [54, 91] on span "Full Menu View" at bounding box center [65, 94] width 102 height 8
drag, startPoint x: 334, startPoint y: 65, endPoint x: 249, endPoint y: 74, distance: 85.6
click at [249, 74] on div "Home / Restaurants management / Menus / Full menu view Export Menu 9\10\2025 Ac…" at bounding box center [427, 215] width 582 height 398
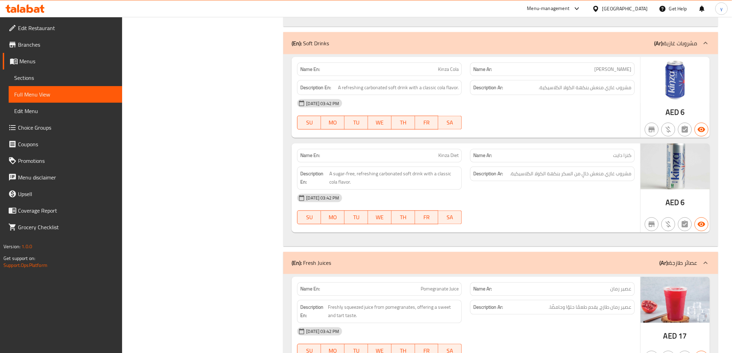
scroll to position [8149, 0]
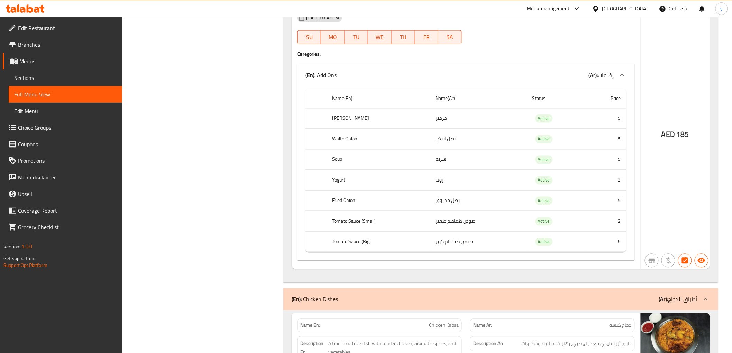
scroll to position [450, 0]
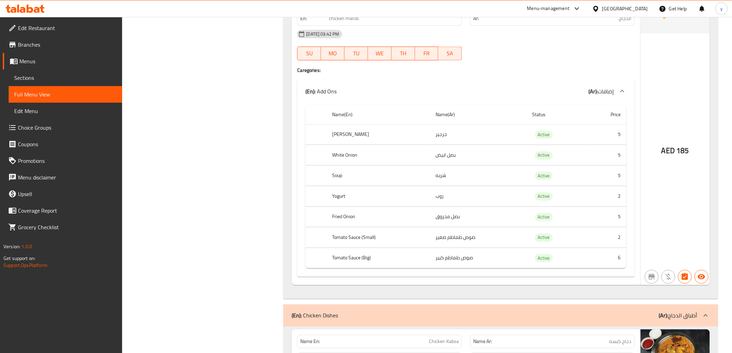
click at [15, 92] on span "Full Menu View" at bounding box center [65, 94] width 102 height 8
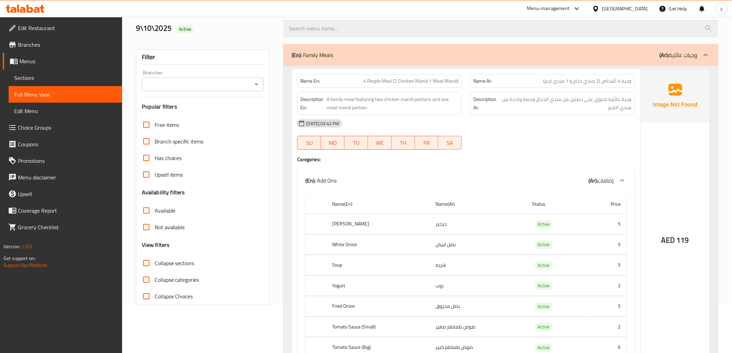
scroll to position [0, 0]
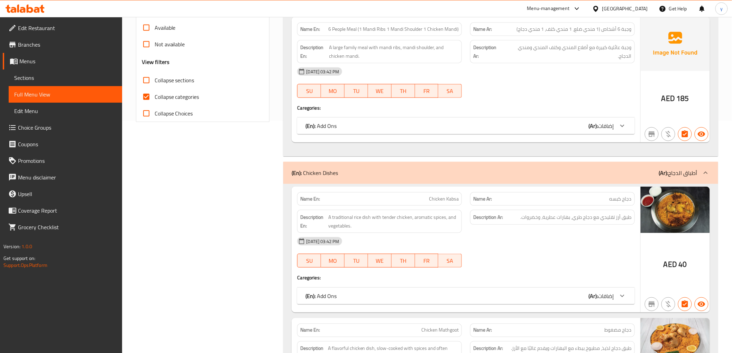
scroll to position [77, 0]
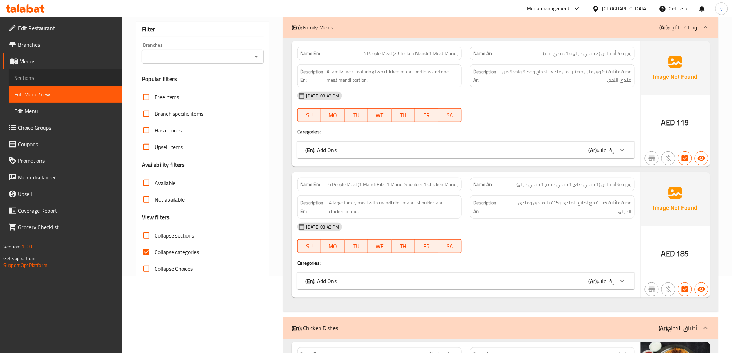
click at [29, 77] on span "Sections" at bounding box center [65, 78] width 102 height 8
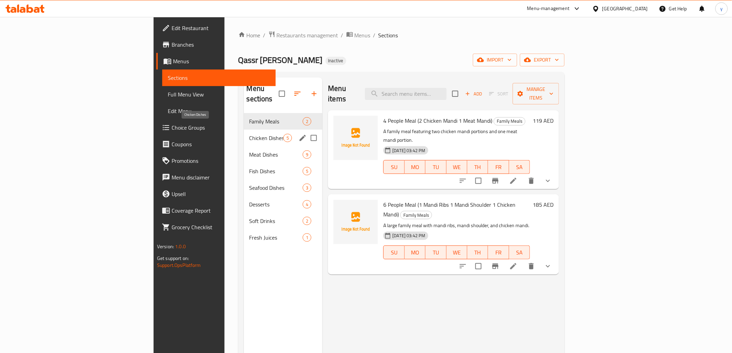
click at [249, 134] on span "Chicken Dishes" at bounding box center [266, 138] width 34 height 8
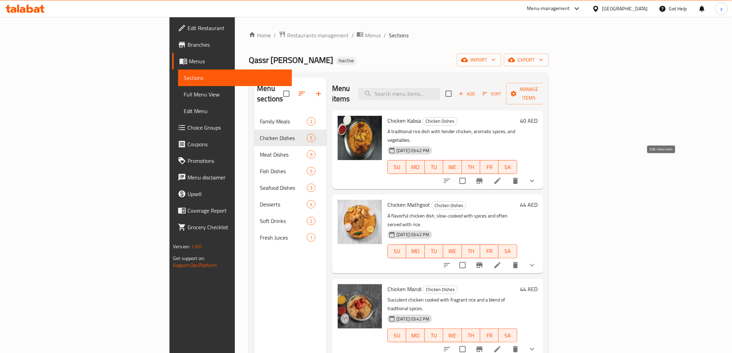
click at [501, 177] on icon at bounding box center [497, 181] width 8 height 8
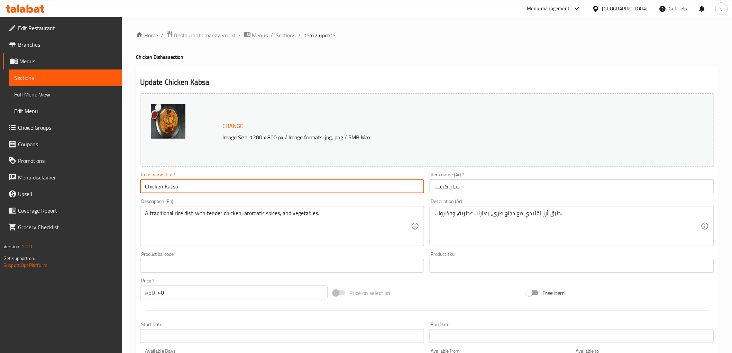
click at [172, 188] on input "Chicken Kabsa" at bounding box center [282, 186] width 284 height 14
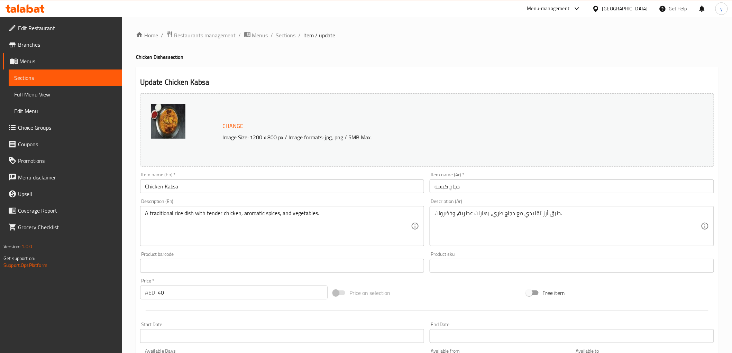
click at [165, 185] on input "Chicken Kabsa" at bounding box center [282, 186] width 284 height 14
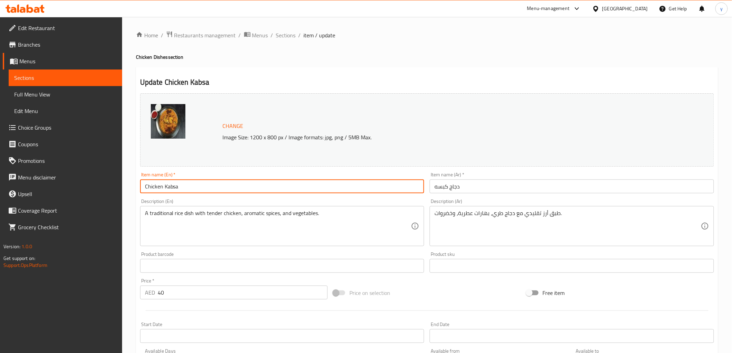
click at [165, 185] on input "Chicken Kabsa" at bounding box center [282, 186] width 284 height 14
paste input "HICKEN KABSAH"
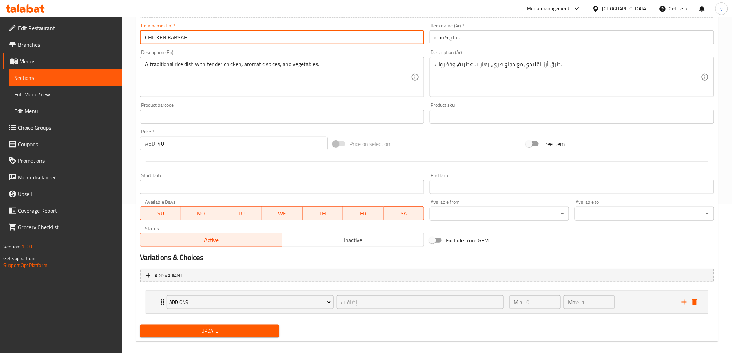
scroll to position [156, 0]
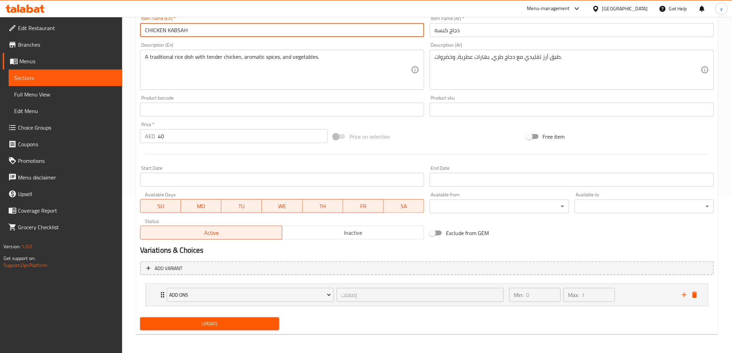
type input "CHICKEN KABSAH"
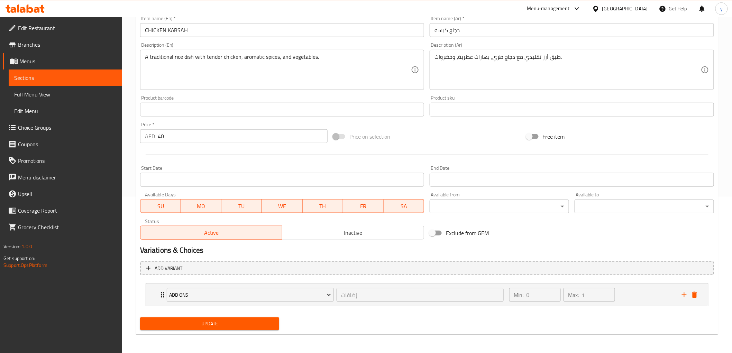
click at [222, 325] on span "Update" at bounding box center [210, 323] width 128 height 9
click at [47, 75] on span "Sections" at bounding box center [65, 78] width 102 height 8
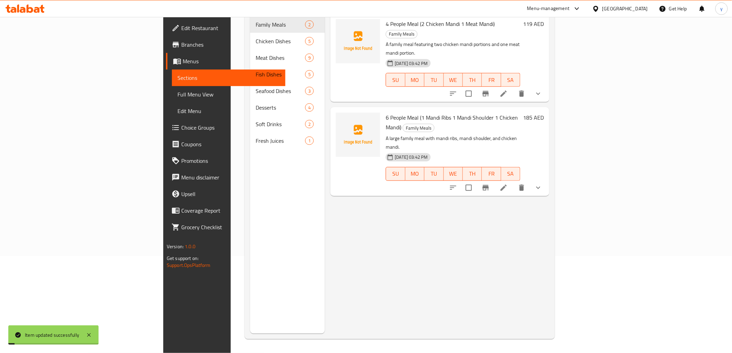
scroll to position [97, 0]
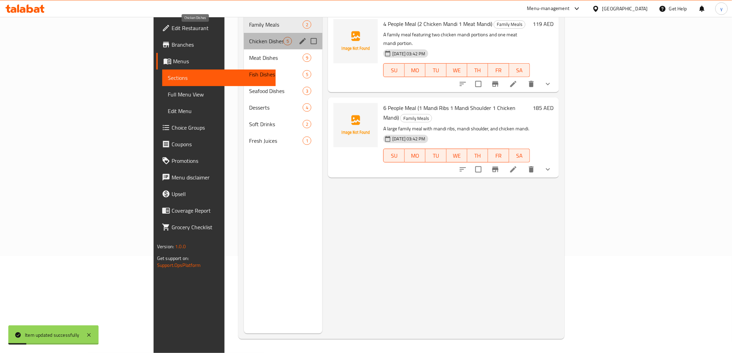
click at [249, 37] on span "Chicken Dishes" at bounding box center [266, 41] width 34 height 8
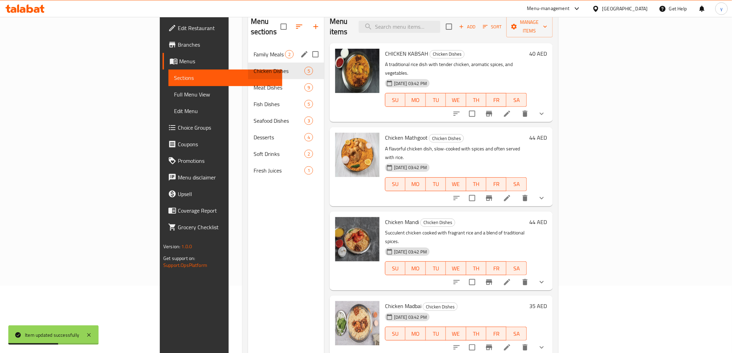
scroll to position [20, 0]
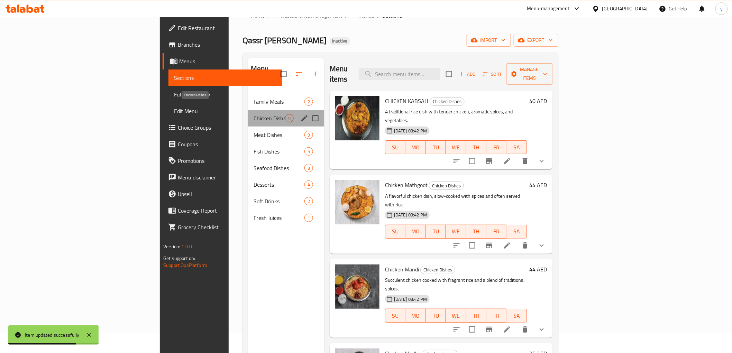
click at [253, 114] on span "Chicken Dishes" at bounding box center [268, 118] width 31 height 8
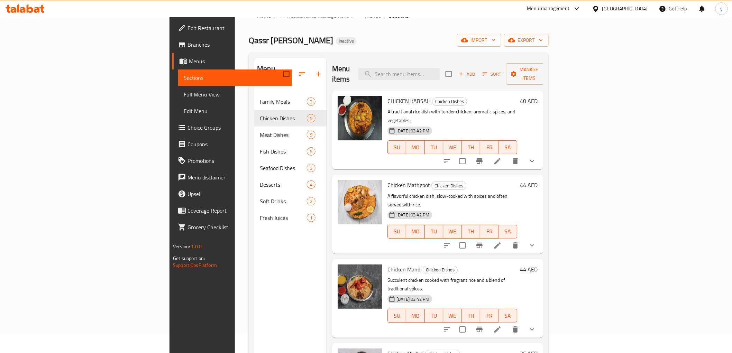
scroll to position [0, 0]
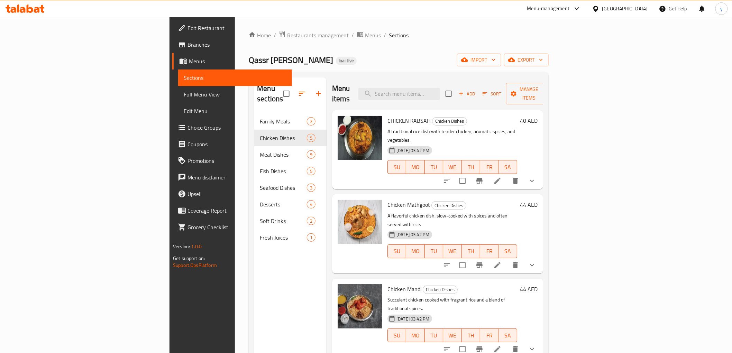
click at [184, 96] on span "Full Menu View" at bounding box center [235, 94] width 102 height 8
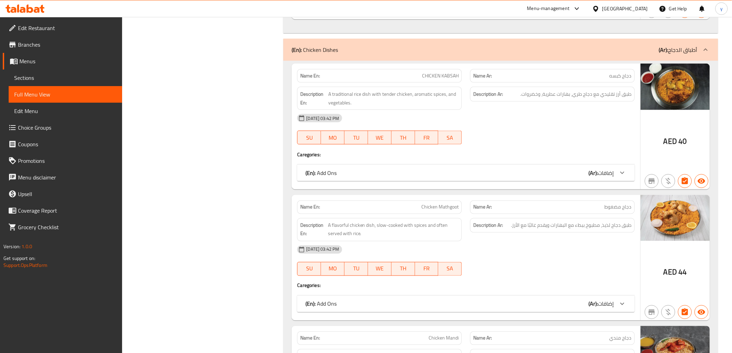
scroll to position [230, 0]
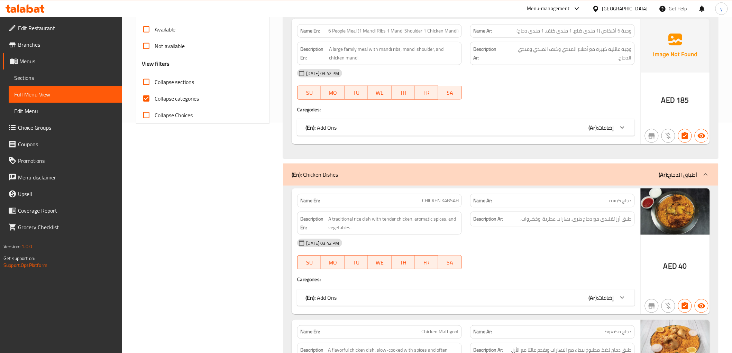
click at [146, 98] on input "Collapse categories" at bounding box center [146, 98] width 17 height 17
checkbox input "false"
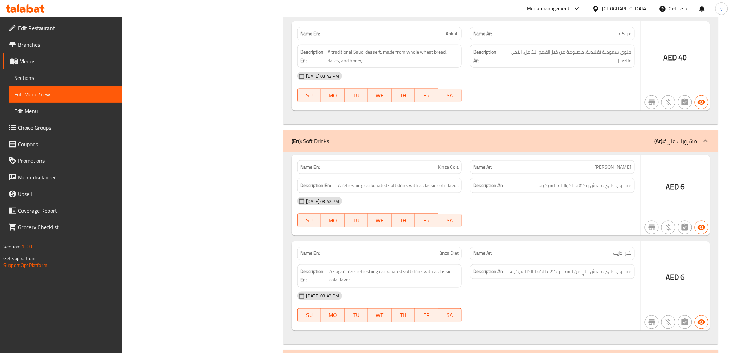
scroll to position [8149, 0]
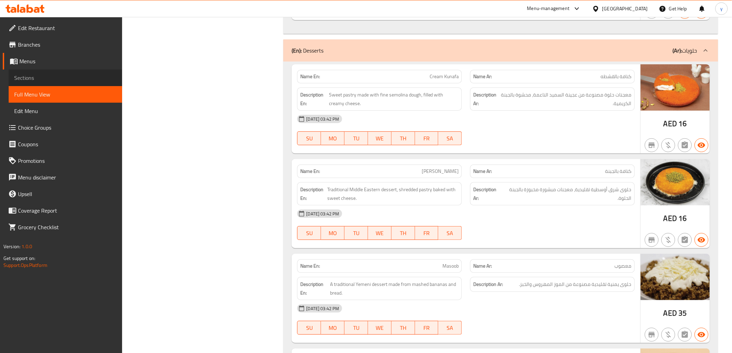
click at [29, 74] on span "Sections" at bounding box center [65, 78] width 102 height 8
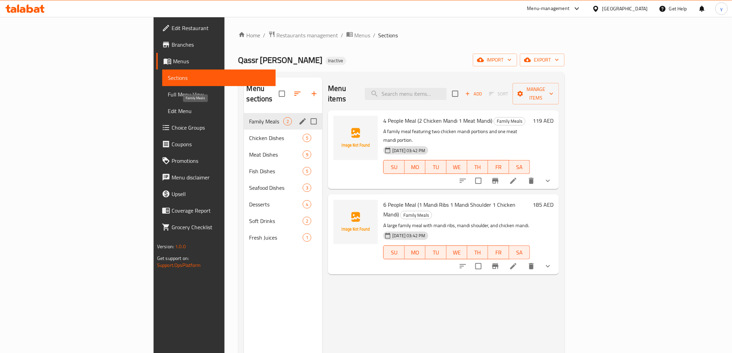
click at [249, 117] on span "Family Meals" at bounding box center [266, 121] width 34 height 8
click at [298, 117] on icon "edit" at bounding box center [302, 121] width 8 height 8
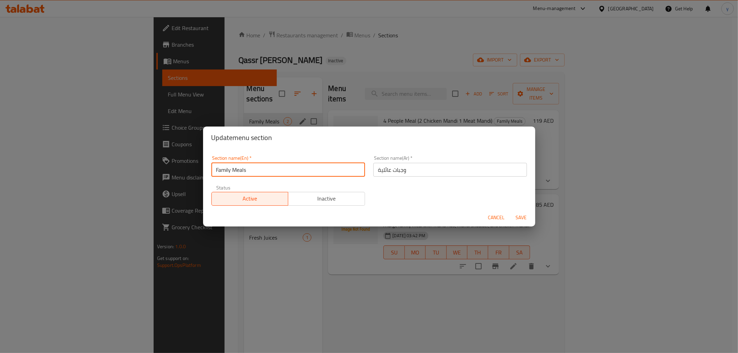
drag, startPoint x: 261, startPoint y: 169, endPoint x: 204, endPoint y: 177, distance: 57.3
click at [204, 177] on div "Section name(En)   * Family Meals Section name(En) * Section name(Ar)   * وجبات…" at bounding box center [369, 179] width 332 height 60
type input "eat more pay less"
click at [383, 173] on input "وجبات عائلية" at bounding box center [450, 170] width 154 height 14
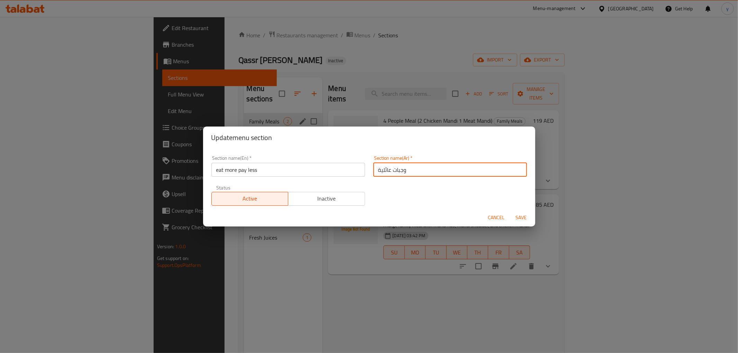
click at [383, 173] on input "وجبات عائلية" at bounding box center [450, 170] width 154 height 14
type input "ا"
click at [519, 213] on div "Cancel Save" at bounding box center [369, 218] width 332 height 18
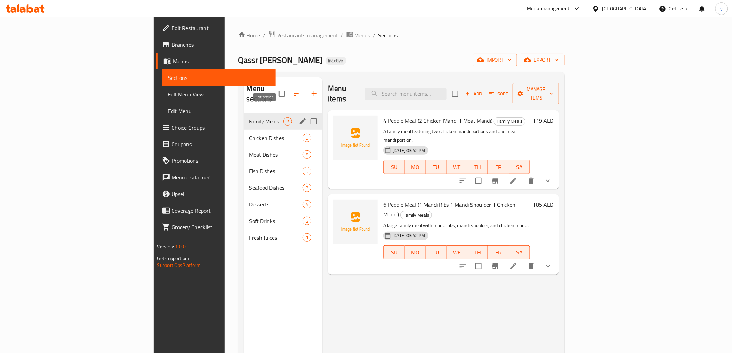
click at [298, 117] on icon "edit" at bounding box center [302, 121] width 8 height 8
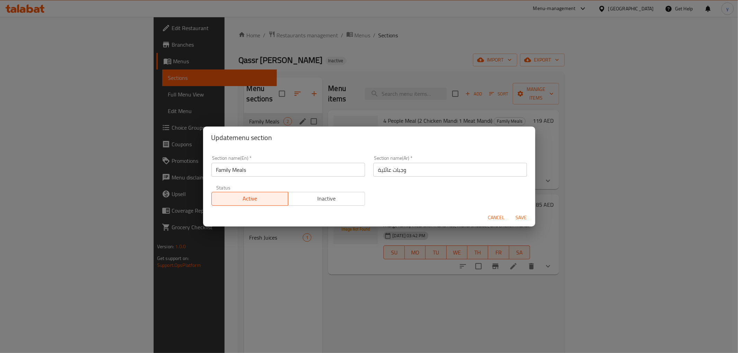
click at [398, 168] on input "وجبات عائلية" at bounding box center [450, 170] width 154 height 14
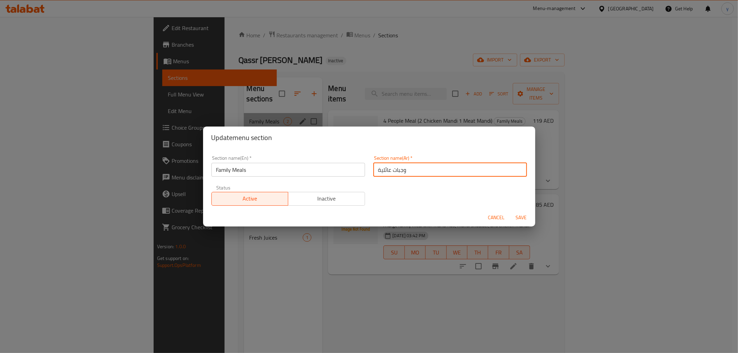
click at [398, 168] on input "وجبات عائلية" at bounding box center [450, 170] width 154 height 14
click at [383, 167] on input "وجبات عائلية" at bounding box center [450, 170] width 154 height 14
paste input "ل أكثر أدفع أقل"
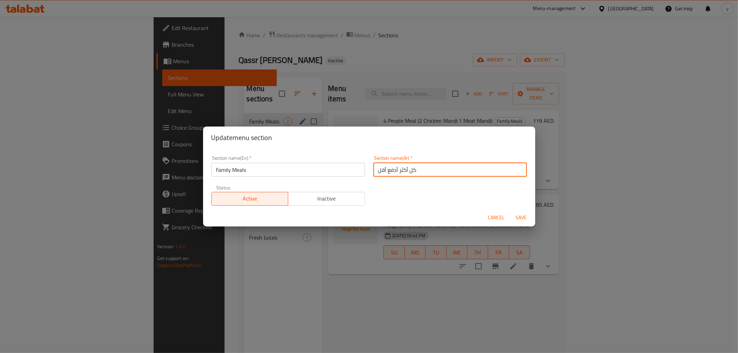
type input "كل أكثر أدفع أقل"
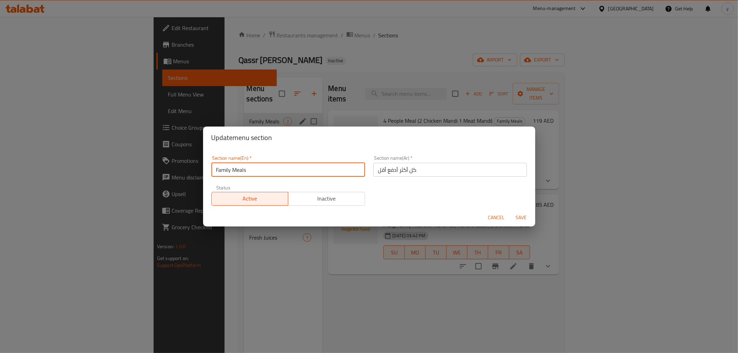
click at [236, 171] on input "Family Meals" at bounding box center [288, 170] width 154 height 14
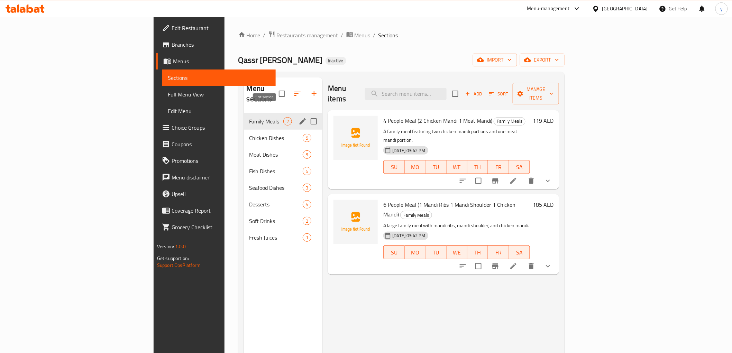
click at [299, 118] on icon "edit" at bounding box center [302, 121] width 6 height 6
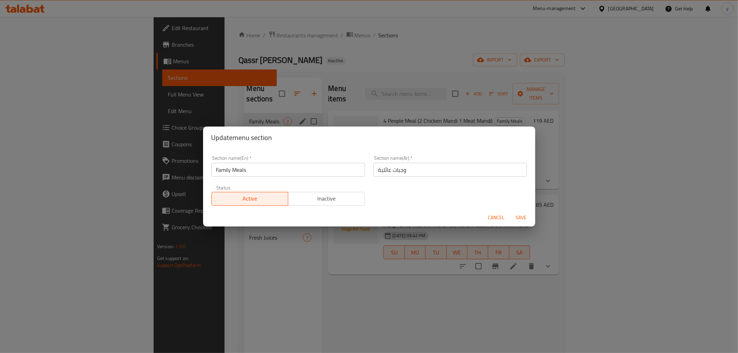
click at [248, 165] on input "Family Meals" at bounding box center [288, 170] width 154 height 14
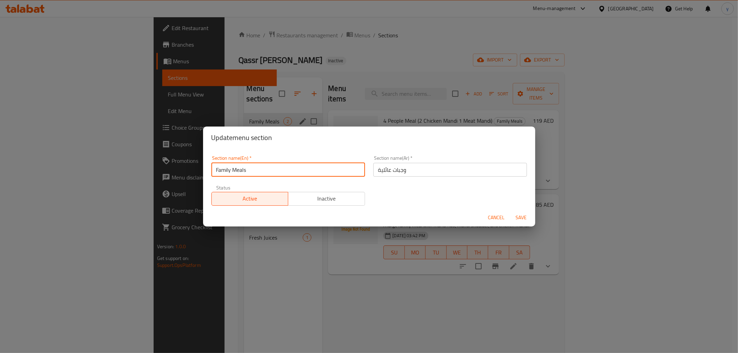
click at [248, 165] on input "Family Meals" at bounding box center [288, 170] width 154 height 14
paste input "EAT MORE PAY LESS"
type input "EAT MORE PAY LESS"
click at [377, 167] on input "وجبات عائلية" at bounding box center [450, 170] width 154 height 14
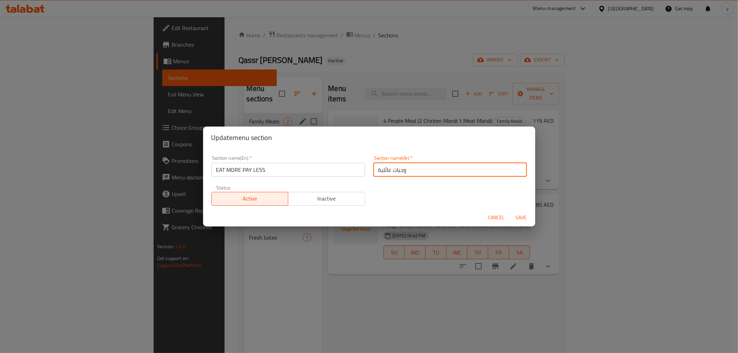
click at [377, 167] on input "وجبات عائلية" at bounding box center [450, 170] width 154 height 14
type input "\"
type input "كل"
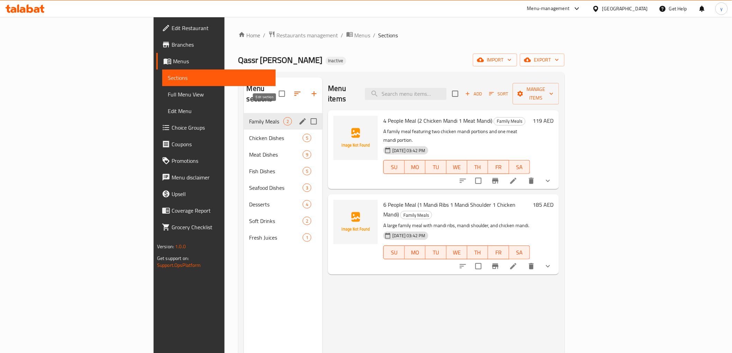
click at [298, 117] on icon "edit" at bounding box center [302, 121] width 8 height 8
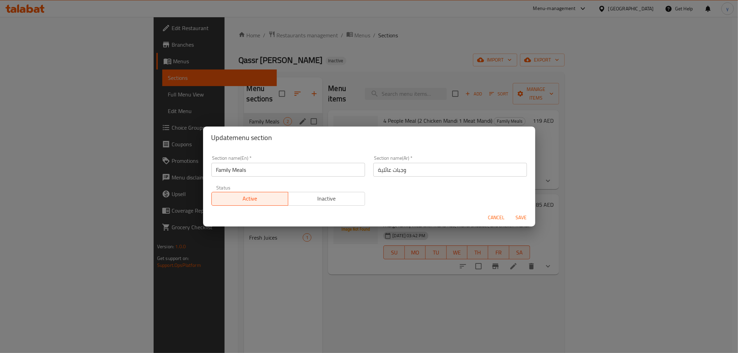
click at [242, 169] on input "Family Meals" at bounding box center [288, 170] width 154 height 14
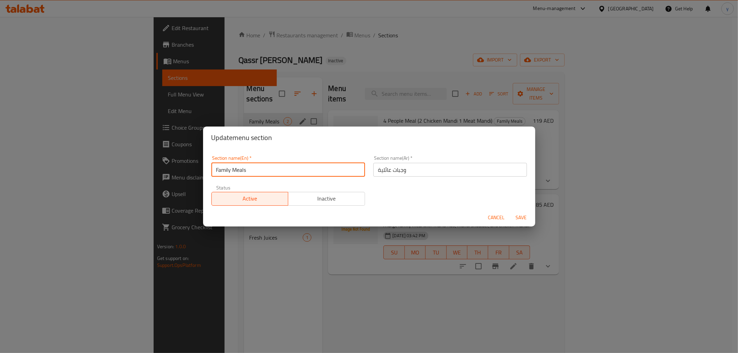
click at [242, 169] on input "Family Meals" at bounding box center [288, 170] width 154 height 14
paste input "EAT MORE PAY LESS"
click at [242, 169] on input "Family EAT MORE PAY LESS" at bounding box center [288, 170] width 154 height 14
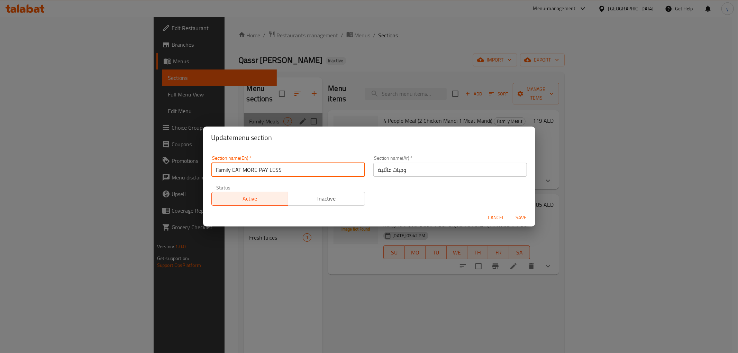
click at [242, 169] on input "Family EAT MORE PAY LESS" at bounding box center [288, 170] width 154 height 14
paste input "text"
type input "EAT MORE PAY LESS"
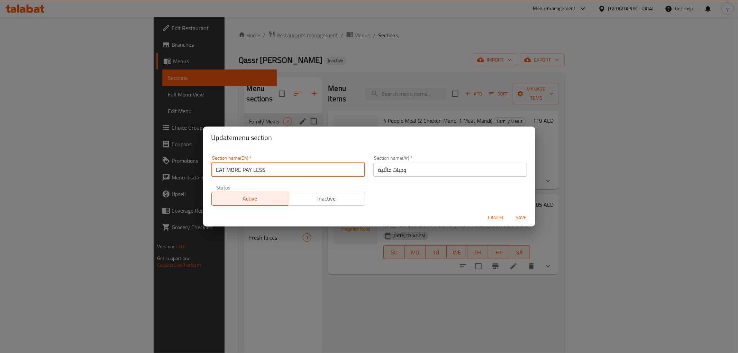
click at [398, 172] on input "وجبات عائلية" at bounding box center [450, 170] width 154 height 14
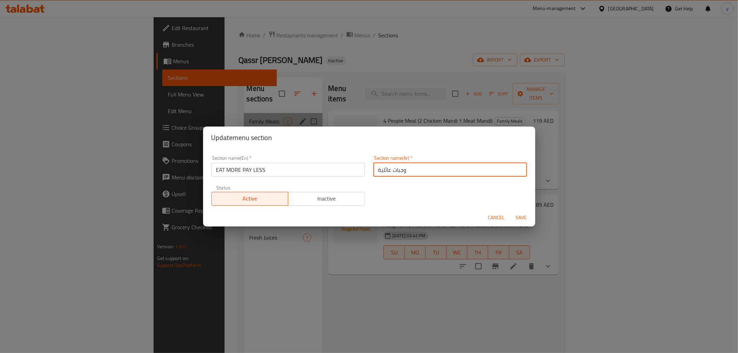
click at [398, 172] on input "وجبات عائلية" at bounding box center [450, 170] width 154 height 14
type input "كل"
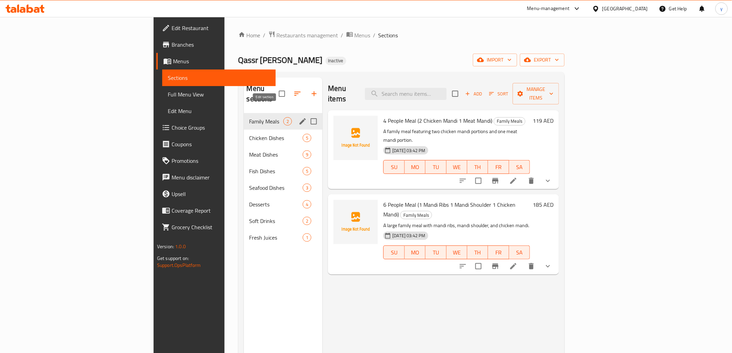
click at [298, 117] on icon "edit" at bounding box center [302, 121] width 8 height 8
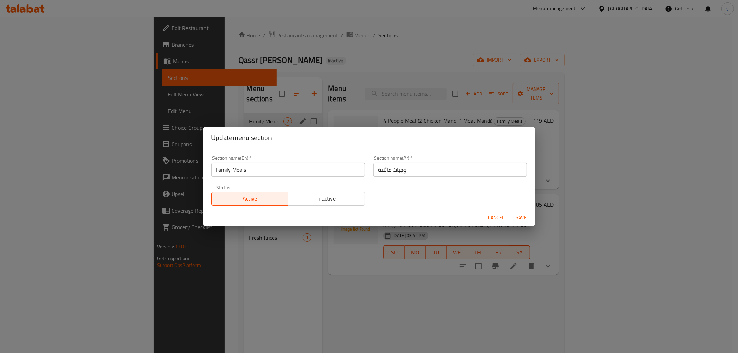
click at [261, 173] on input "Family Meals" at bounding box center [288, 170] width 154 height 14
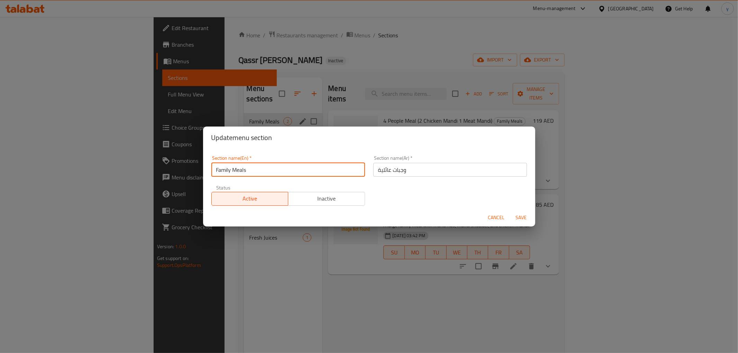
click at [261, 173] on input "Family Meals" at bounding box center [288, 170] width 154 height 14
paste input "EAT MORE PAY LESS"
type input "EAT MORE PAY LESS"
click at [392, 167] on input "وجبات عائلية" at bounding box center [450, 170] width 154 height 14
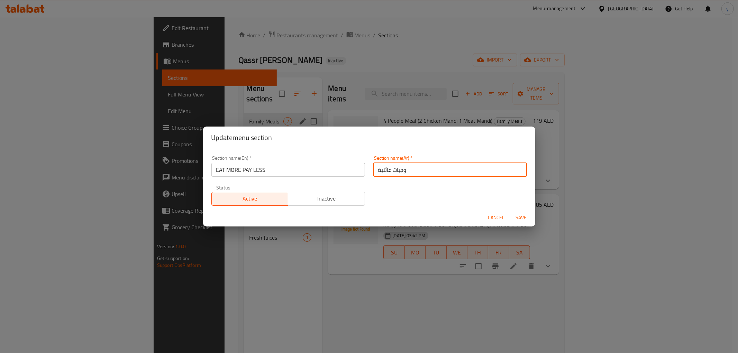
click at [392, 167] on input "وجبات عائلية" at bounding box center [450, 170] width 154 height 14
type input "كل اكثر ادفع اقل"
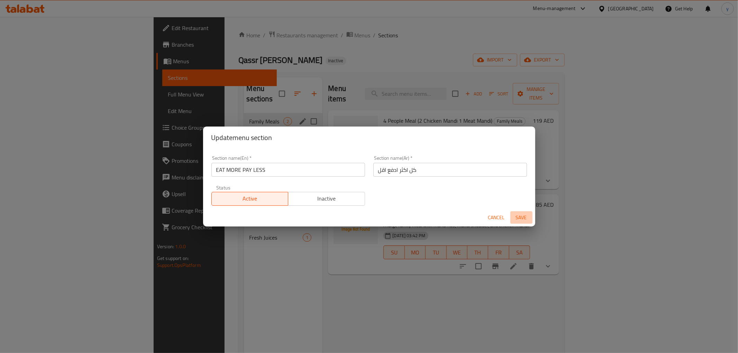
click at [518, 214] on span "Save" at bounding box center [521, 217] width 17 height 9
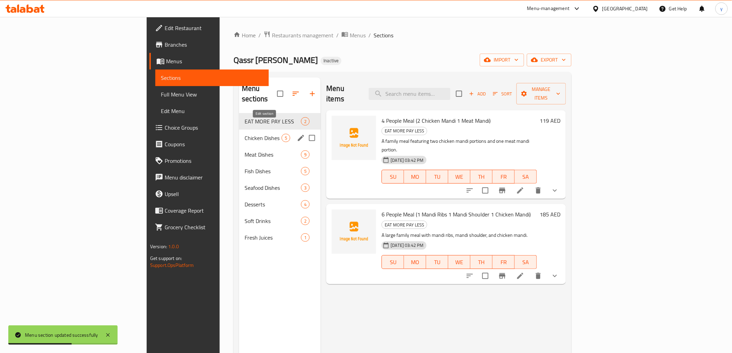
click at [298, 135] on icon "edit" at bounding box center [301, 138] width 6 height 6
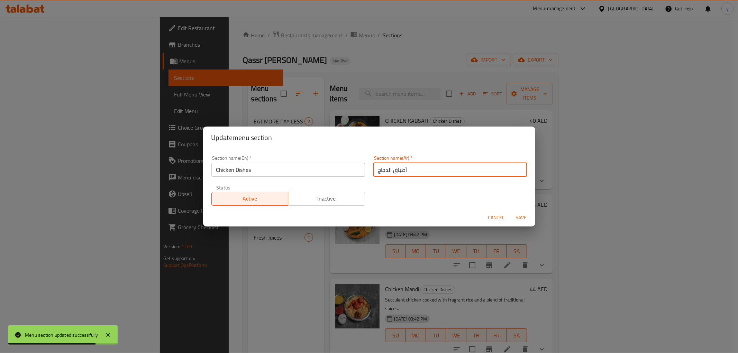
drag, startPoint x: 391, startPoint y: 168, endPoint x: 438, endPoint y: 177, distance: 47.8
click at [438, 177] on div "Section name(Ar)   * أطباق الدجاج Section name(Ar) *" at bounding box center [450, 165] width 162 height 29
drag, startPoint x: 388, startPoint y: 169, endPoint x: 392, endPoint y: 171, distance: 4.4
click at [392, 171] on input "الدجاج" at bounding box center [450, 170] width 154 height 14
type input "دجاج"
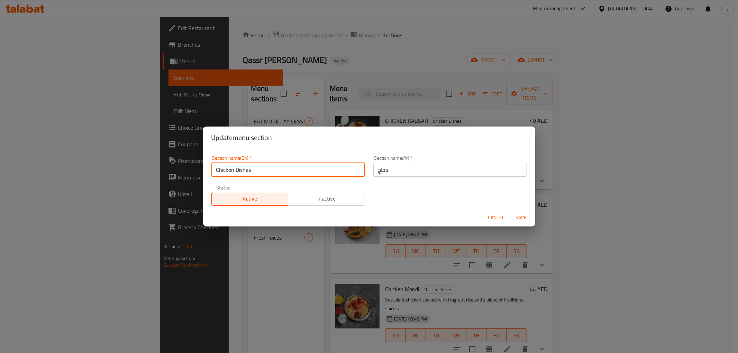
drag, startPoint x: 255, startPoint y: 170, endPoint x: 234, endPoint y: 172, distance: 21.2
click at [234, 172] on input "Chicken Dishes" at bounding box center [288, 170] width 154 height 14
type input "Chicken"
click at [518, 218] on span "Save" at bounding box center [521, 217] width 17 height 9
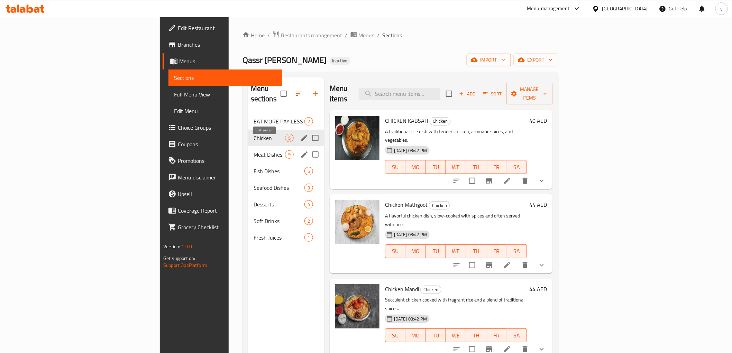
click at [300, 150] on icon "edit" at bounding box center [304, 154] width 8 height 8
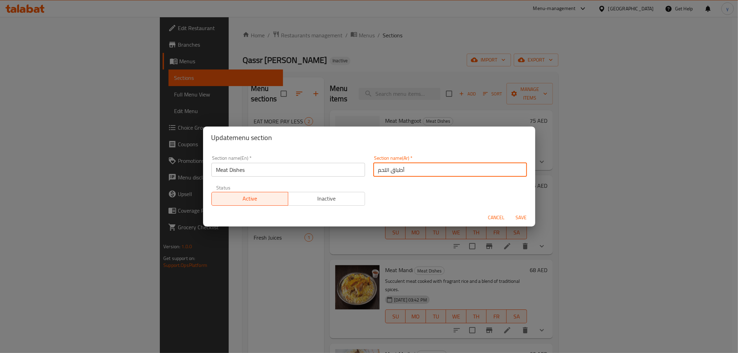
drag, startPoint x: 389, startPoint y: 172, endPoint x: 435, endPoint y: 177, distance: 46.3
click at [435, 177] on div "Section name(Ar)   * أطباق اللحم Section name(Ar) *" at bounding box center [450, 165] width 162 height 29
drag, startPoint x: 385, startPoint y: 170, endPoint x: 392, endPoint y: 173, distance: 7.8
click at [392, 173] on input "اللحم" at bounding box center [450, 170] width 154 height 14
type input "لحم"
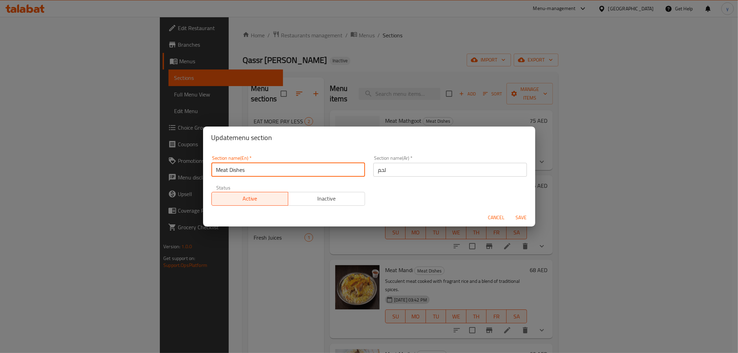
drag, startPoint x: 247, startPoint y: 172, endPoint x: 229, endPoint y: 171, distance: 18.4
click at [229, 171] on input "Meat Dishes" at bounding box center [288, 170] width 154 height 14
type input "Meat"
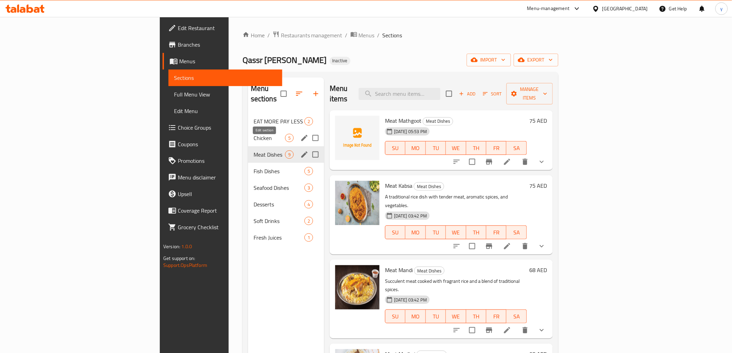
click at [301, 151] on icon "edit" at bounding box center [304, 154] width 6 height 6
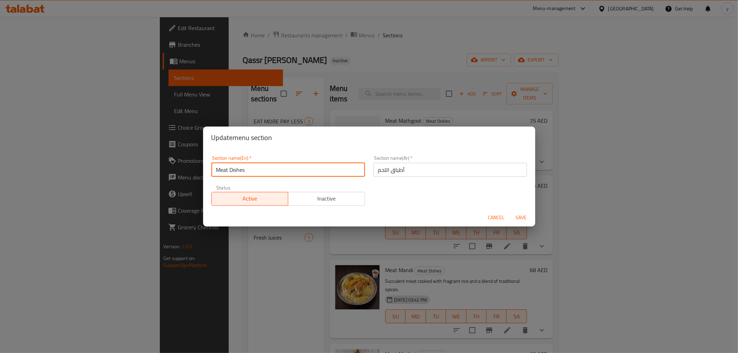
drag, startPoint x: 251, startPoint y: 172, endPoint x: 229, endPoint y: 170, distance: 22.2
click at [229, 170] on input "Meat Dishes" at bounding box center [288, 170] width 154 height 14
type input "Meat"
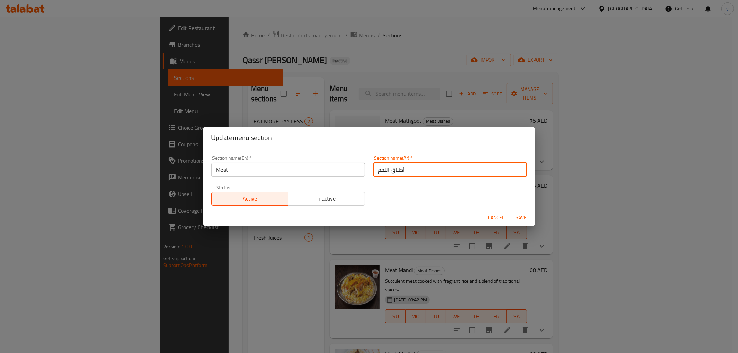
drag, startPoint x: 385, startPoint y: 171, endPoint x: 410, endPoint y: 171, distance: 25.2
click at [410, 171] on input "أطباق اللحم" at bounding box center [450, 170] width 154 height 14
click at [384, 170] on input "للحم" at bounding box center [450, 170] width 154 height 14
type input "لحم"
click at [526, 215] on span "Save" at bounding box center [521, 217] width 17 height 9
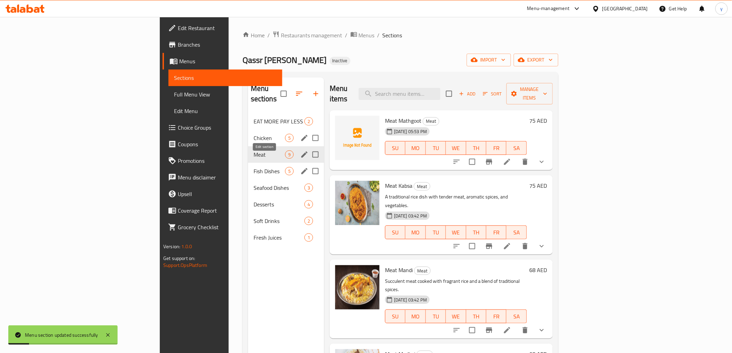
click at [300, 167] on icon "edit" at bounding box center [304, 171] width 8 height 8
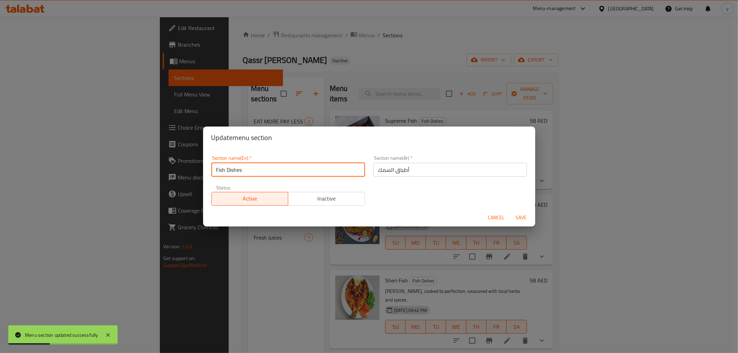
drag, startPoint x: 253, startPoint y: 171, endPoint x: 228, endPoint y: 172, distance: 24.6
click at [228, 172] on input "Fish Dishes" at bounding box center [288, 170] width 154 height 14
type input "Fish"
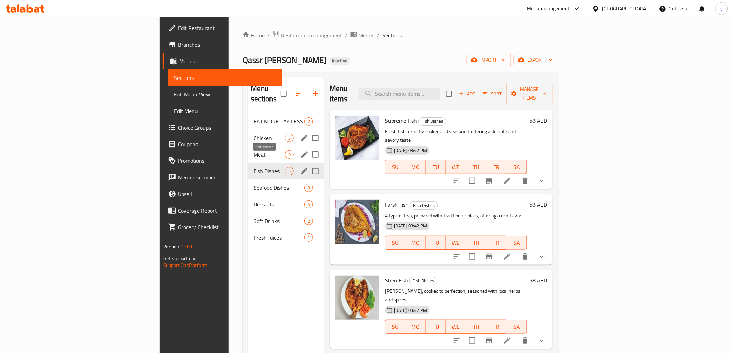
click at [301, 168] on icon "edit" at bounding box center [304, 171] width 6 height 6
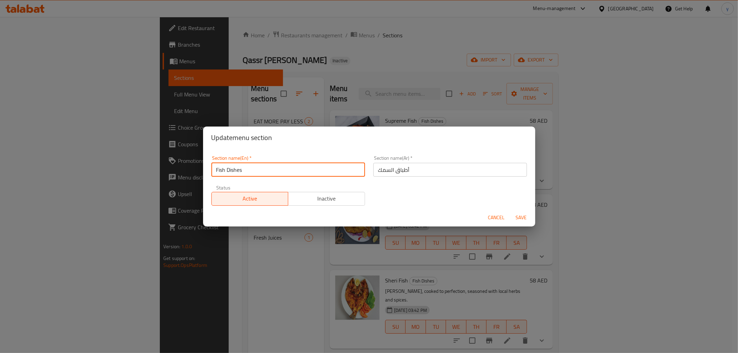
drag, startPoint x: 227, startPoint y: 168, endPoint x: 256, endPoint y: 169, distance: 29.1
click at [256, 169] on input "Fish Dishes" at bounding box center [288, 170] width 154 height 14
type input "Fish"
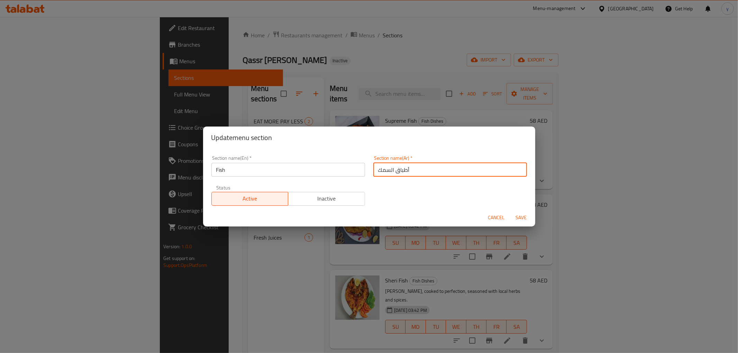
drag, startPoint x: 393, startPoint y: 171, endPoint x: 418, endPoint y: 171, distance: 25.6
click at [418, 171] on input "أطباق السمك" at bounding box center [450, 170] width 154 height 14
type input "السمك"
click at [524, 216] on span "Save" at bounding box center [521, 217] width 17 height 9
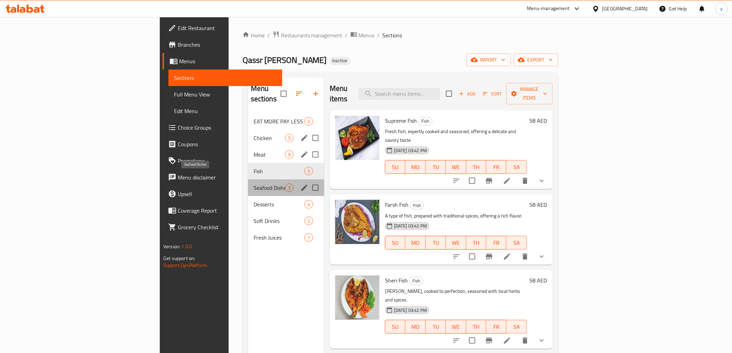
click at [253, 184] on span "Seafood Dishes" at bounding box center [268, 188] width 31 height 8
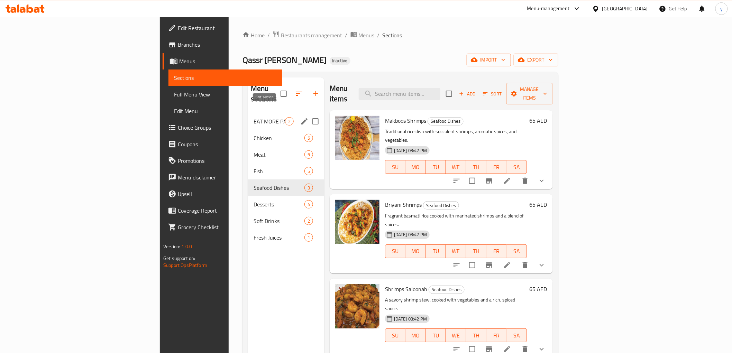
click at [301, 118] on icon "edit" at bounding box center [304, 121] width 6 height 6
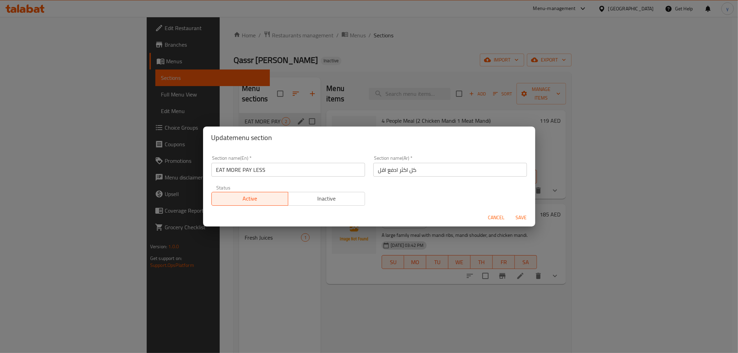
click at [513, 216] on span "Save" at bounding box center [521, 217] width 17 height 9
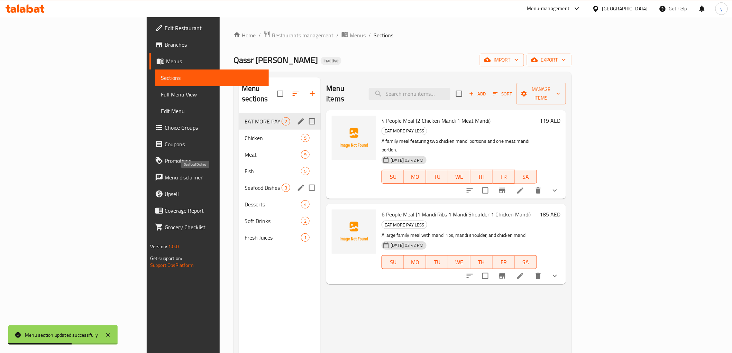
click at [244, 184] on span "Seafood Dishes" at bounding box center [262, 188] width 37 height 8
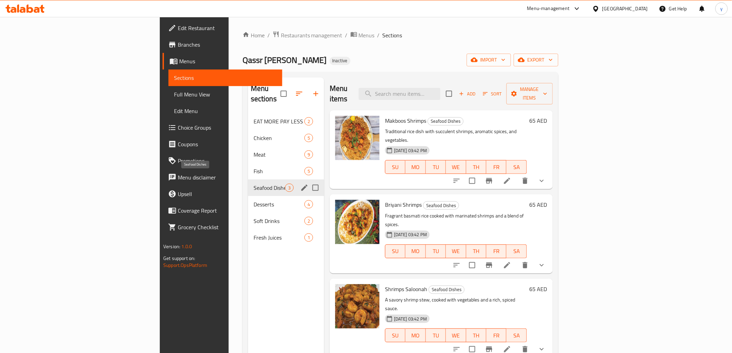
click at [253, 184] on span "Seafood Dishes" at bounding box center [268, 188] width 31 height 8
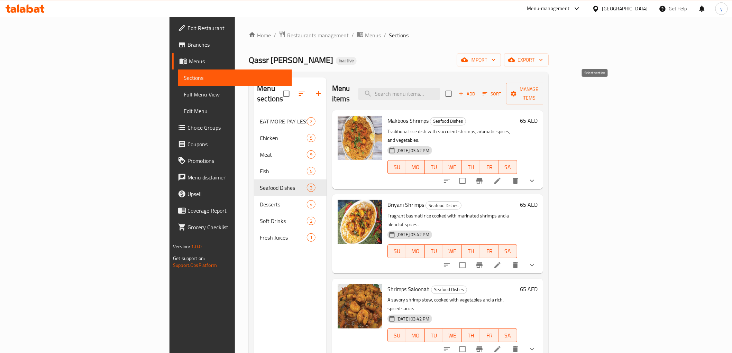
click at [456, 86] on input "checkbox" at bounding box center [448, 93] width 15 height 15
checkbox input "true"
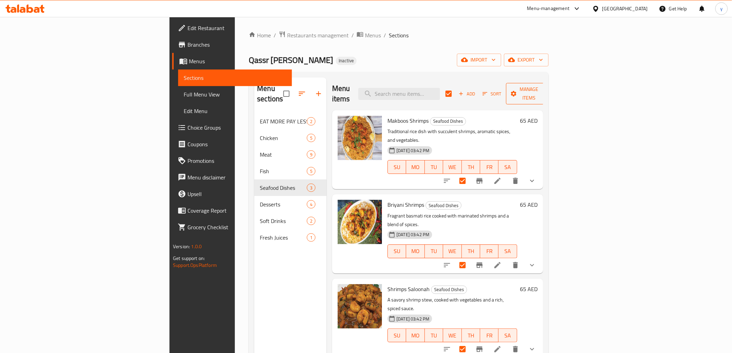
click at [547, 89] on span "Manage items" at bounding box center [528, 93] width 35 height 17
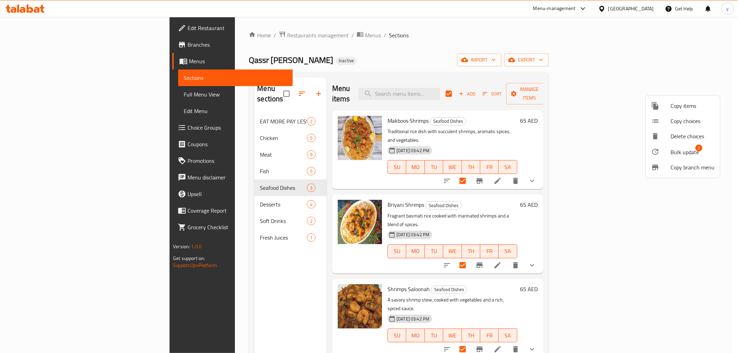
click at [685, 148] on span "Bulk update" at bounding box center [684, 152] width 28 height 8
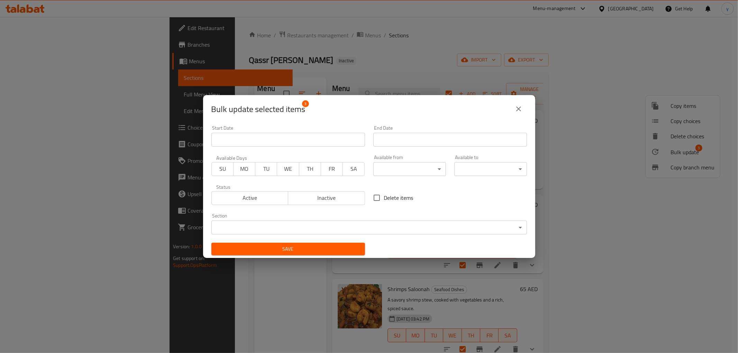
click at [381, 222] on body "​ Menu-management United Arab Emirates Get Help y Edit Restaurant Branches Menu…" at bounding box center [369, 185] width 738 height 336
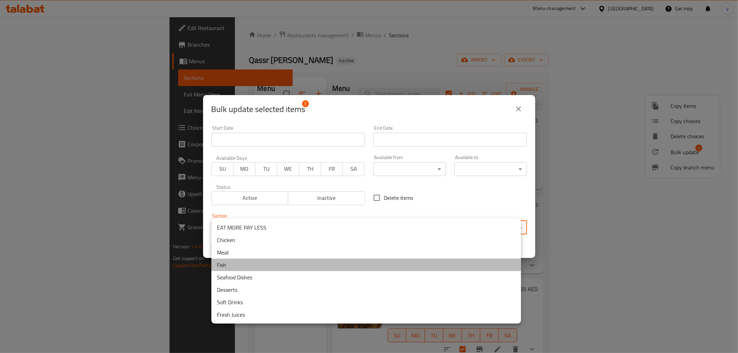
click at [241, 262] on li "Fish" at bounding box center [365, 265] width 309 height 12
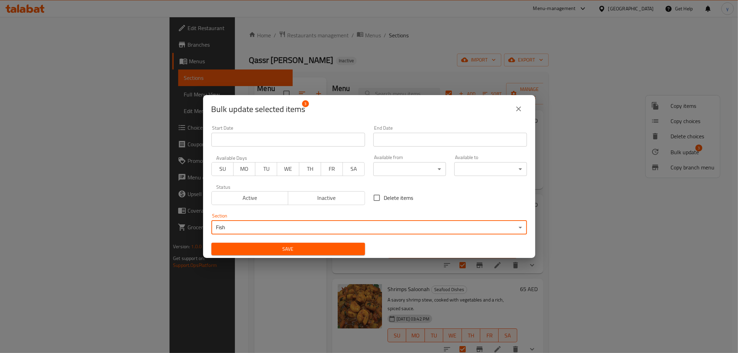
click at [258, 249] on span "Save" at bounding box center [288, 249] width 142 height 9
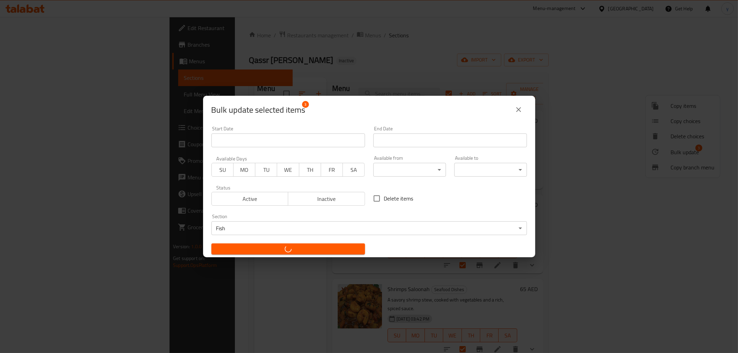
checkbox input "false"
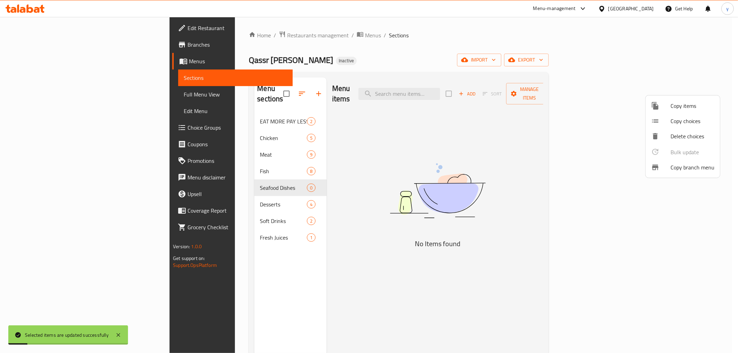
click at [196, 179] on div at bounding box center [369, 176] width 738 height 353
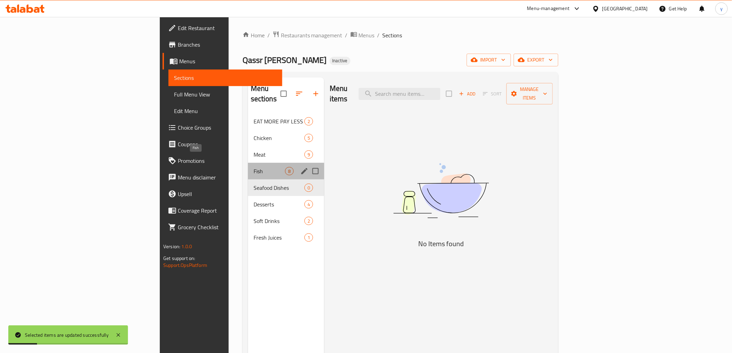
click at [253, 167] on span "Fish" at bounding box center [268, 171] width 31 height 8
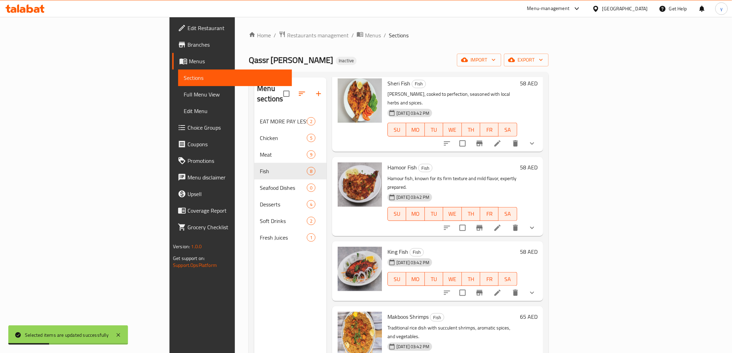
scroll to position [258, 0]
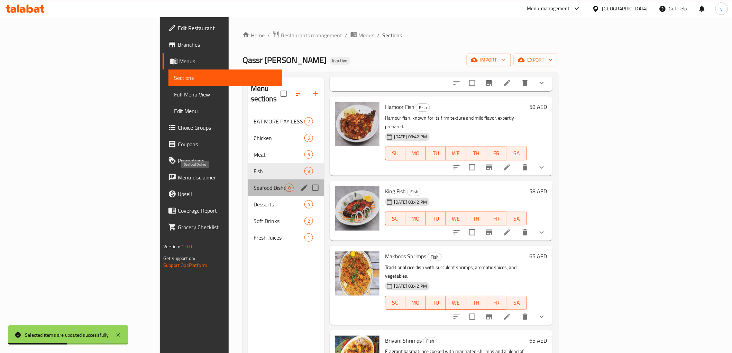
click at [253, 184] on span "Seafood Dishes" at bounding box center [268, 188] width 31 height 8
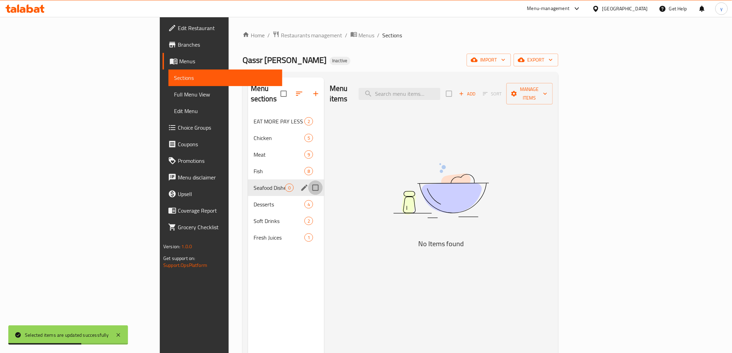
click at [308, 180] on input "Menu sections" at bounding box center [315, 187] width 15 height 15
checkbox input "true"
click at [291, 90] on icon "button" at bounding box center [295, 94] width 8 height 8
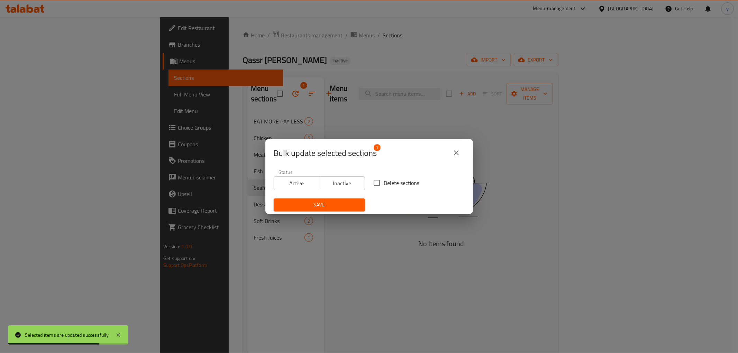
click at [389, 182] on span "Delete sections" at bounding box center [402, 183] width 36 height 8
click at [384, 182] on input "Delete sections" at bounding box center [376, 183] width 15 height 15
checkbox input "true"
click at [345, 201] on span "Save" at bounding box center [319, 205] width 80 height 9
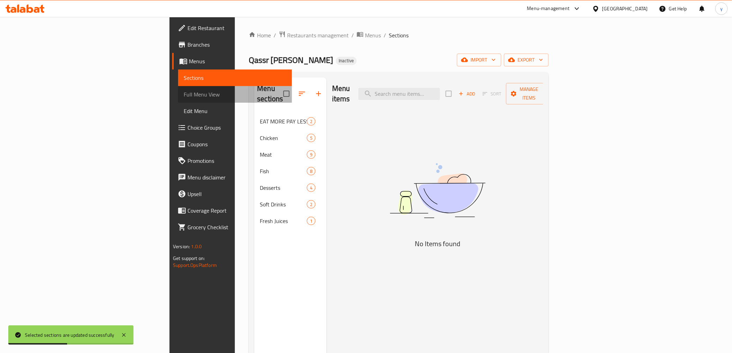
click at [184, 94] on span "Full Menu View" at bounding box center [235, 94] width 102 height 8
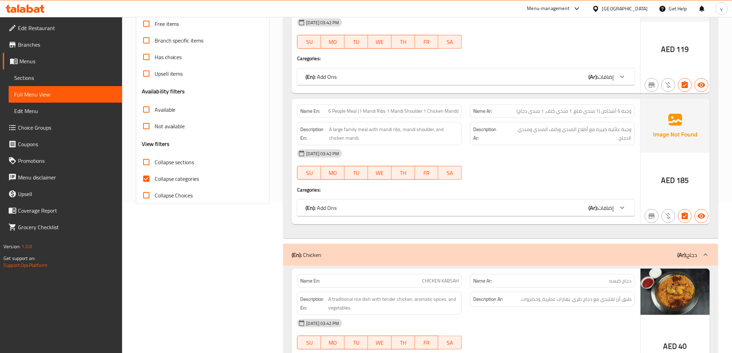
scroll to position [154, 0]
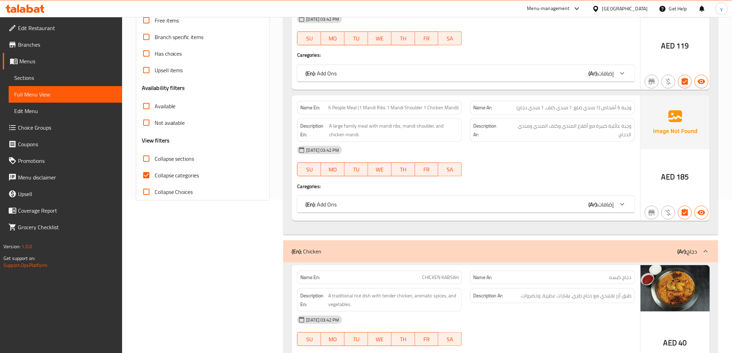
click at [146, 173] on input "Collapse categories" at bounding box center [146, 175] width 17 height 17
checkbox input "false"
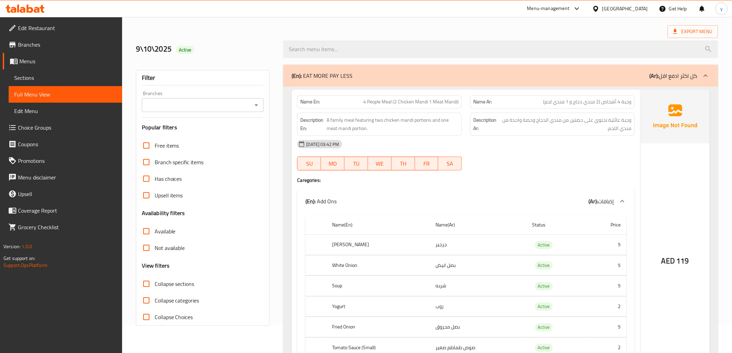
scroll to position [0, 0]
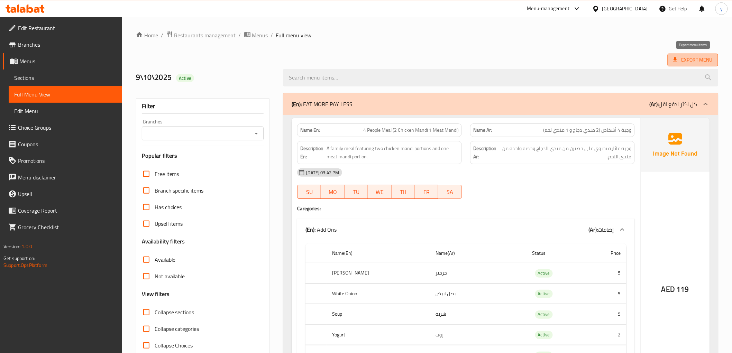
click at [695, 64] on span "Export Menu" at bounding box center [692, 60] width 50 height 13
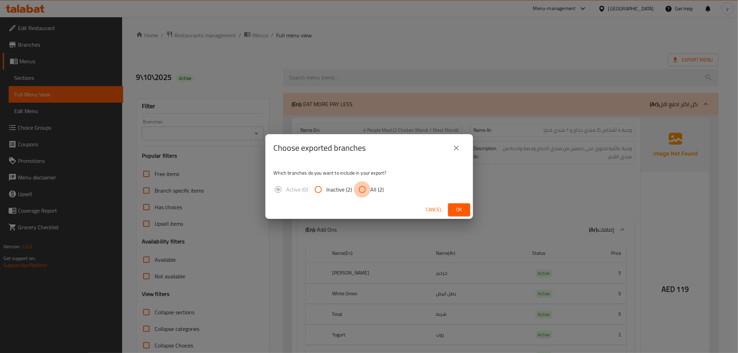
click at [367, 188] on input "All (2)" at bounding box center [362, 189] width 17 height 17
radio input "true"
click at [456, 206] on span "Ok" at bounding box center [458, 209] width 11 height 9
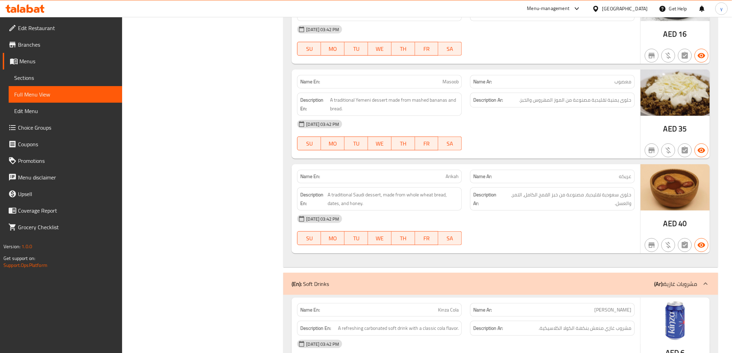
scroll to position [8110, 0]
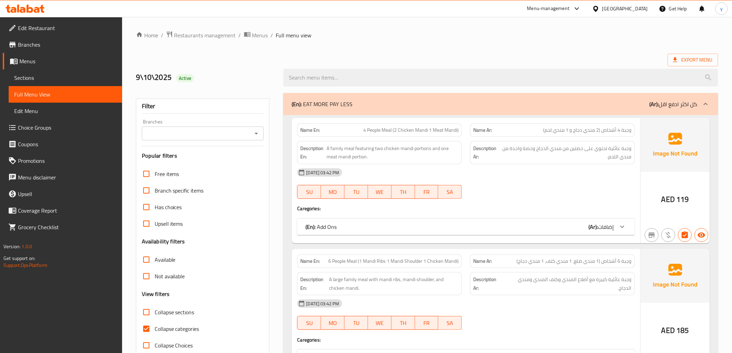
click at [147, 328] on input "Collapse categories" at bounding box center [146, 329] width 17 height 17
checkbox input "false"
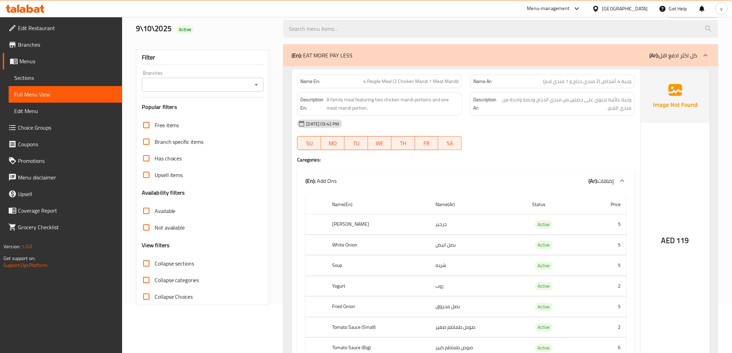
scroll to position [10, 0]
